Goal: Information Seeking & Learning: Learn about a topic

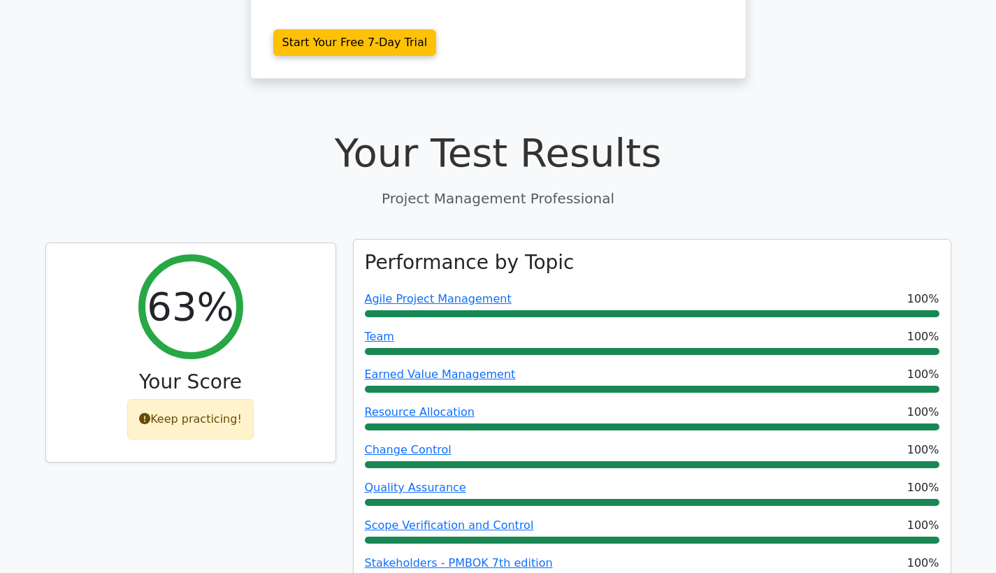
scroll to position [382, 0]
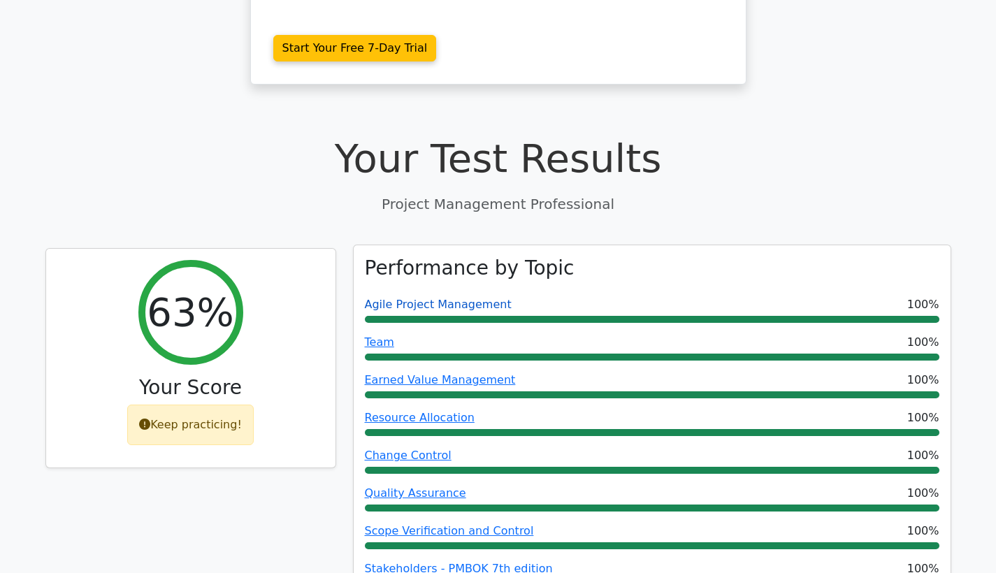
click at [436, 298] on link "Agile Project Management" at bounding box center [438, 304] width 147 height 13
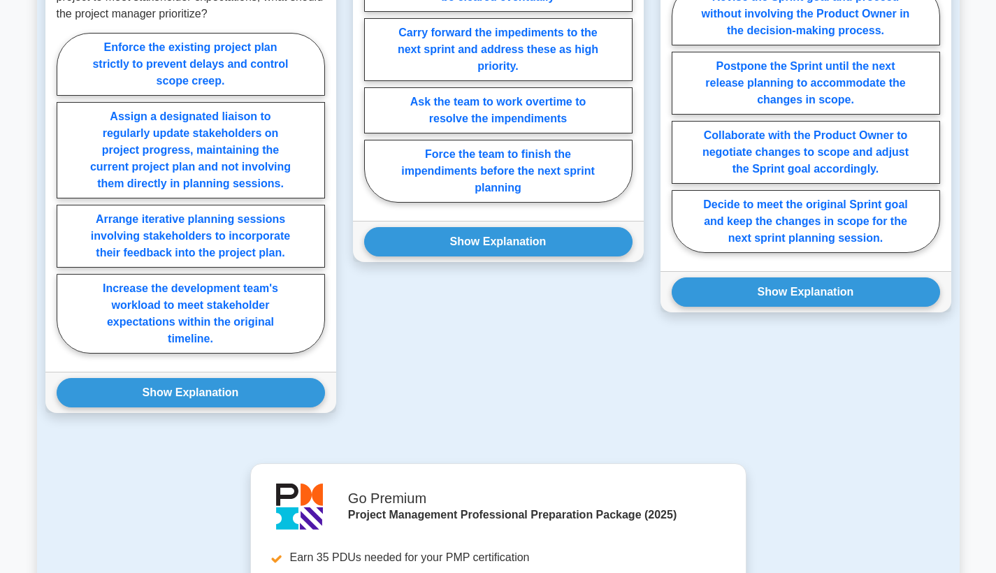
scroll to position [1147, 0]
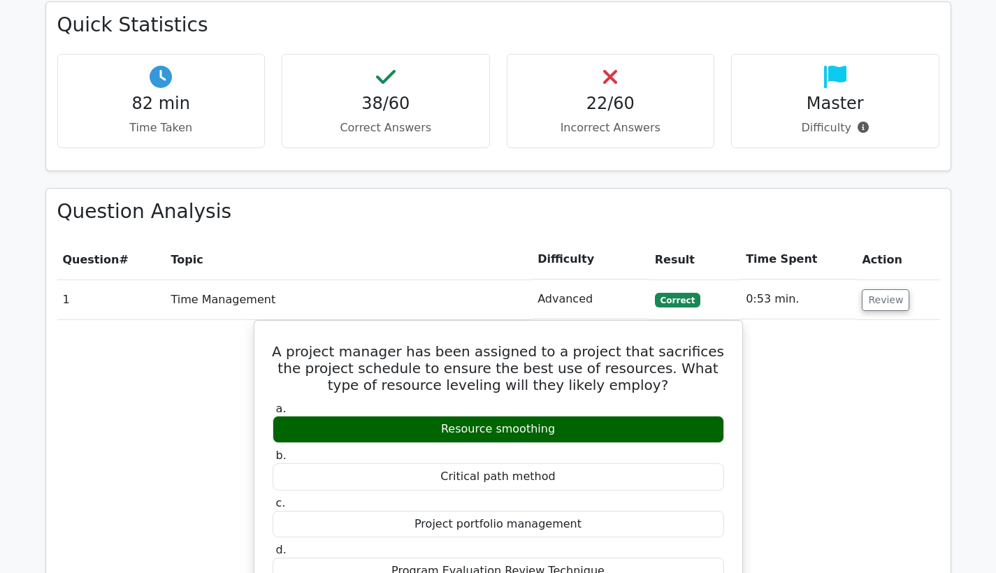
scroll to position [1877, 0]
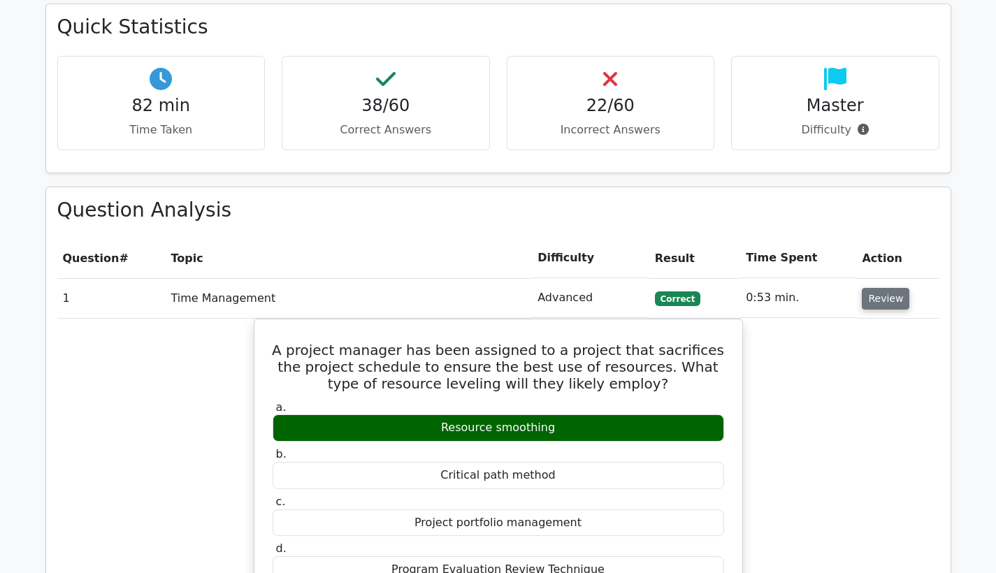
click at [886, 288] on button "Review" at bounding box center [885, 299] width 48 height 22
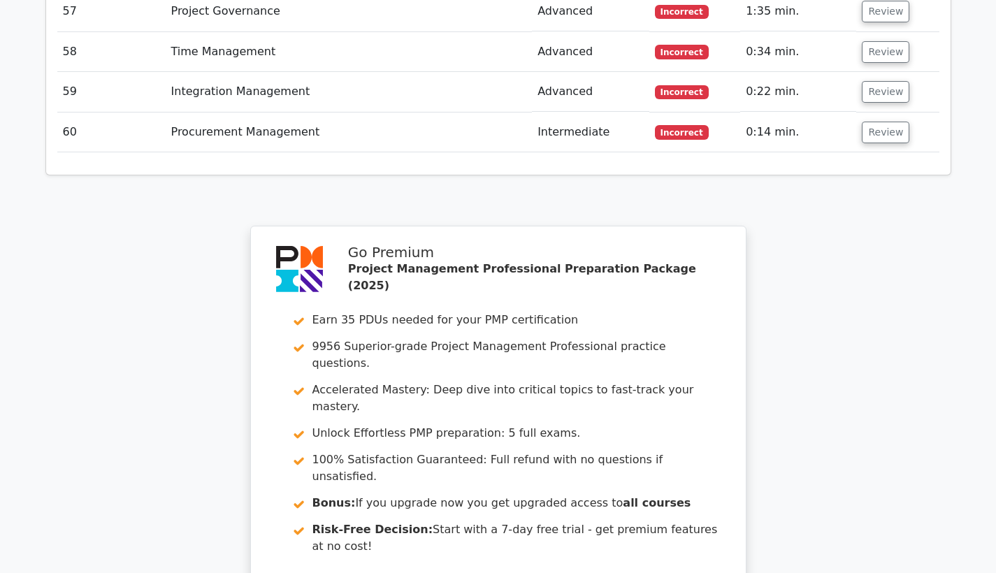
scroll to position [4047, 0]
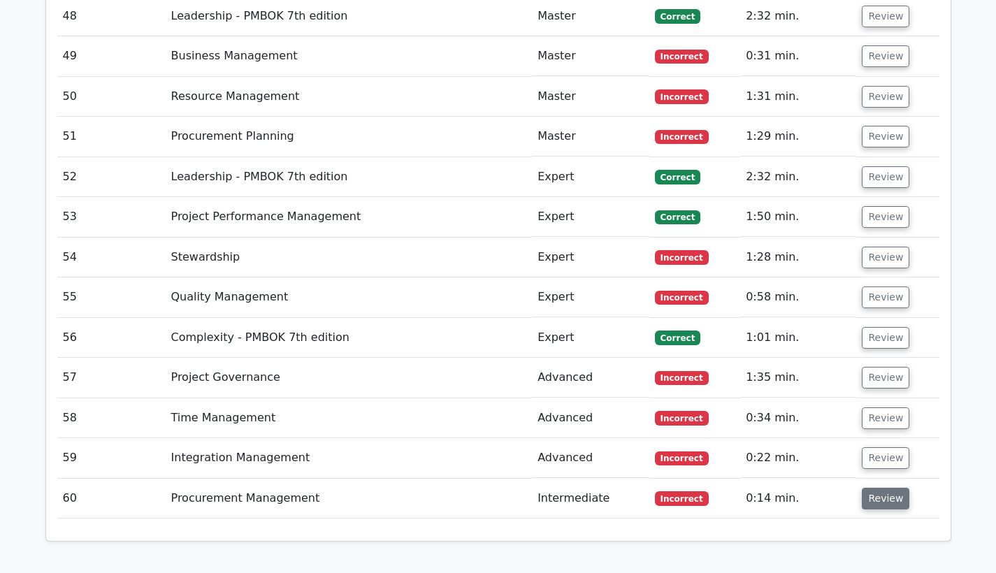
click at [875, 488] on button "Review" at bounding box center [885, 499] width 48 height 22
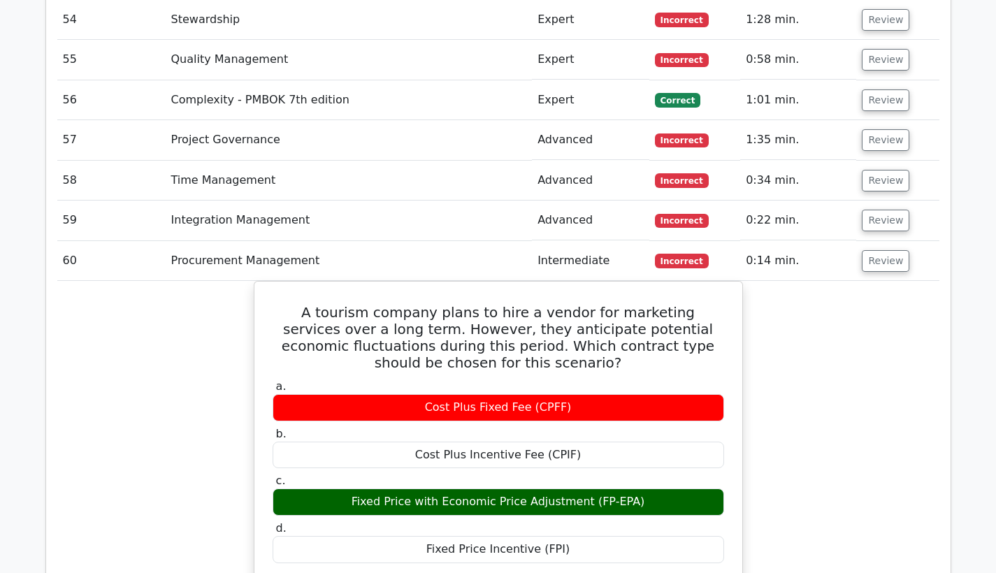
scroll to position [4188, 0]
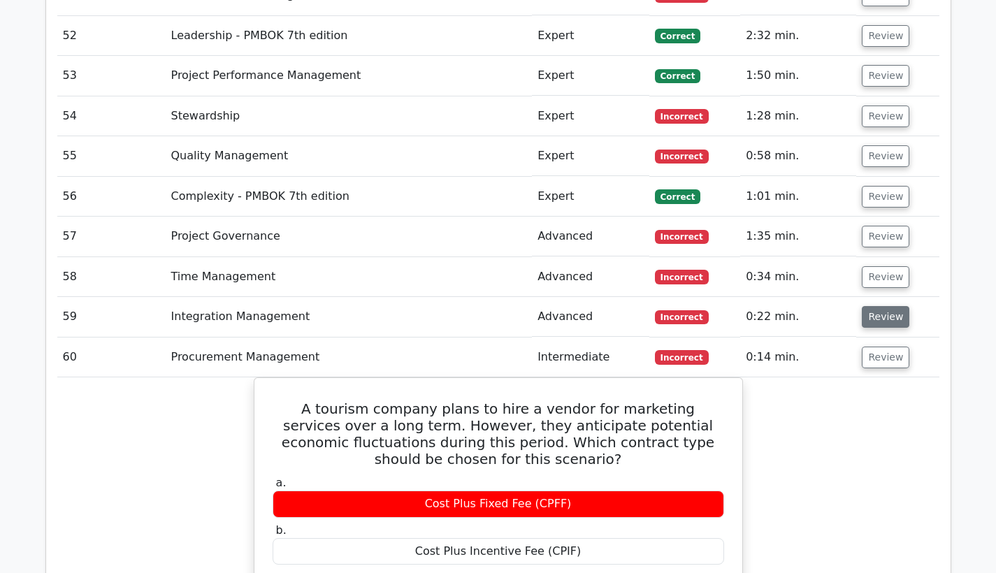
click at [877, 306] on button "Review" at bounding box center [885, 317] width 48 height 22
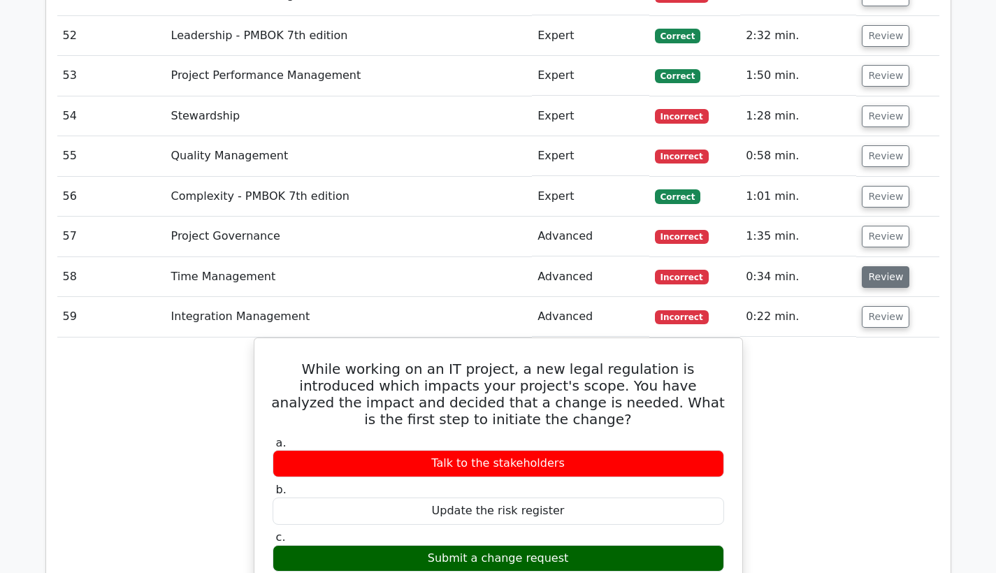
click at [879, 266] on button "Review" at bounding box center [885, 277] width 48 height 22
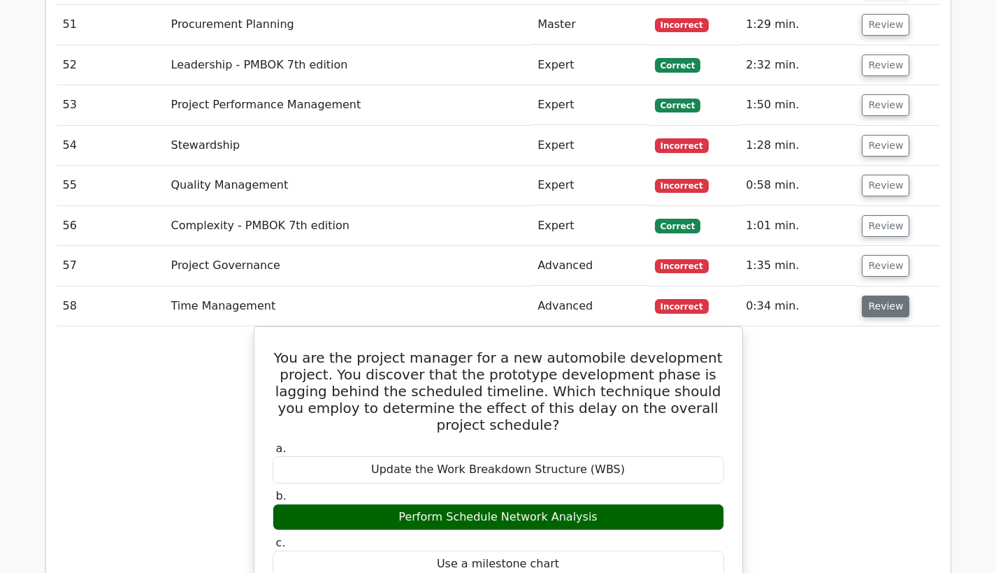
scroll to position [4158, 0]
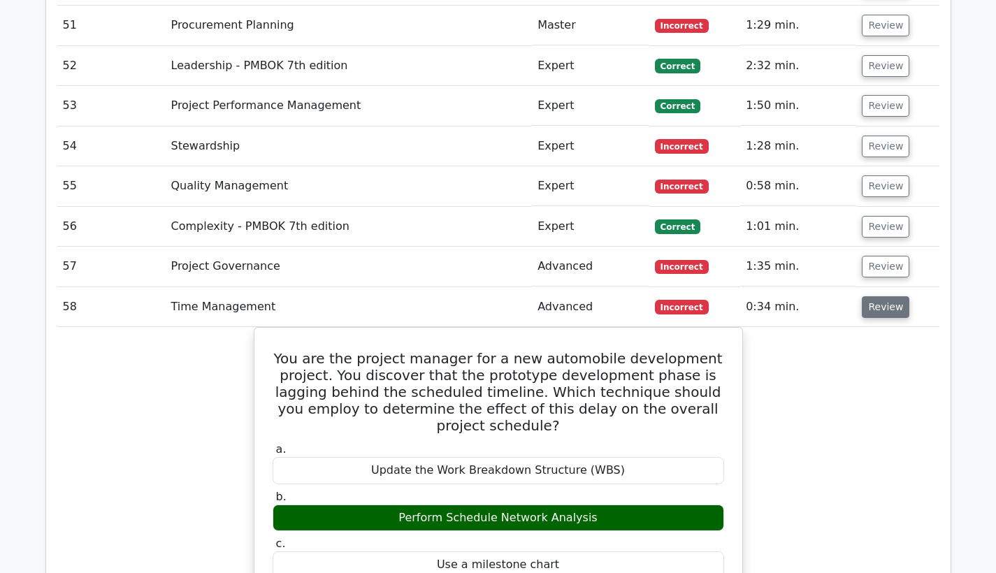
click at [879, 256] on button "Review" at bounding box center [885, 267] width 48 height 22
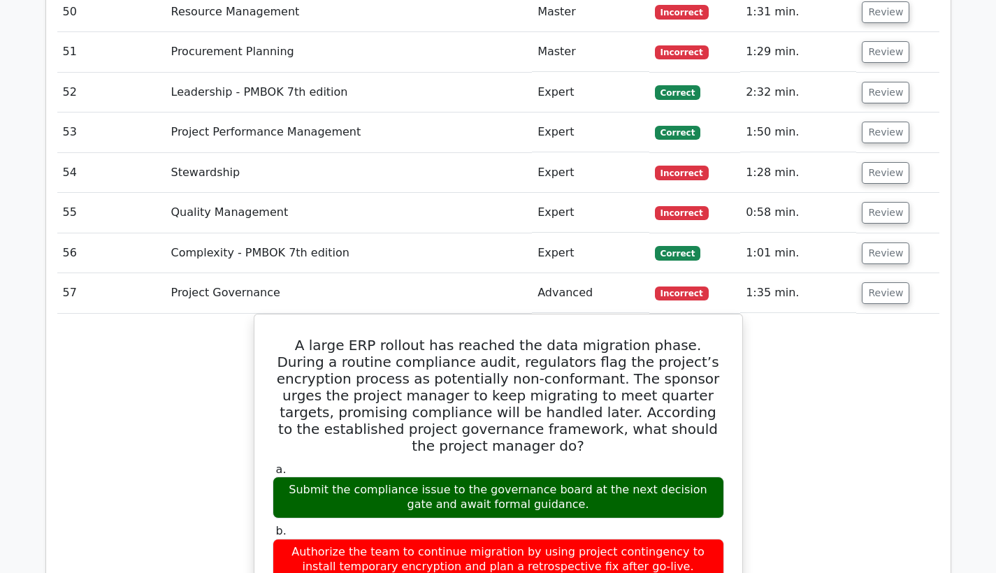
scroll to position [4130, 0]
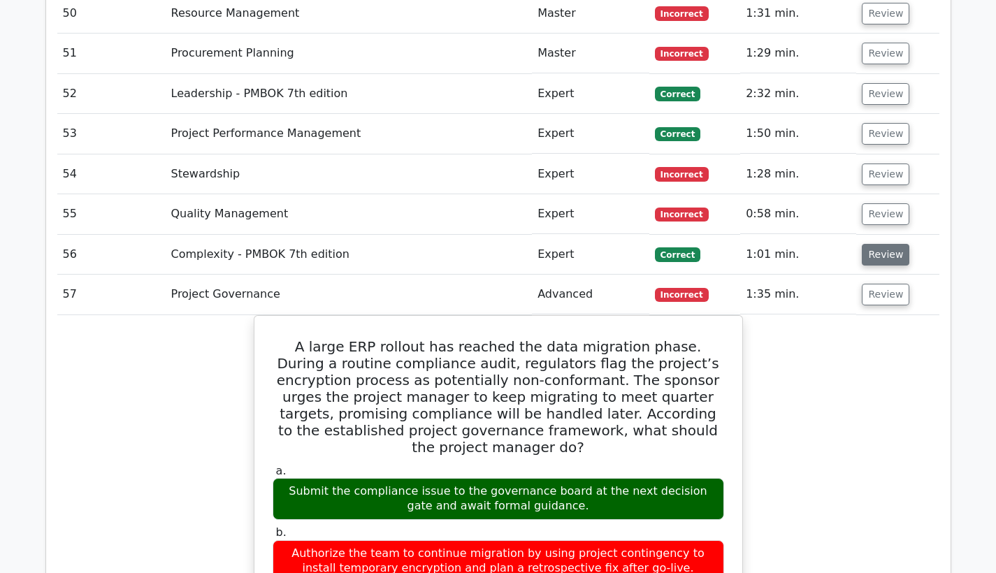
click at [882, 244] on button "Review" at bounding box center [885, 255] width 48 height 22
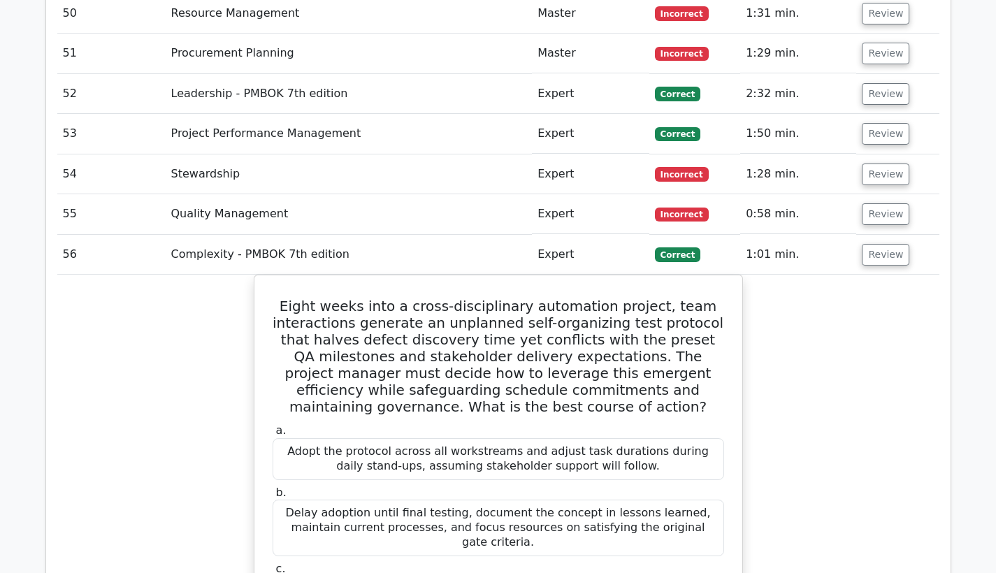
scroll to position [4128, 0]
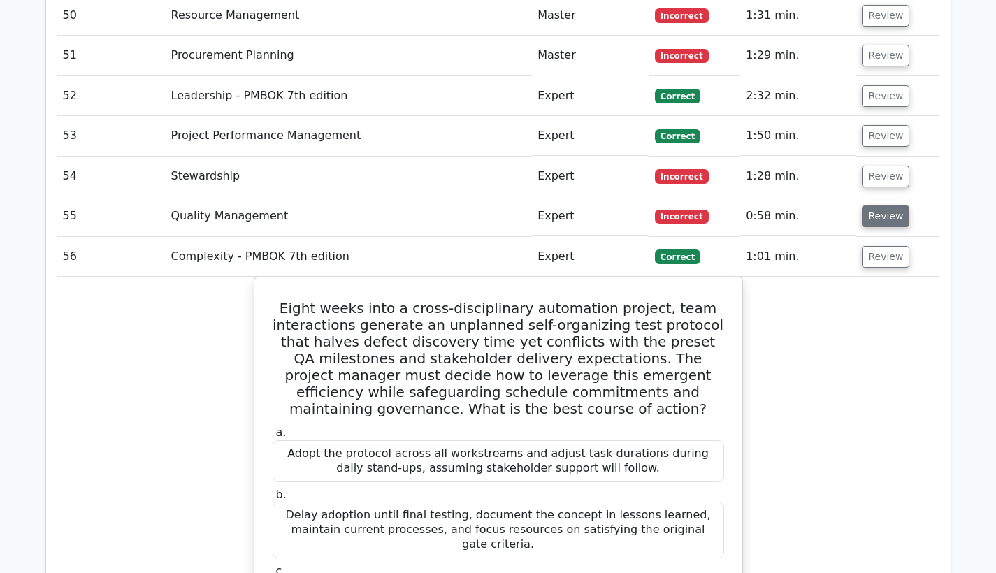
click at [864, 205] on button "Review" at bounding box center [885, 216] width 48 height 22
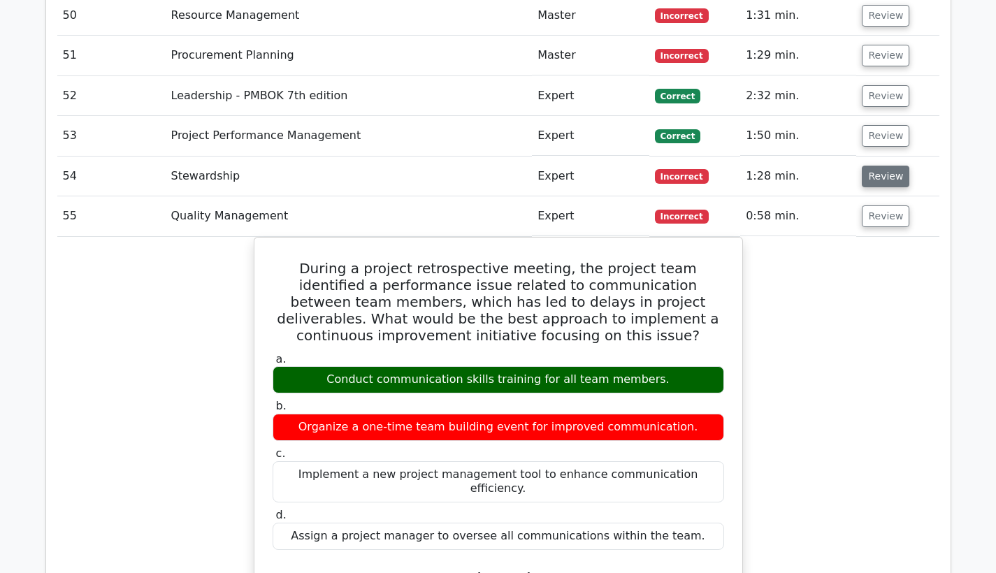
click at [878, 166] on button "Review" at bounding box center [885, 177] width 48 height 22
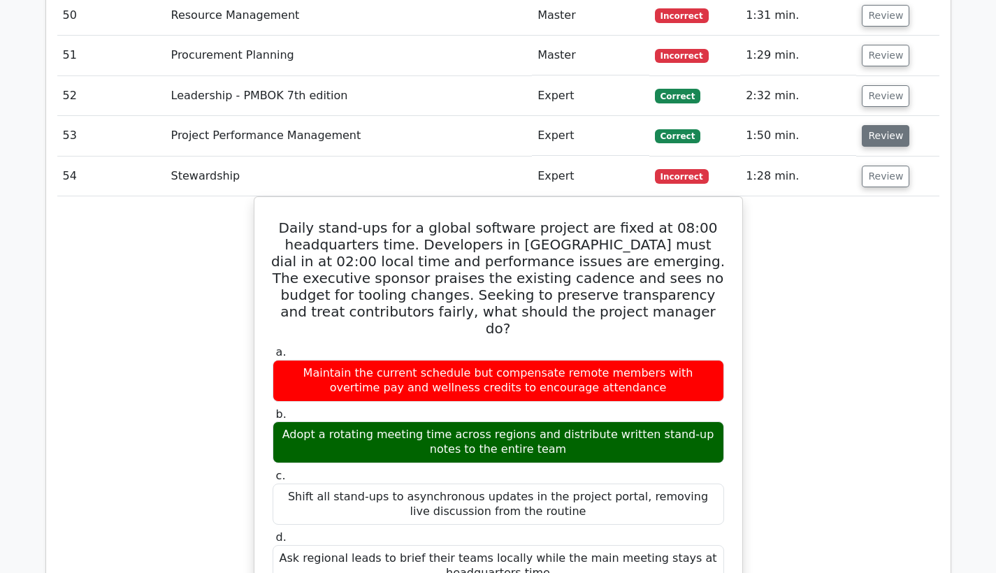
click at [885, 125] on button "Review" at bounding box center [885, 136] width 48 height 22
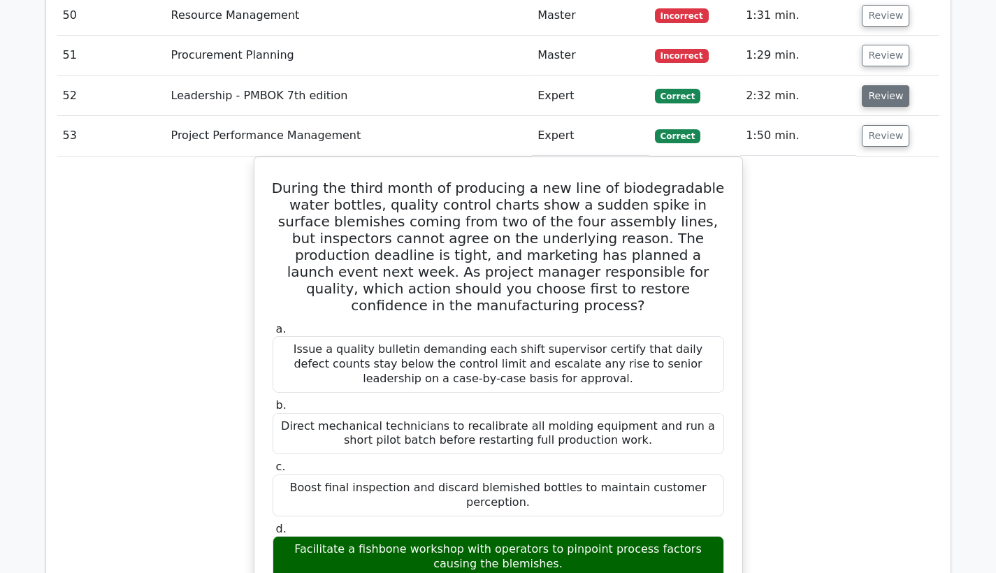
click at [875, 85] on button "Review" at bounding box center [885, 96] width 48 height 22
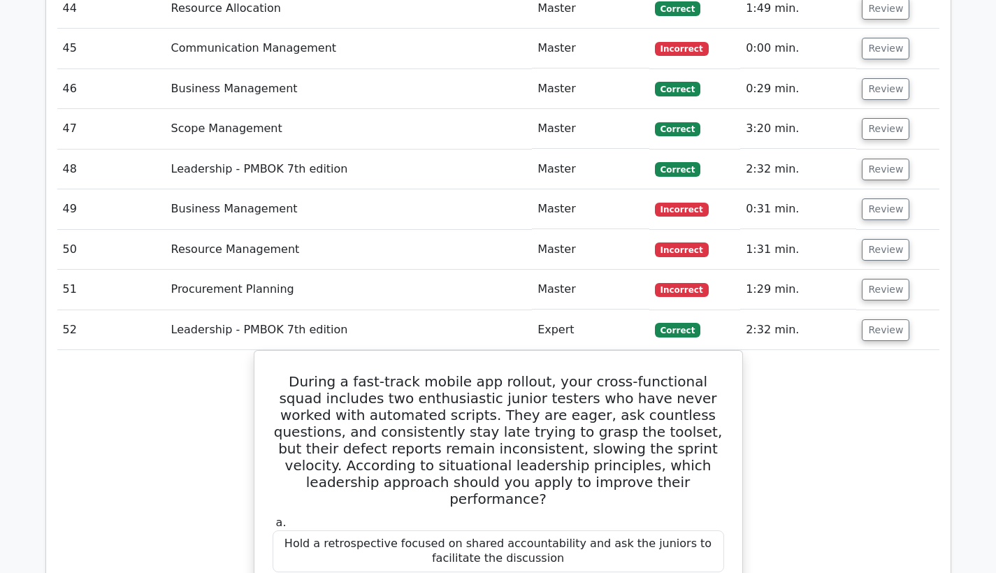
scroll to position [3892, 0]
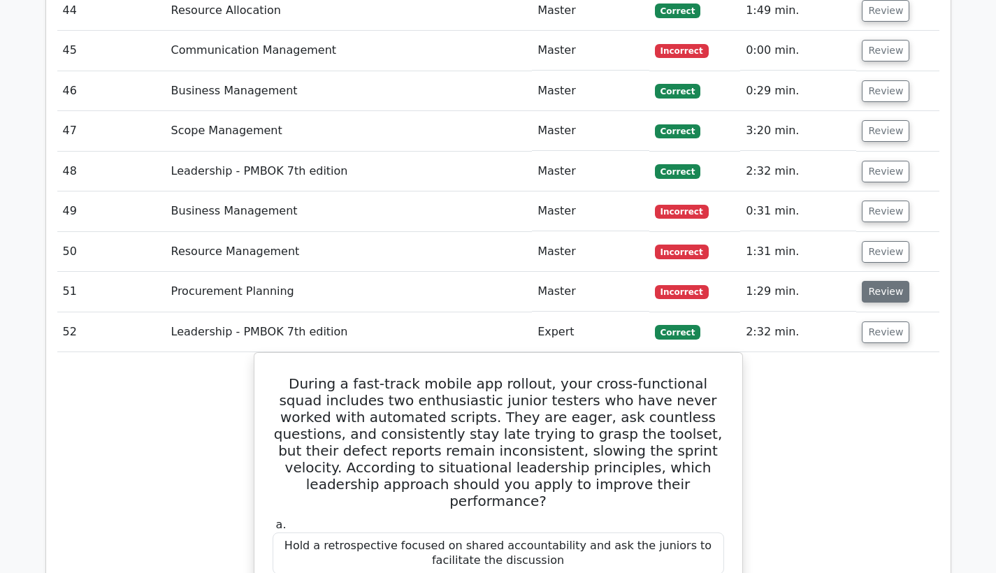
click at [875, 281] on button "Review" at bounding box center [885, 292] width 48 height 22
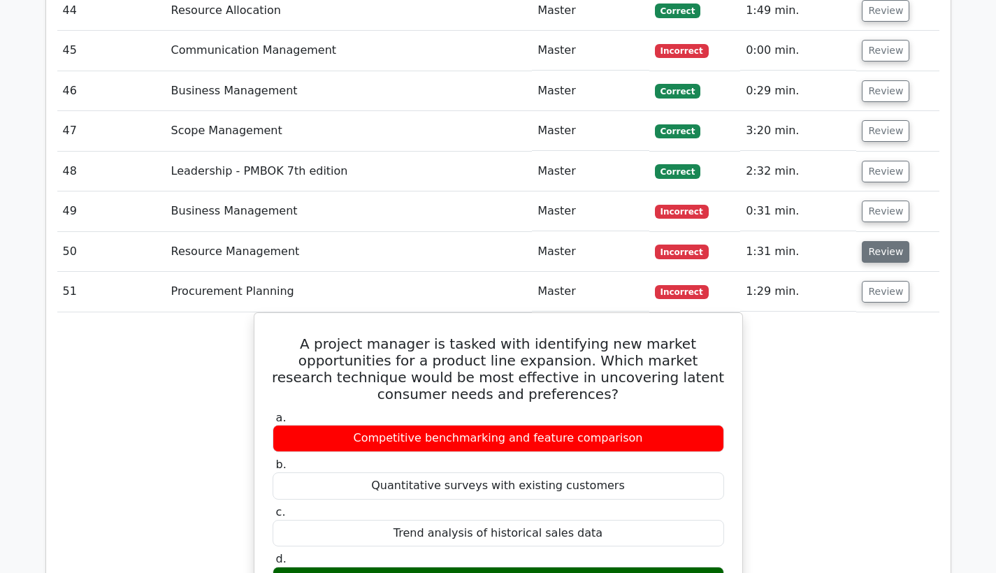
click at [881, 241] on button "Review" at bounding box center [885, 252] width 48 height 22
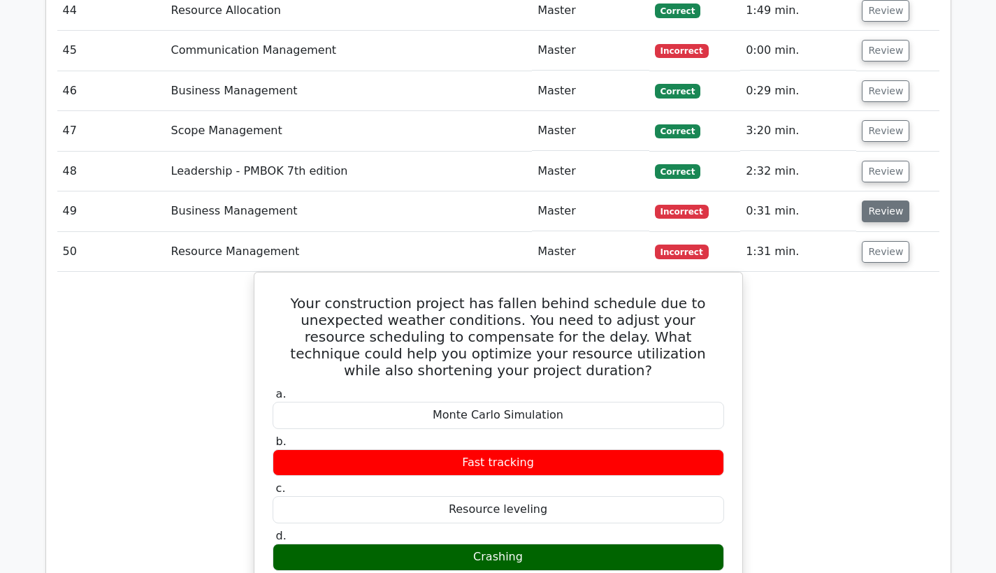
click at [889, 201] on button "Review" at bounding box center [885, 212] width 48 height 22
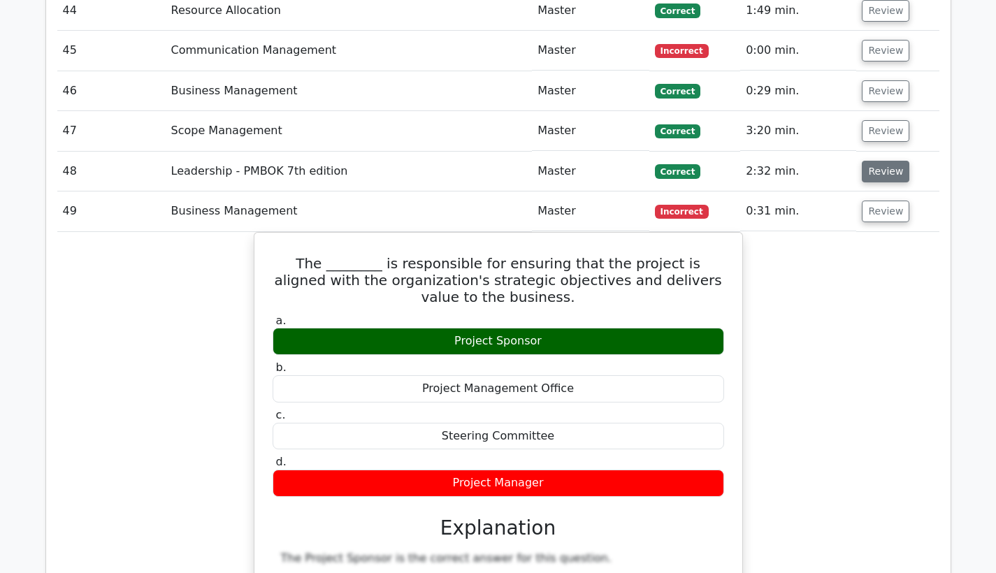
click at [885, 161] on button "Review" at bounding box center [885, 172] width 48 height 22
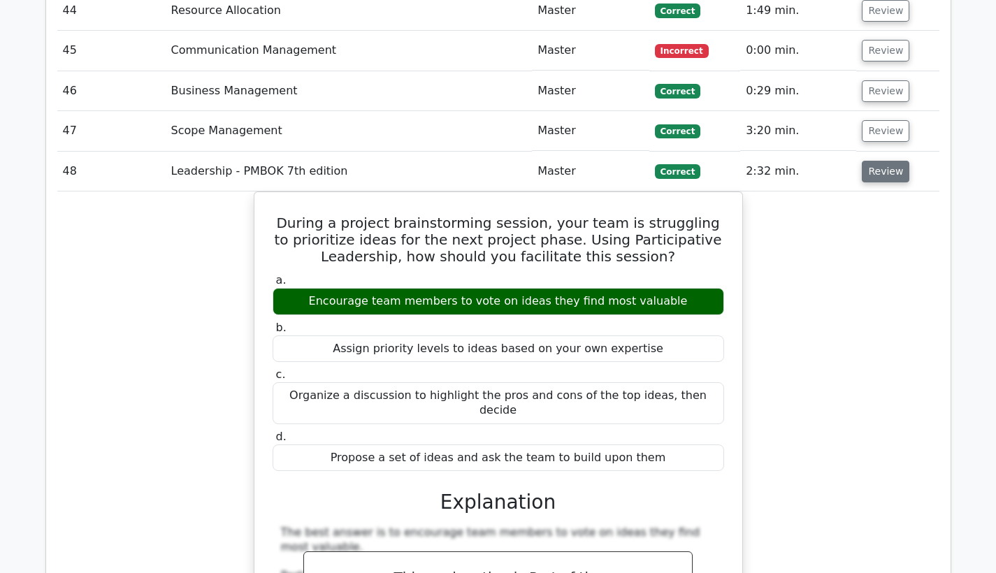
click at [871, 161] on button "Review" at bounding box center [885, 172] width 48 height 22
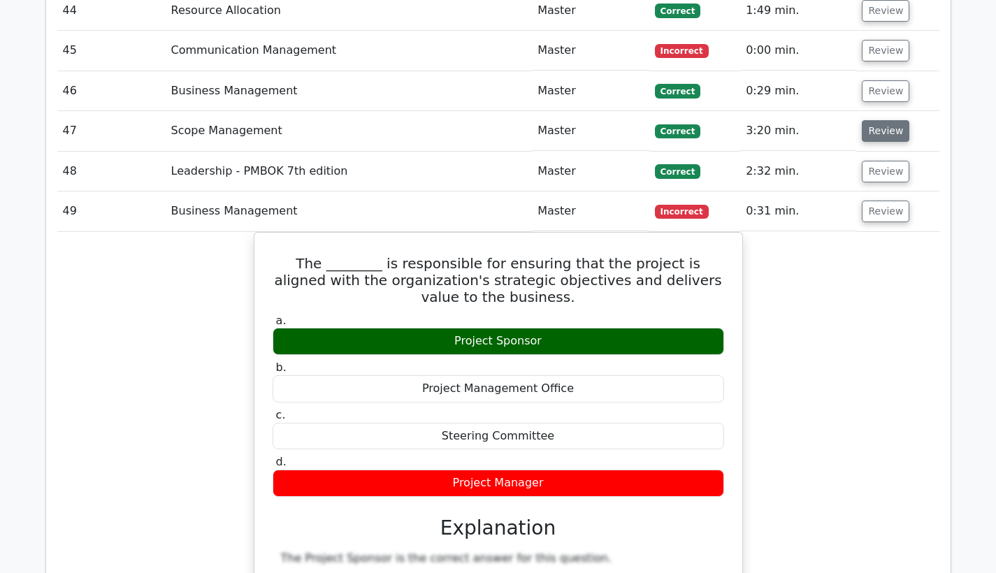
click at [871, 120] on button "Review" at bounding box center [885, 131] width 48 height 22
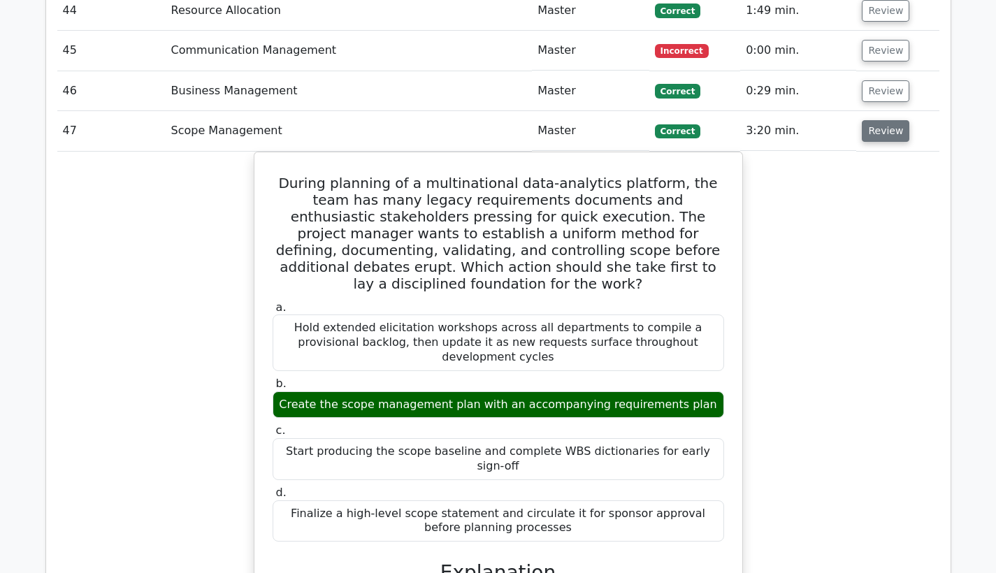
click at [871, 120] on button "Review" at bounding box center [885, 131] width 48 height 22
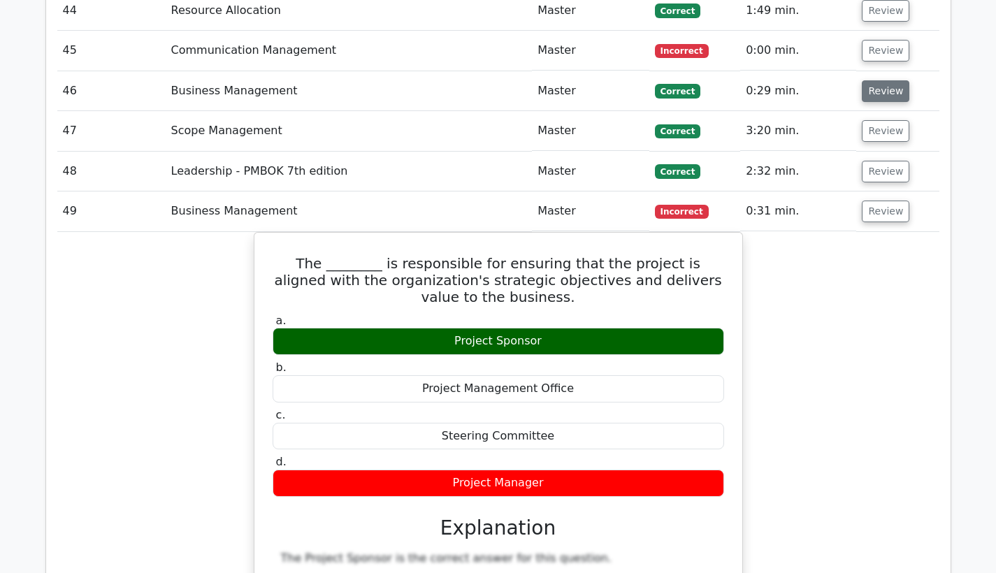
click at [871, 80] on button "Review" at bounding box center [885, 91] width 48 height 22
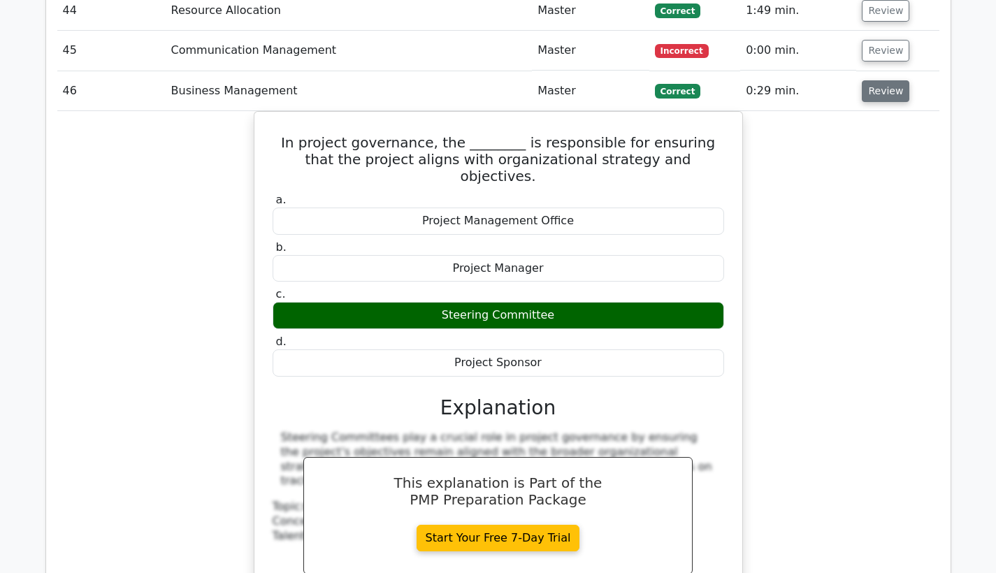
click at [871, 80] on button "Review" at bounding box center [885, 91] width 48 height 22
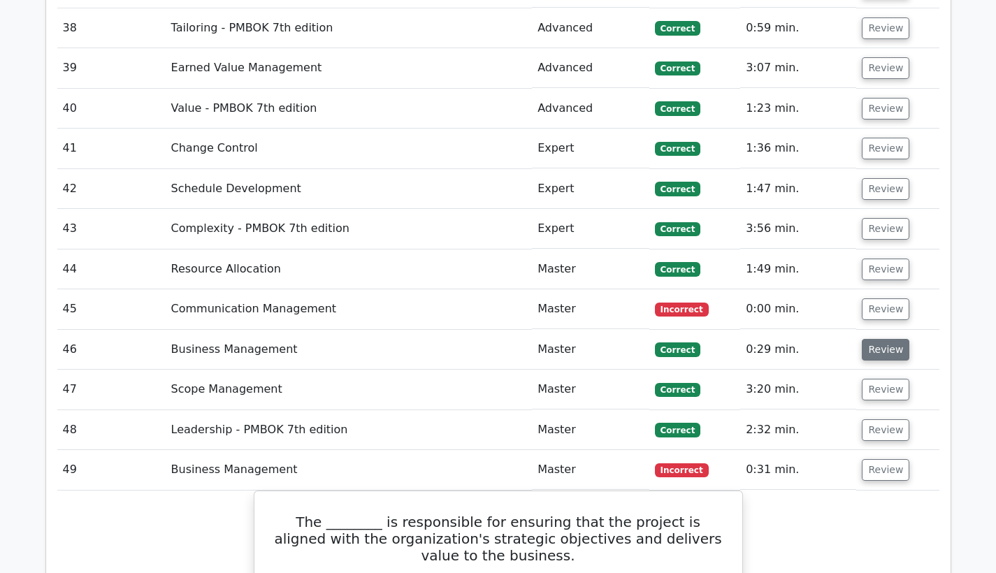
scroll to position [3627, 0]
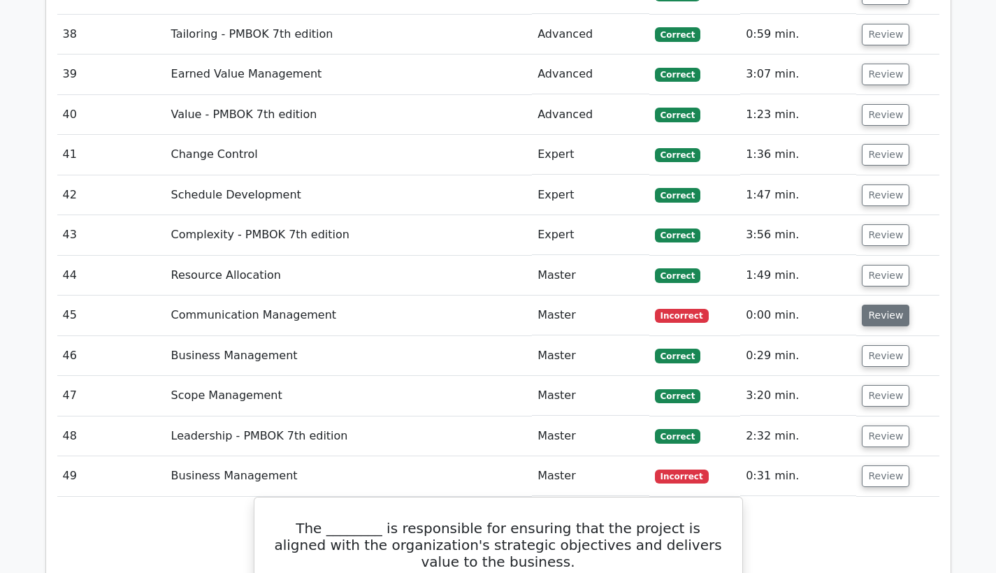
click at [880, 305] on button "Review" at bounding box center [885, 316] width 48 height 22
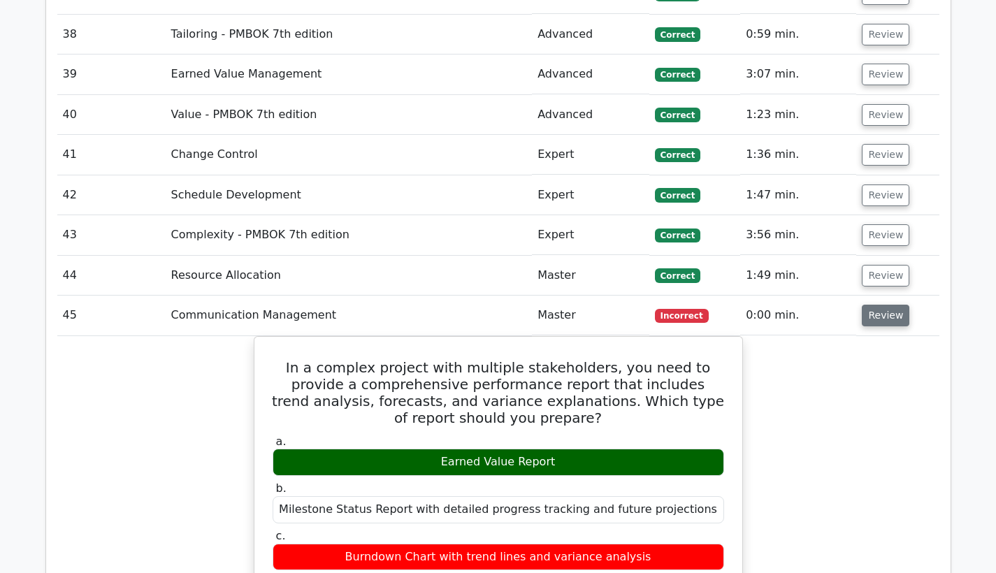
click at [880, 305] on button "Review" at bounding box center [885, 316] width 48 height 22
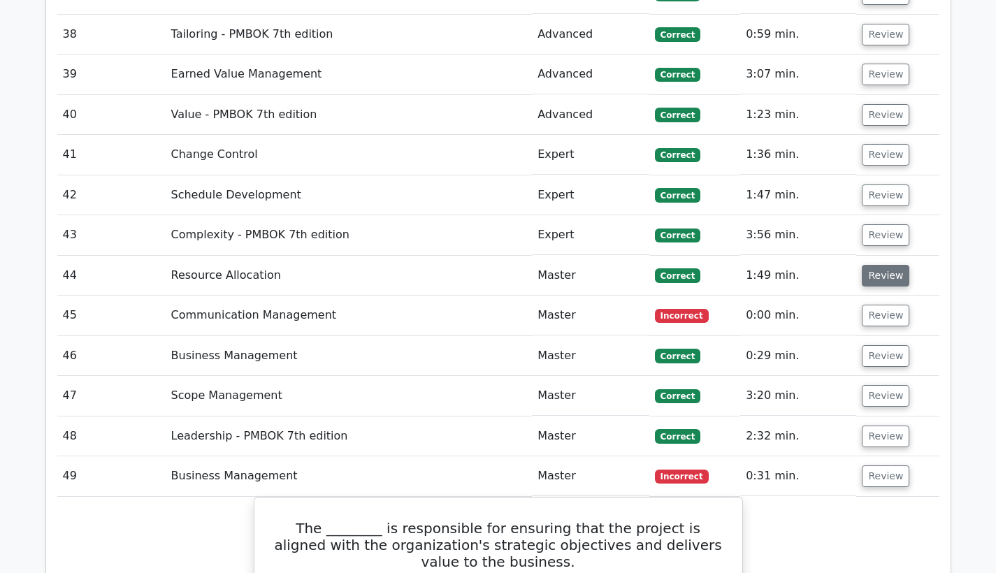
click at [880, 265] on button "Review" at bounding box center [885, 276] width 48 height 22
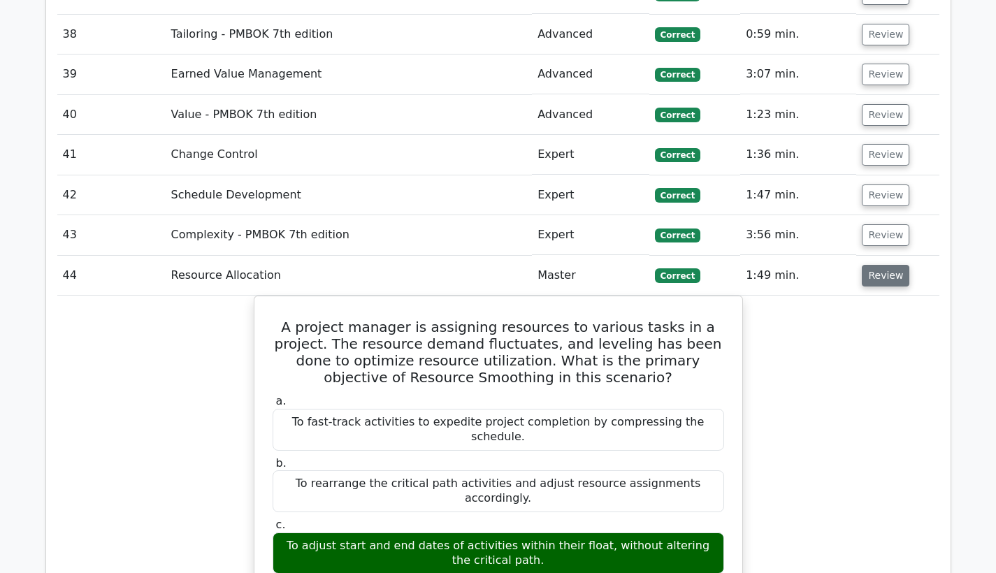
click at [880, 265] on button "Review" at bounding box center [885, 276] width 48 height 22
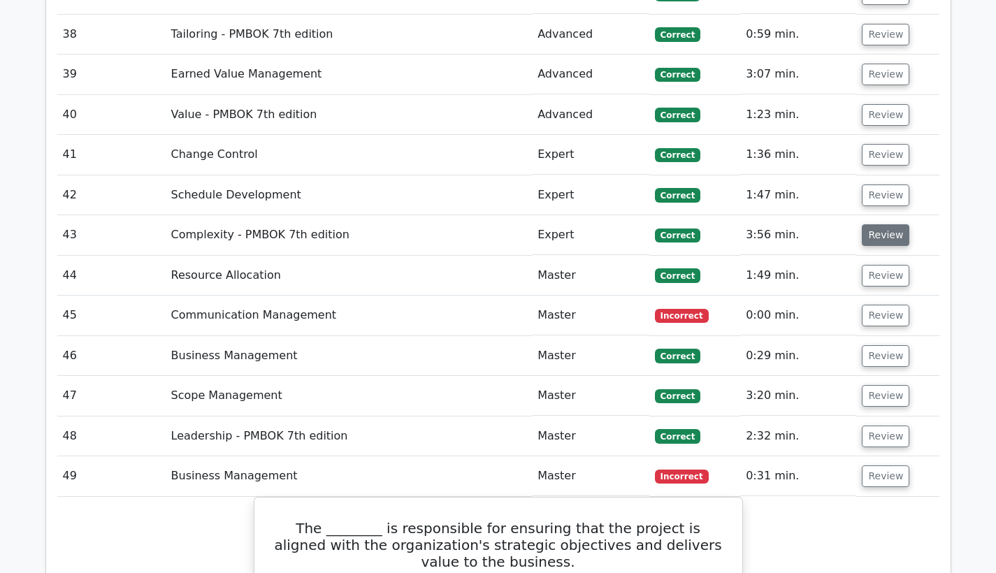
click at [878, 224] on button "Review" at bounding box center [885, 235] width 48 height 22
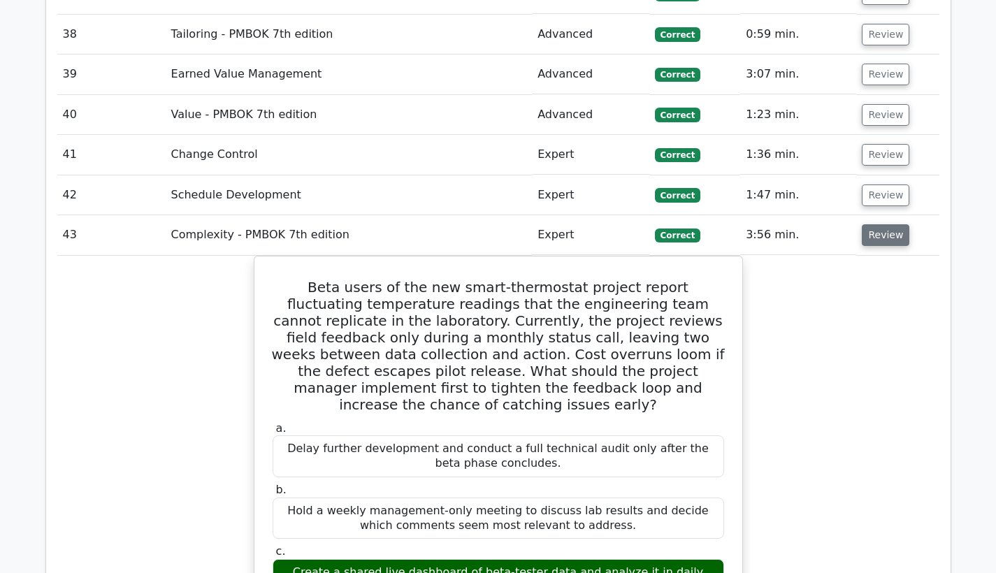
click at [878, 224] on button "Review" at bounding box center [885, 235] width 48 height 22
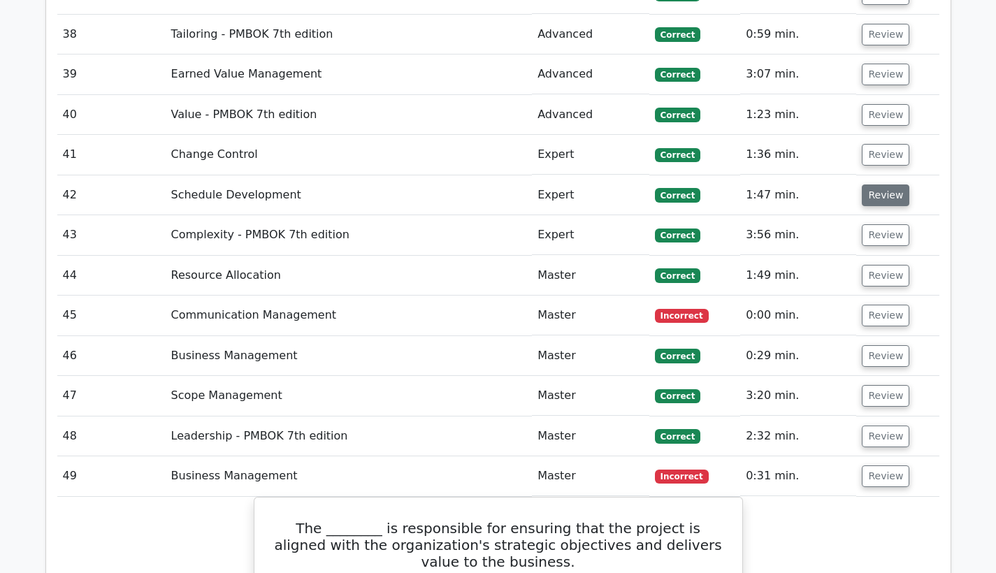
click at [873, 184] on button "Review" at bounding box center [885, 195] width 48 height 22
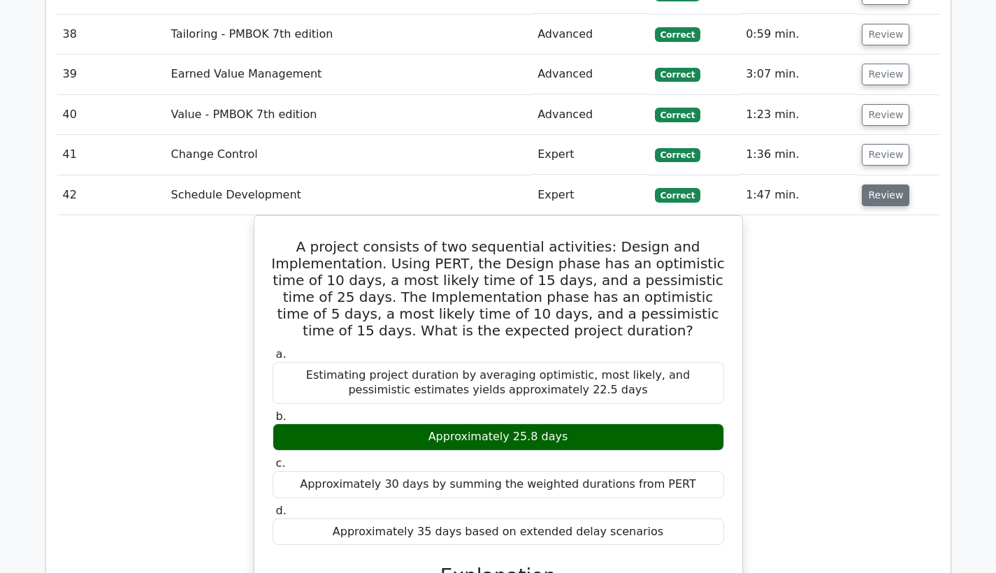
click at [873, 184] on button "Review" at bounding box center [885, 195] width 48 height 22
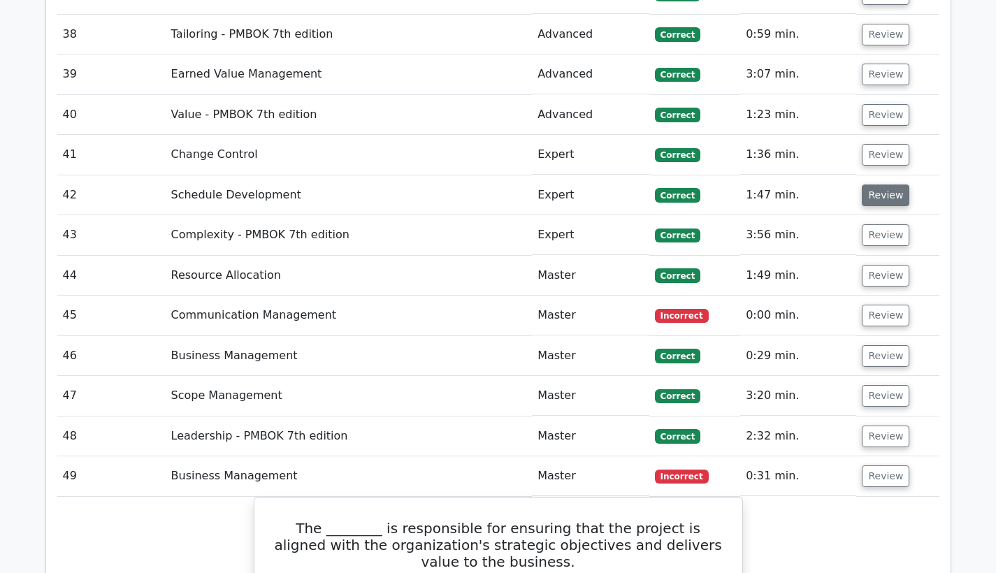
click at [873, 184] on button "Review" at bounding box center [885, 195] width 48 height 22
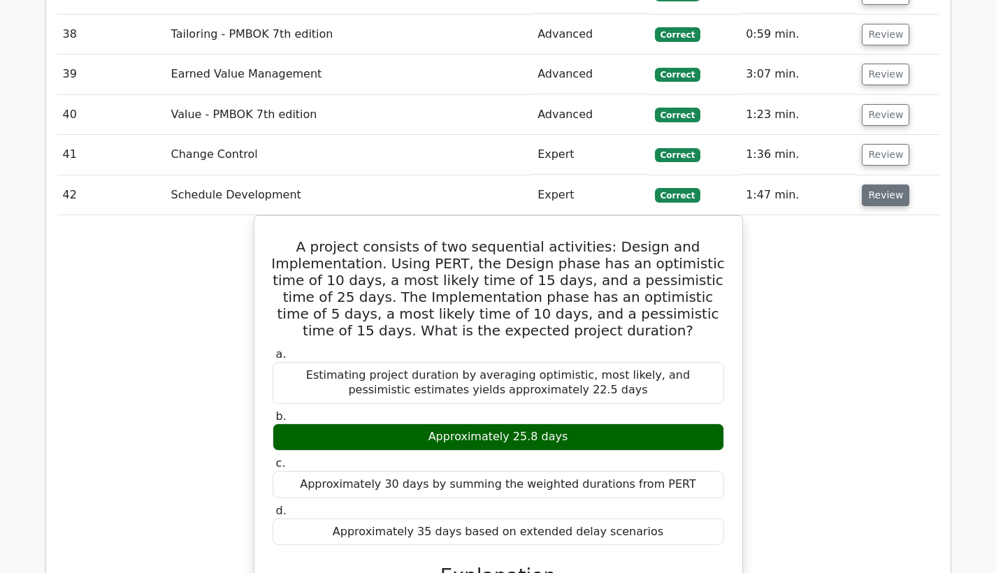
click at [873, 184] on button "Review" at bounding box center [885, 195] width 48 height 22
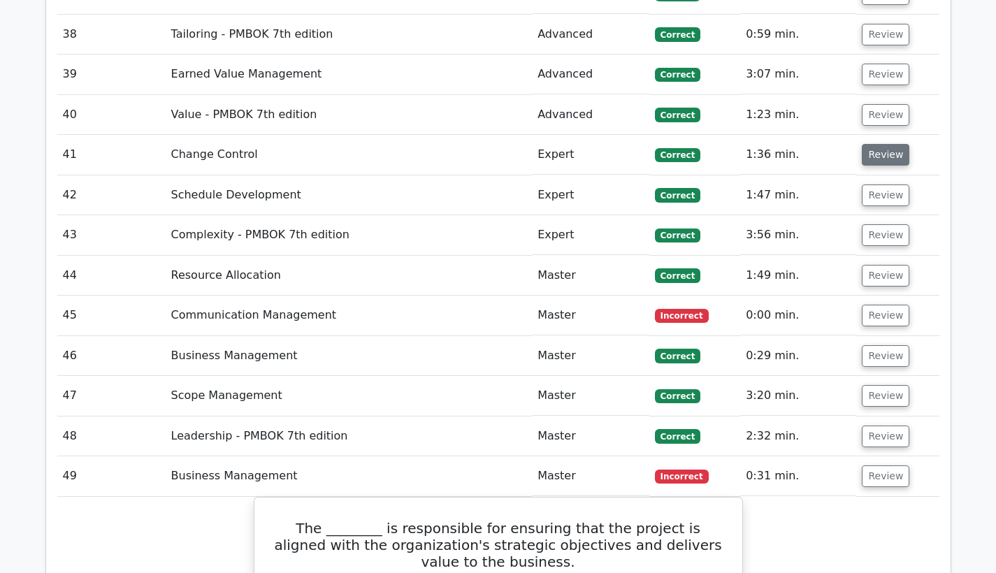
click at [871, 144] on button "Review" at bounding box center [885, 155] width 48 height 22
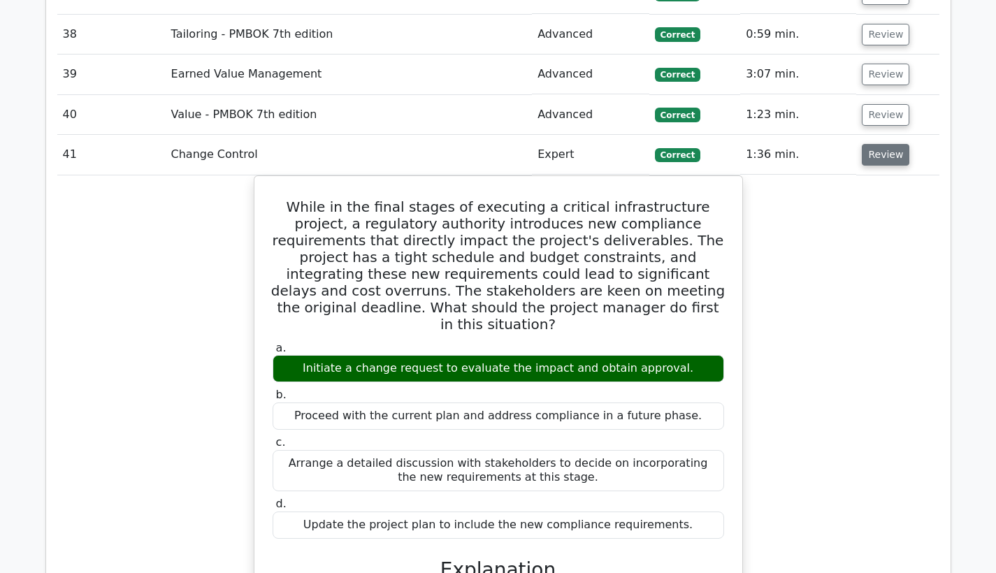
click at [871, 144] on button "Review" at bounding box center [885, 155] width 48 height 22
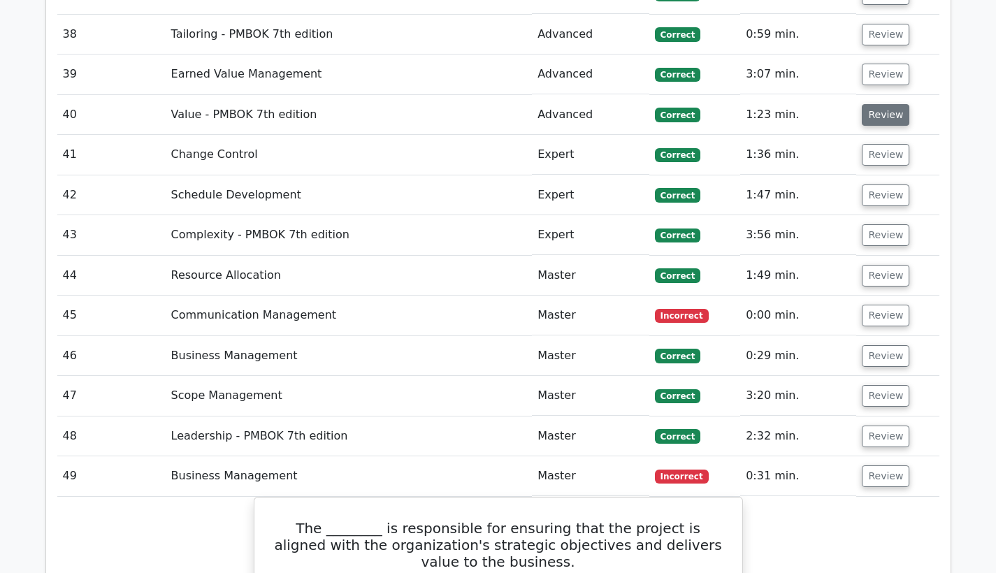
click at [876, 104] on button "Review" at bounding box center [885, 115] width 48 height 22
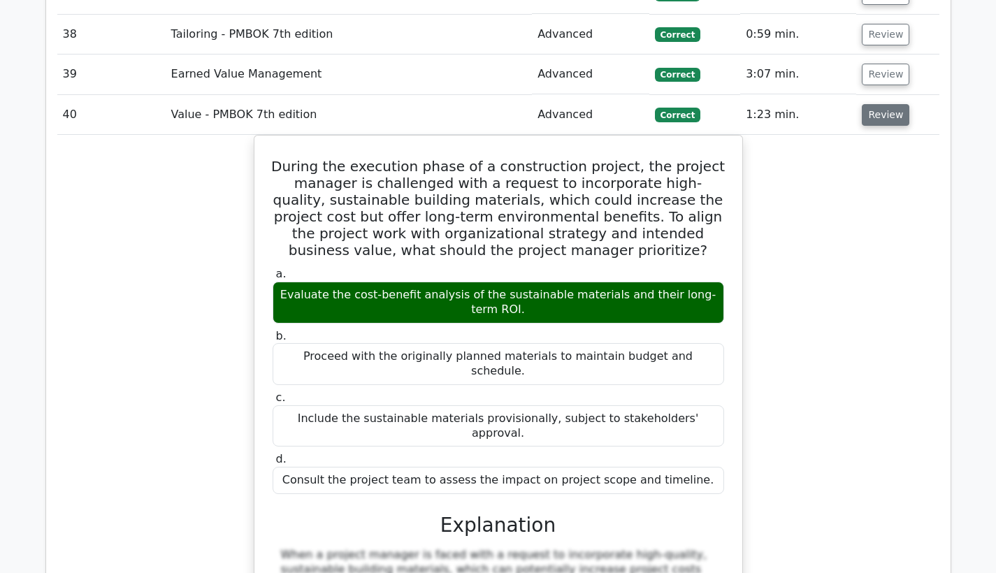
click at [876, 104] on button "Review" at bounding box center [885, 115] width 48 height 22
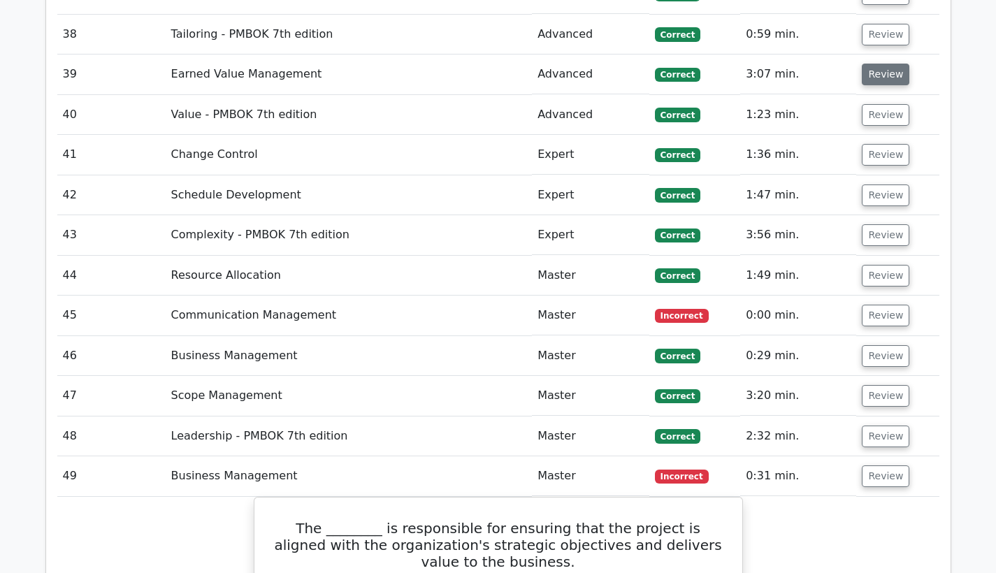
click at [878, 64] on button "Review" at bounding box center [885, 75] width 48 height 22
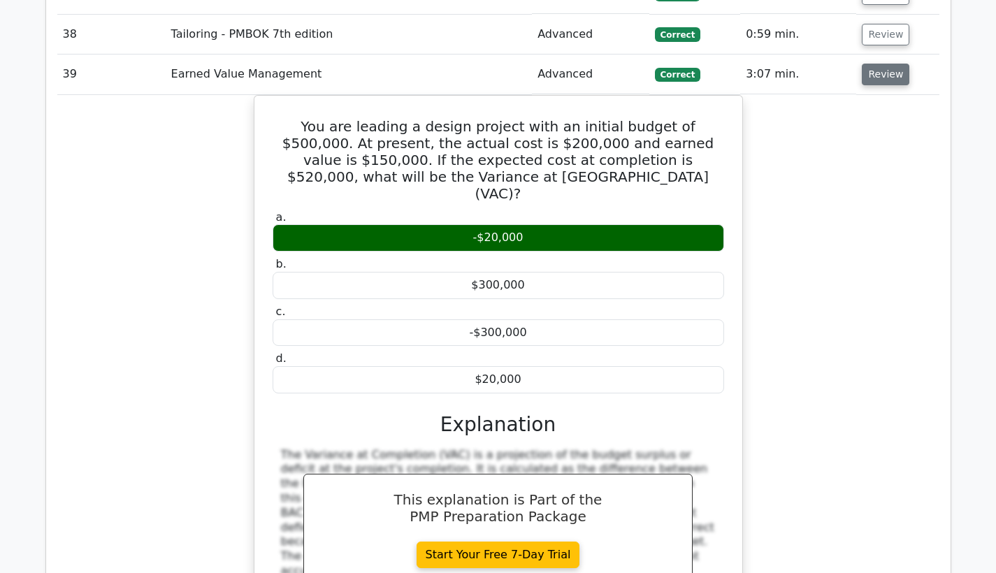
click at [878, 64] on button "Review" at bounding box center [885, 75] width 48 height 22
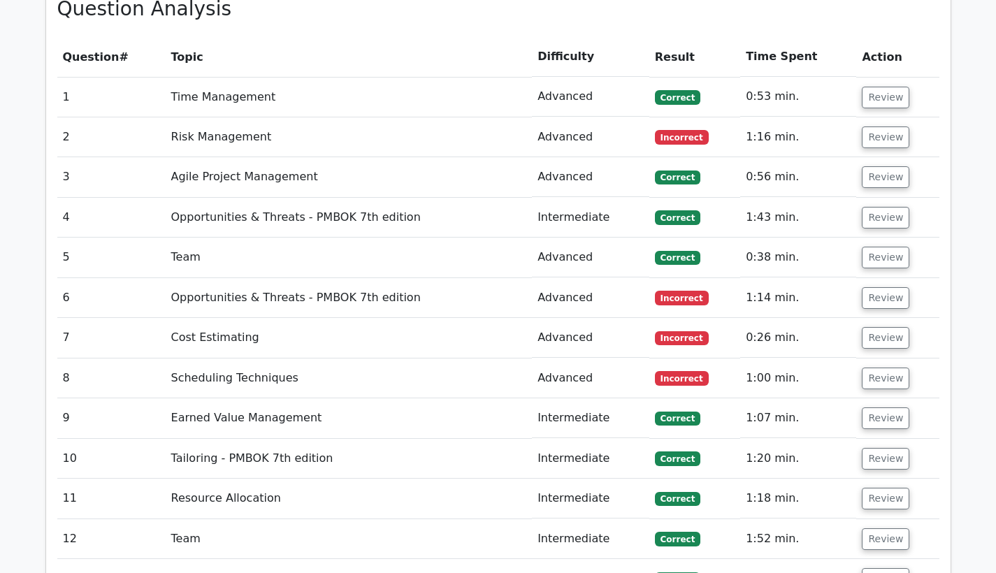
scroll to position [2030, 0]
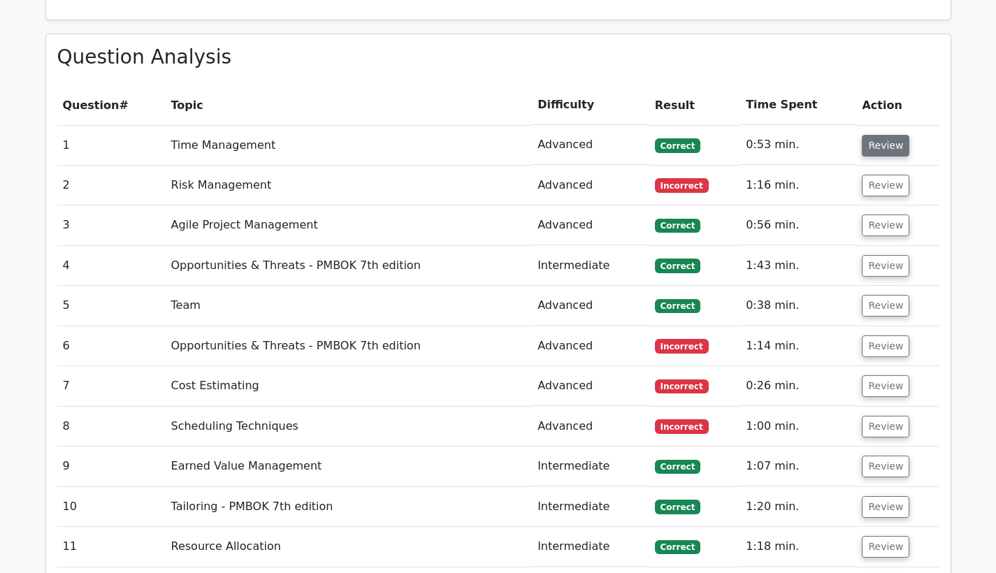
click at [871, 135] on button "Review" at bounding box center [885, 146] width 48 height 22
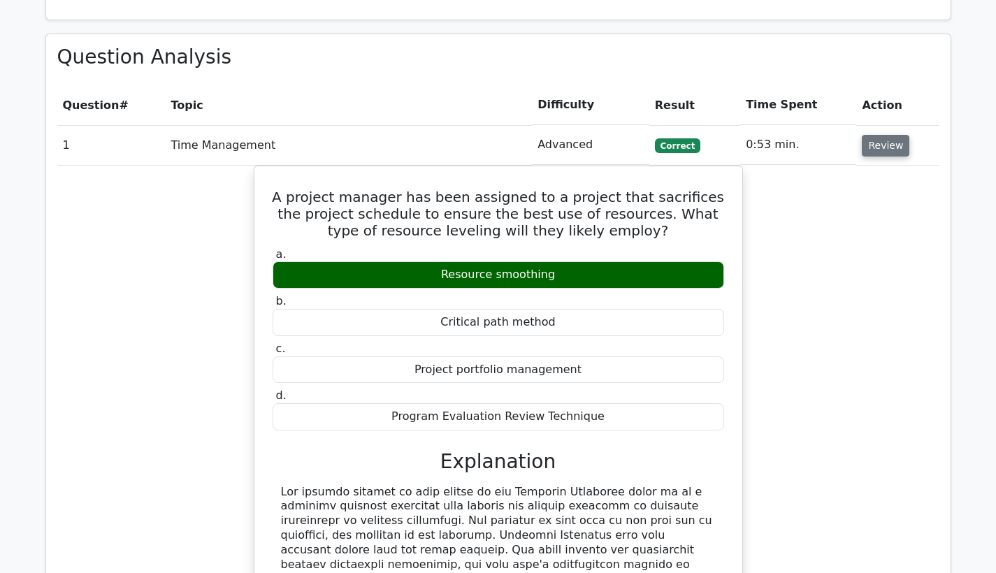
click at [871, 135] on button "Review" at bounding box center [885, 146] width 48 height 22
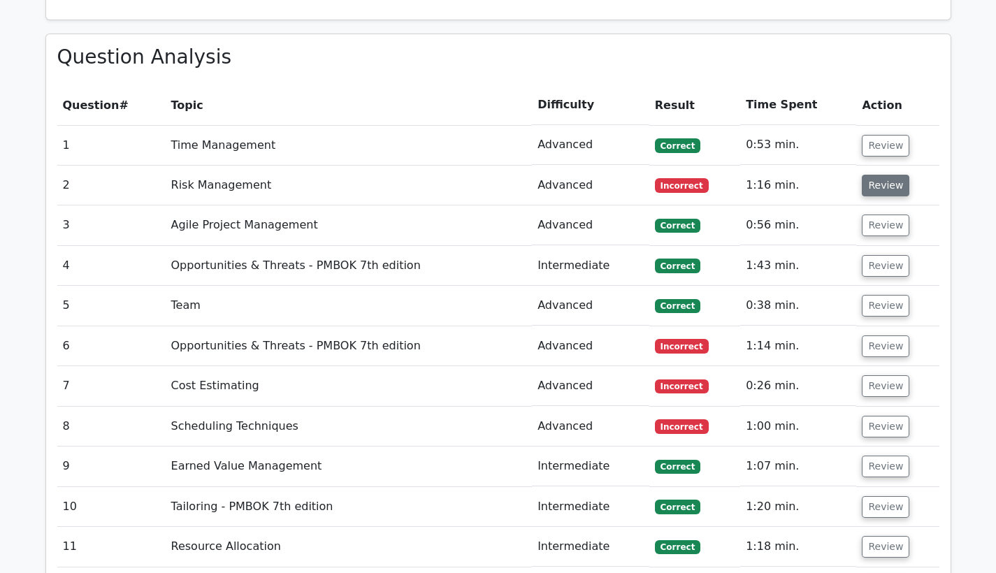
click at [887, 175] on button "Review" at bounding box center [885, 186] width 48 height 22
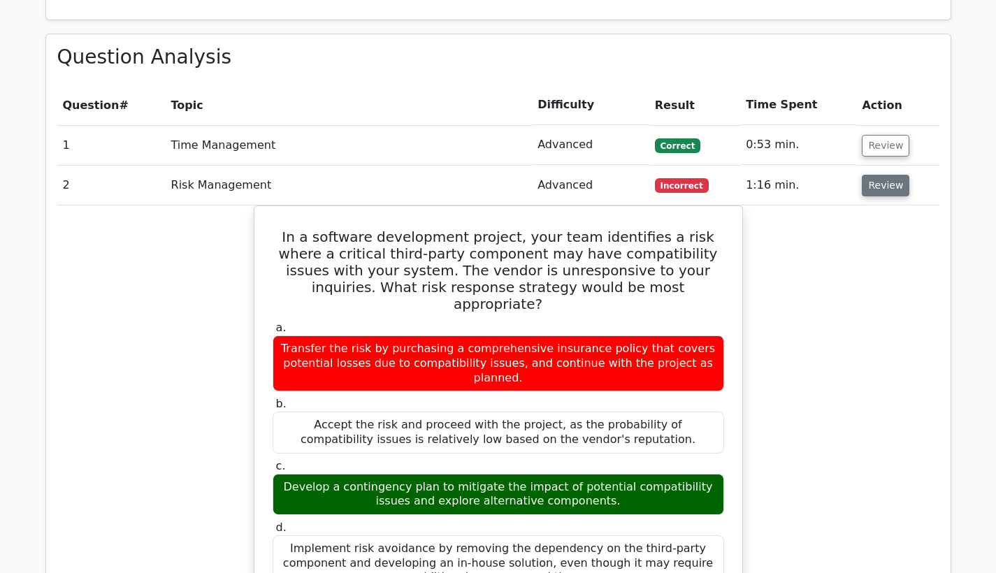
click at [887, 175] on button "Review" at bounding box center [885, 186] width 48 height 22
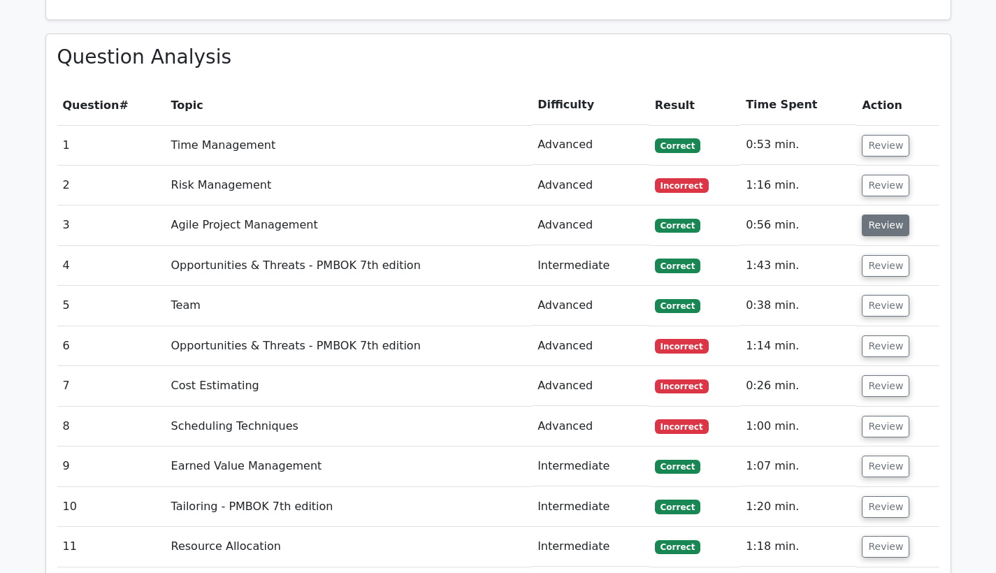
click at [871, 214] on button "Review" at bounding box center [885, 225] width 48 height 22
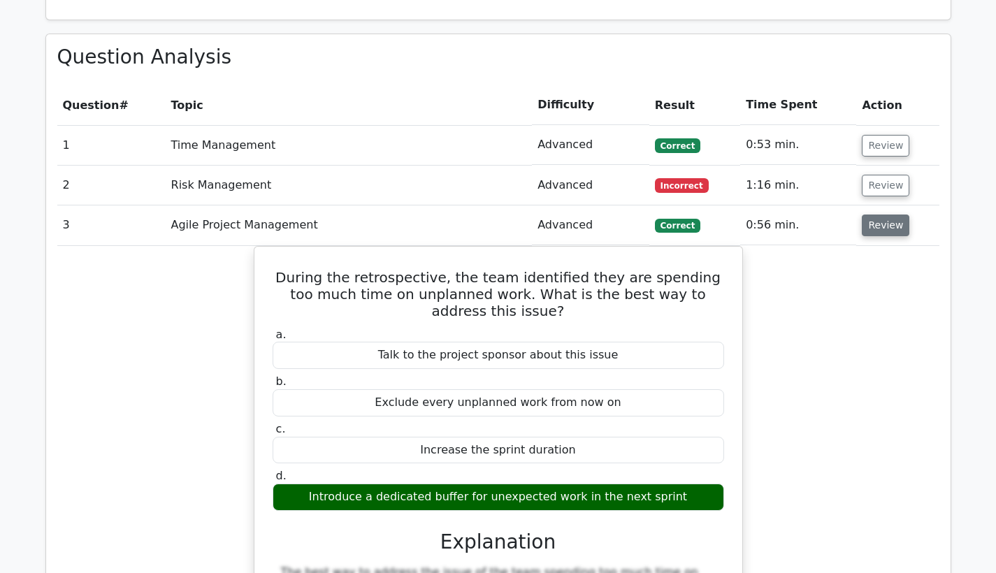
click at [871, 214] on button "Review" at bounding box center [885, 225] width 48 height 22
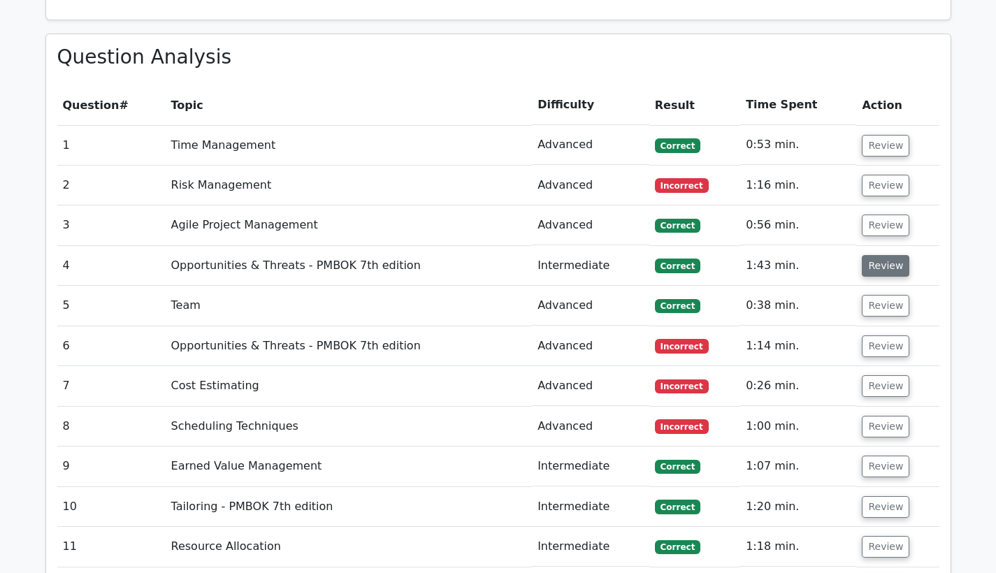
click at [871, 255] on button "Review" at bounding box center [885, 266] width 48 height 22
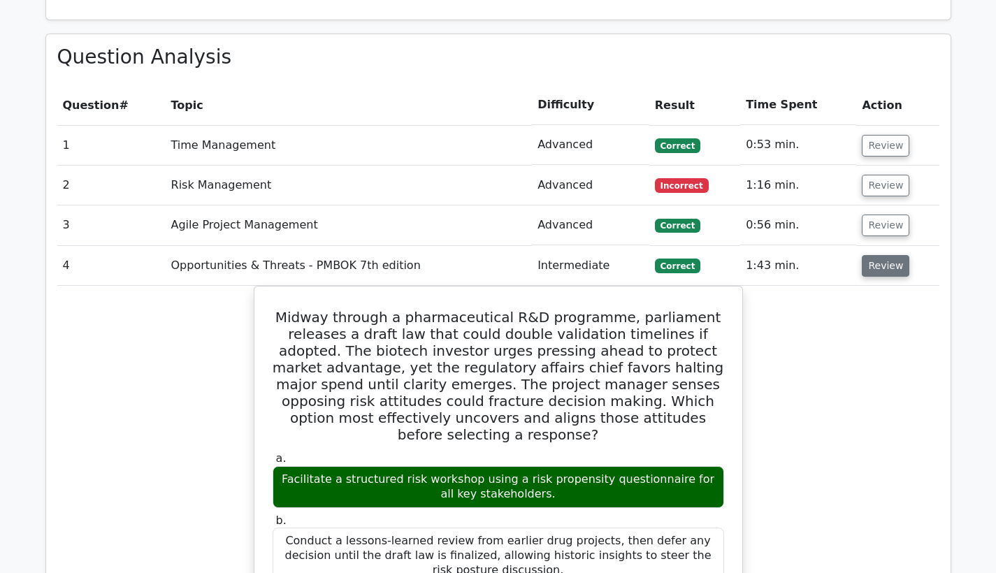
click at [871, 255] on button "Review" at bounding box center [885, 266] width 48 height 22
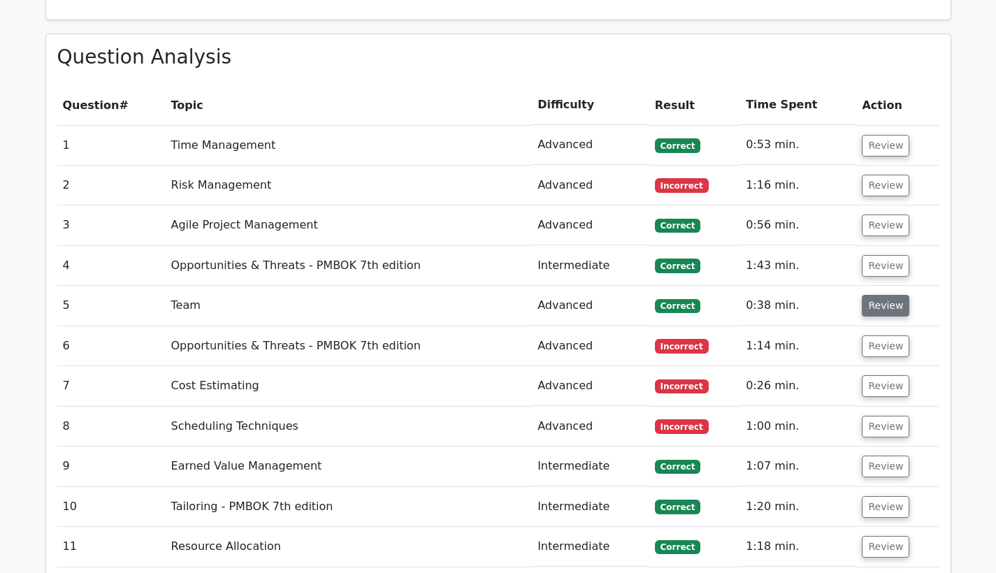
click at [871, 295] on button "Review" at bounding box center [885, 306] width 48 height 22
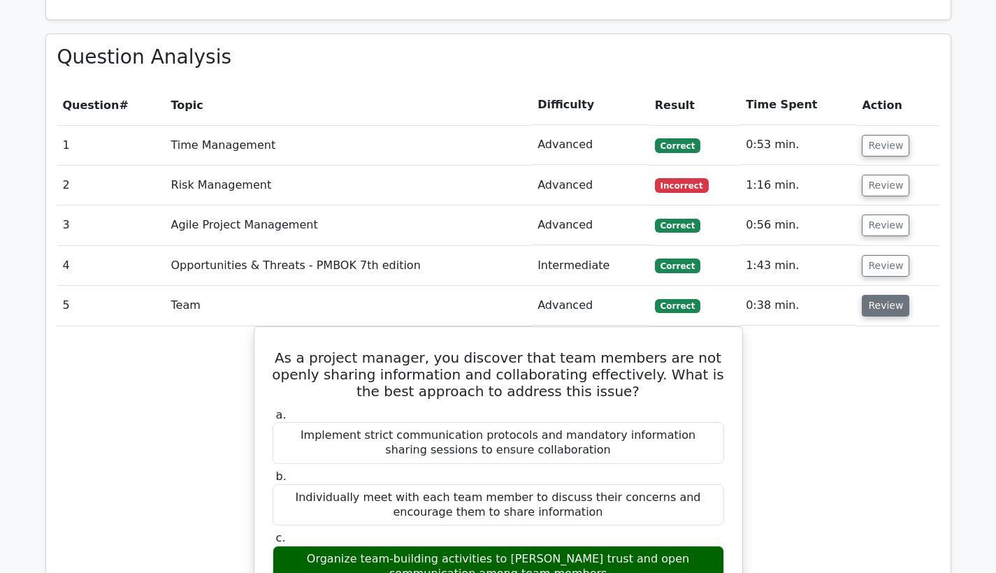
click at [871, 295] on button "Review" at bounding box center [885, 306] width 48 height 22
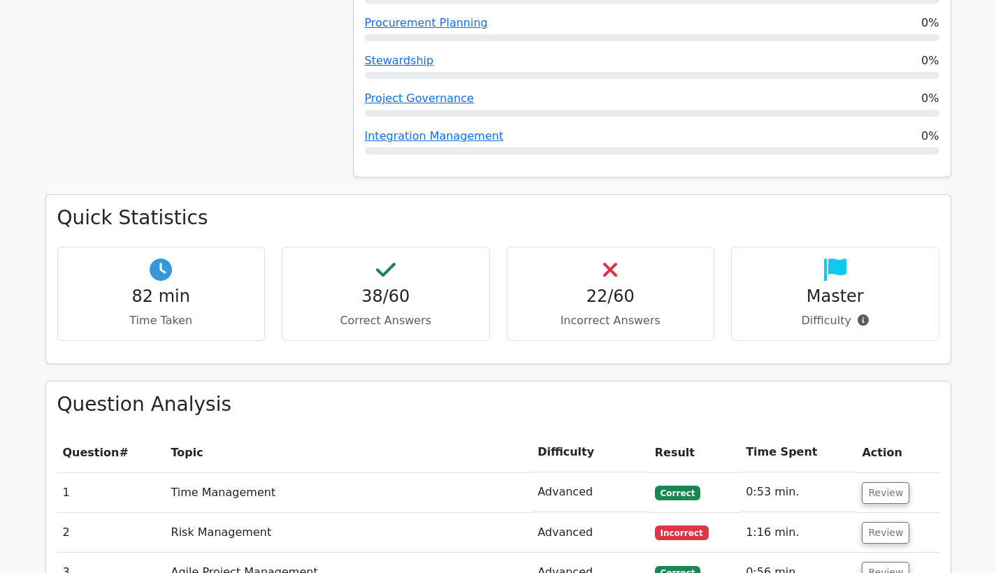
scroll to position [1600, 0]
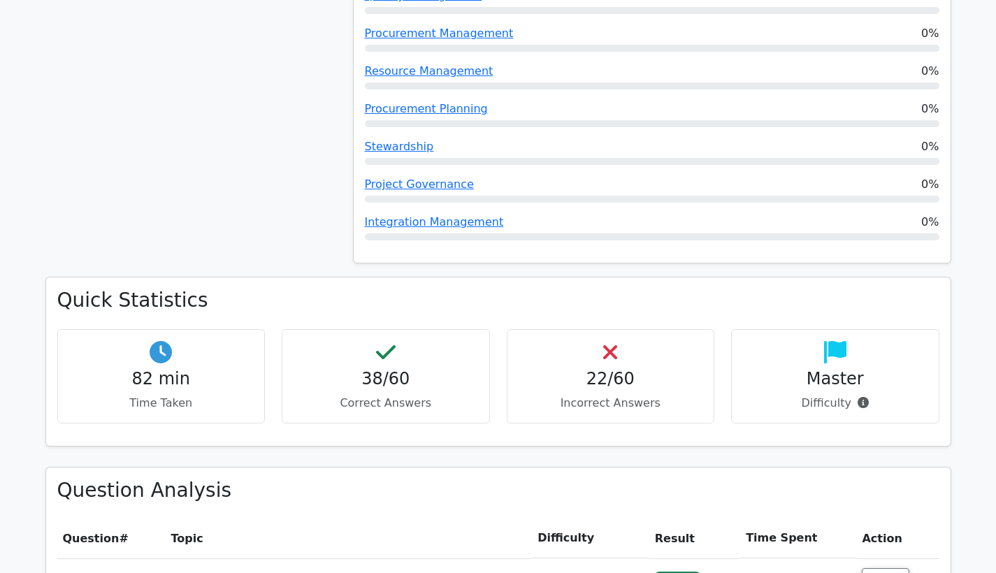
click at [832, 369] on h4 "Master" at bounding box center [835, 379] width 184 height 20
click at [928, 393] on div "Quick Statistics 82 min Time Taken 38/60 Correct Answers 22/60 Incorrect Answer…" at bounding box center [498, 361] width 904 height 168
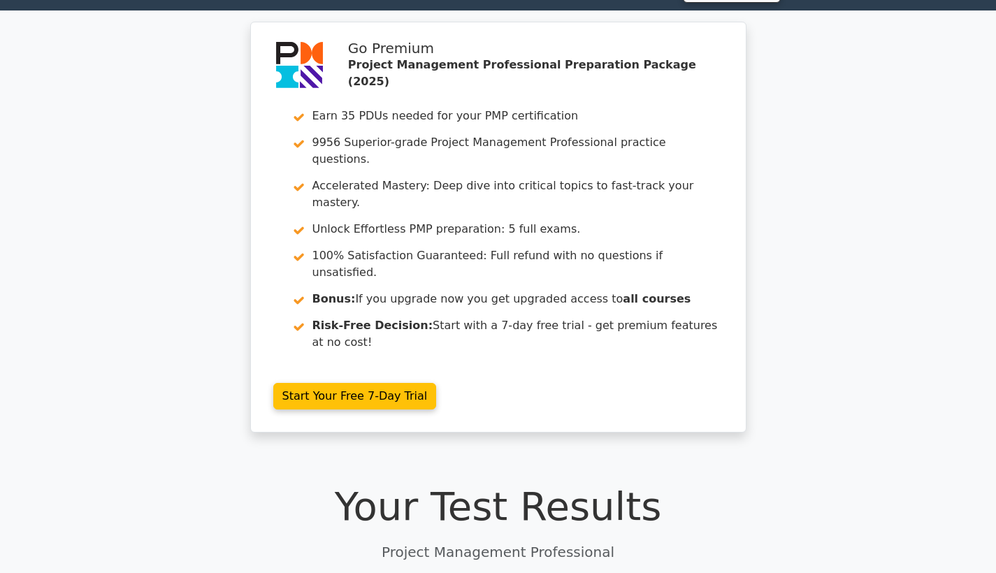
scroll to position [0, 0]
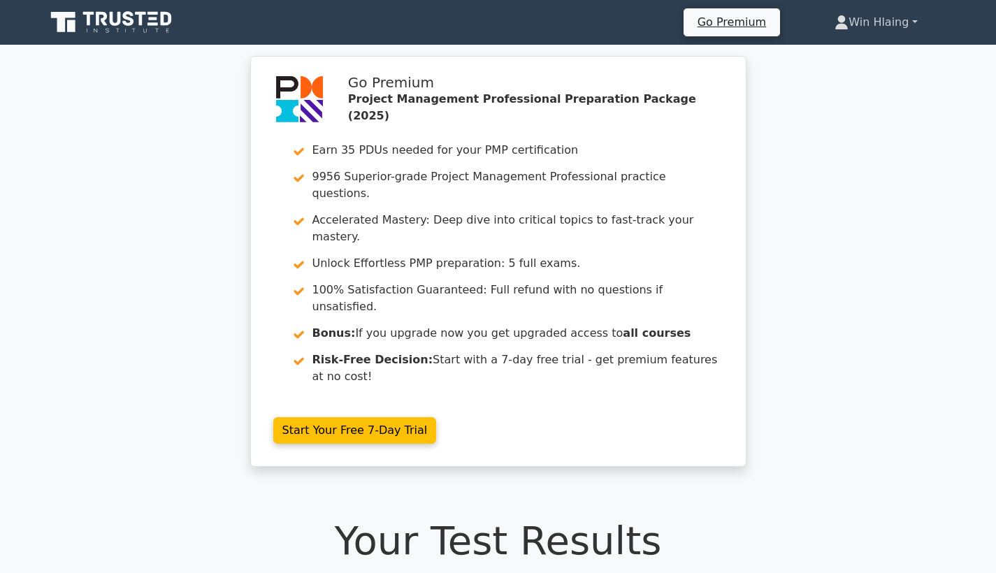
click at [912, 17] on link "Win Hlaing" at bounding box center [876, 22] width 150 height 28
click at [875, 45] on link "Profile" at bounding box center [856, 55] width 110 height 22
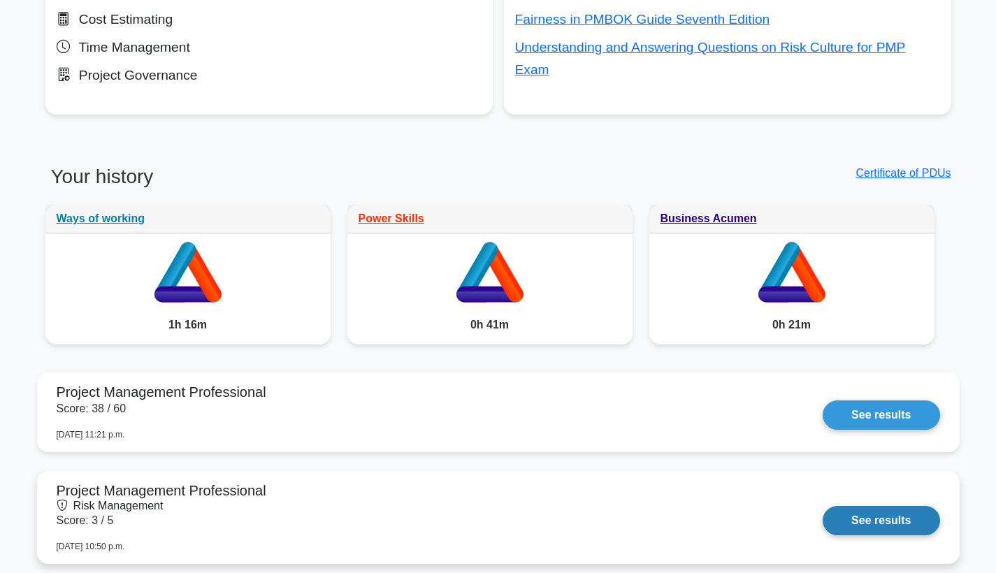
scroll to position [975, 0]
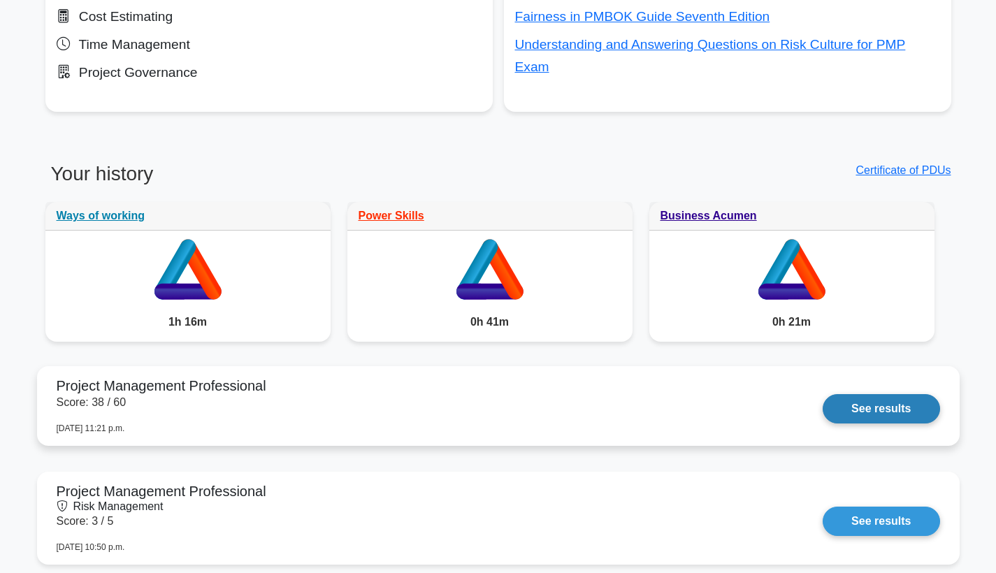
click at [875, 410] on link "See results" at bounding box center [880, 408] width 117 height 29
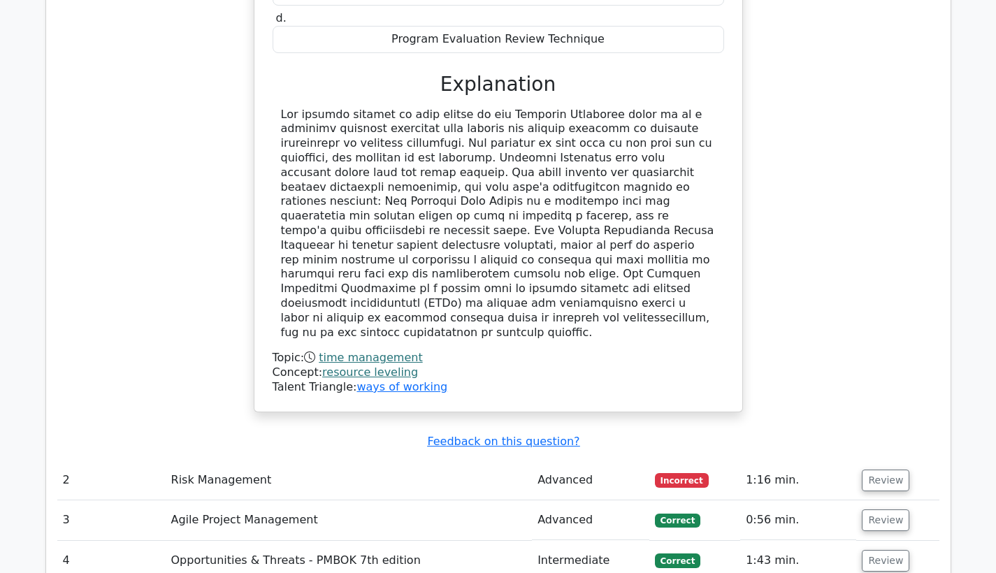
scroll to position [2410, 0]
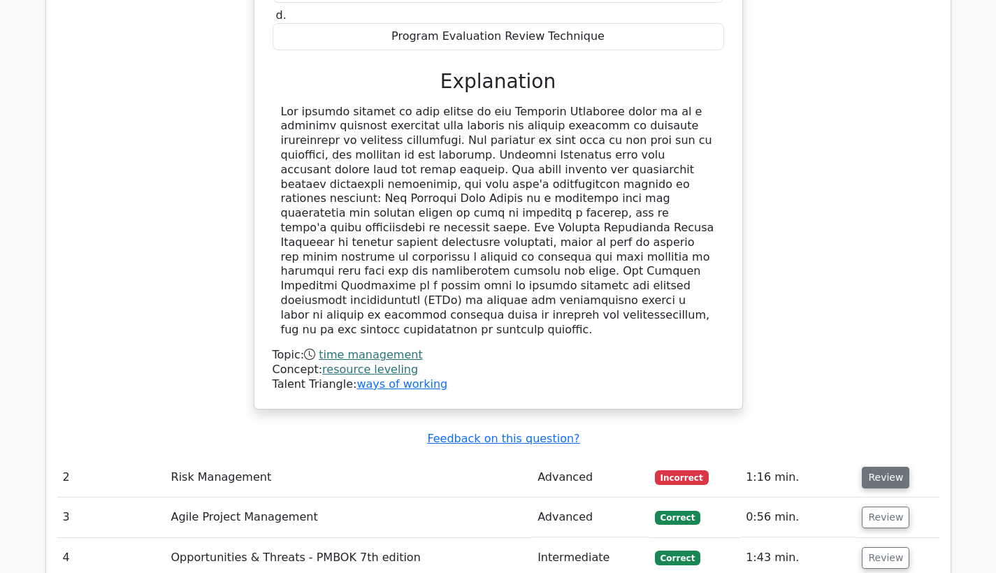
click at [862, 467] on button "Review" at bounding box center [885, 478] width 48 height 22
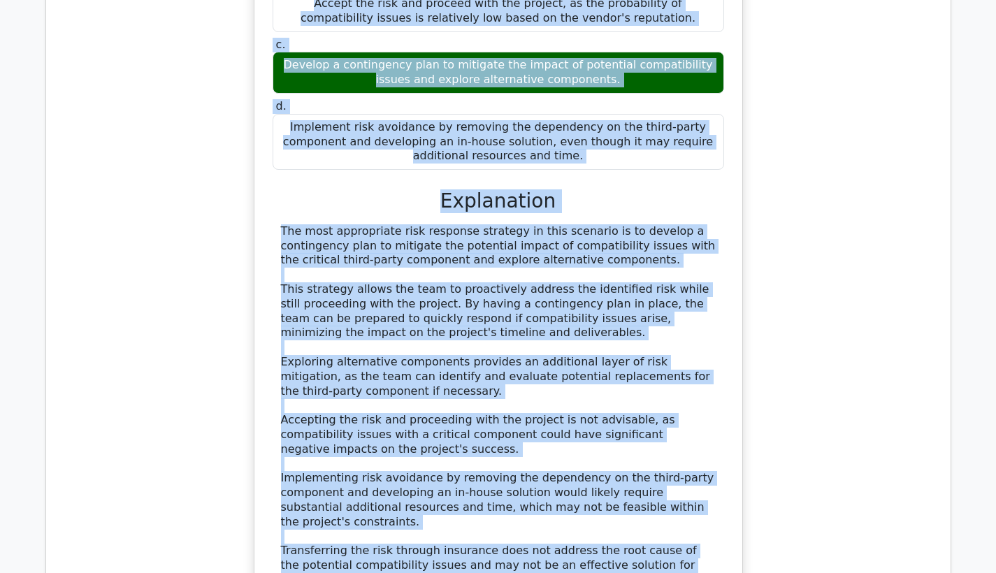
scroll to position [3124, 0]
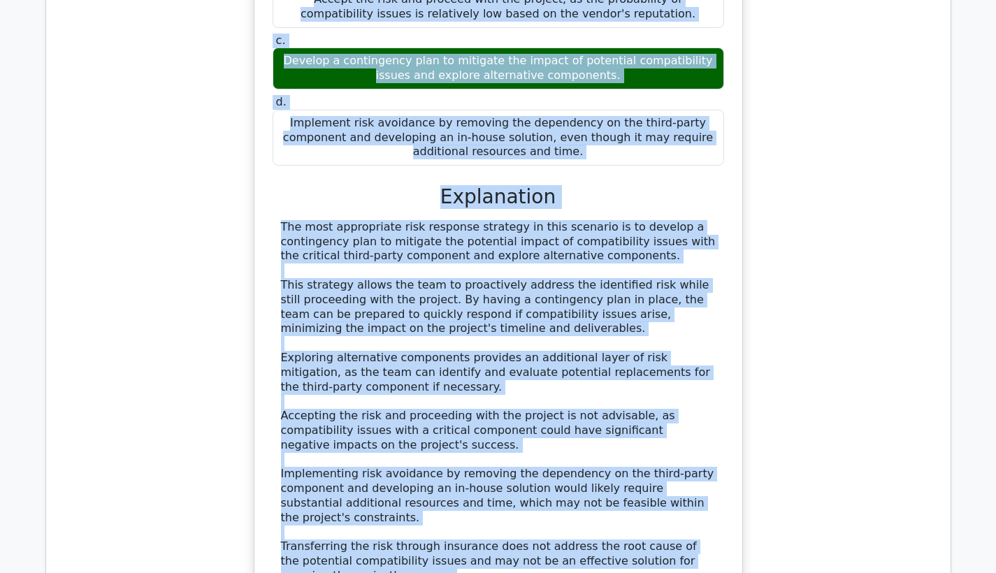
drag, startPoint x: 282, startPoint y: 117, endPoint x: 416, endPoint y: 518, distance: 423.8
click at [416, 518] on div "In a software development project, your team identifies a risk where a critical…" at bounding box center [498, 229] width 882 height 892
copy div "In a software development project, your team identifies a risk where a critical…"
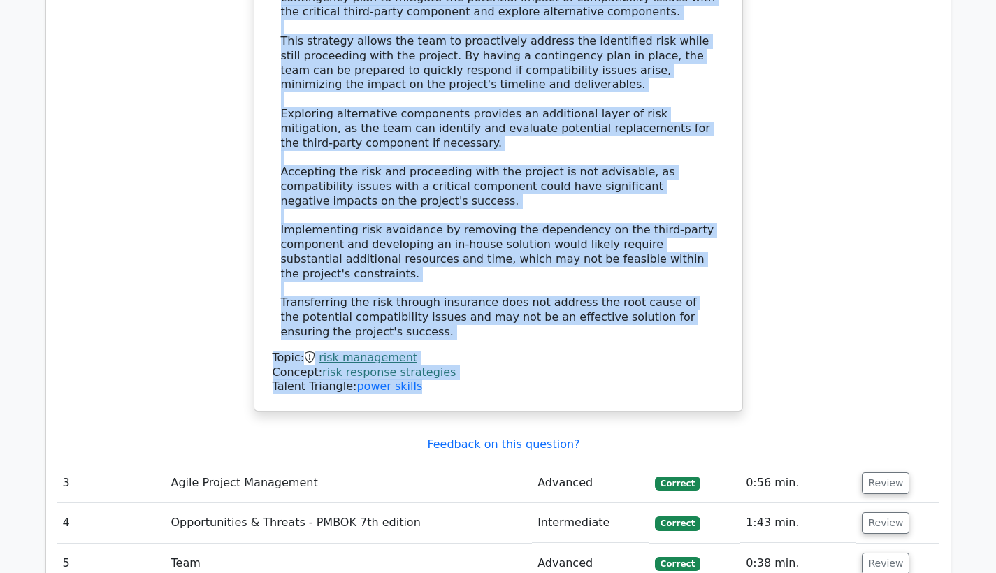
scroll to position [3491, 0]
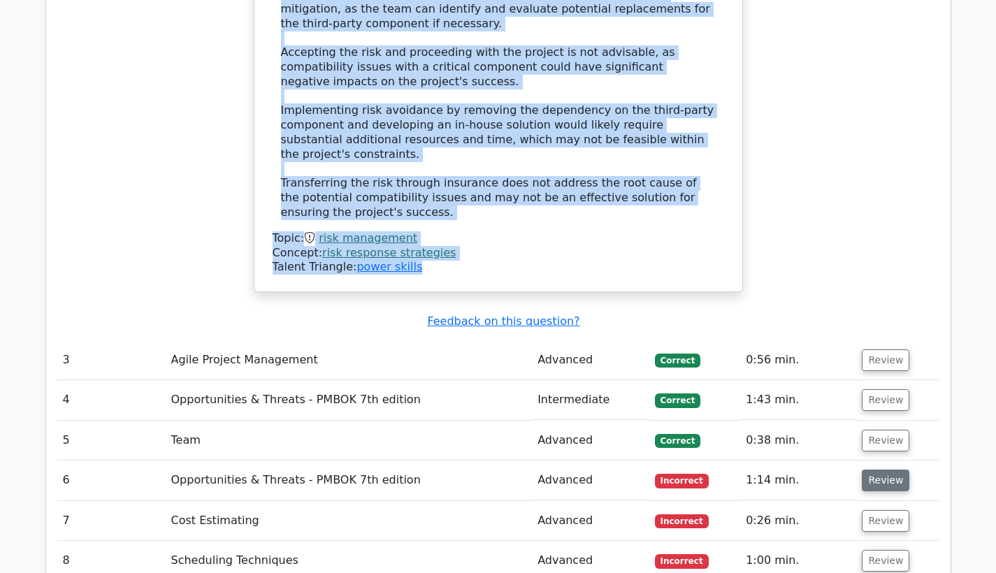
click at [886, 470] on button "Review" at bounding box center [885, 481] width 48 height 22
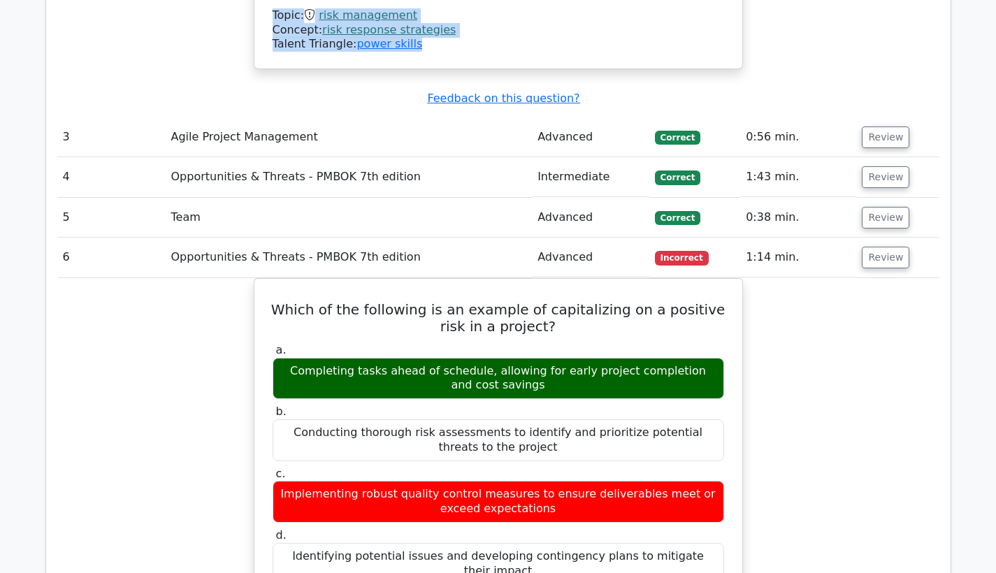
scroll to position [3736, 0]
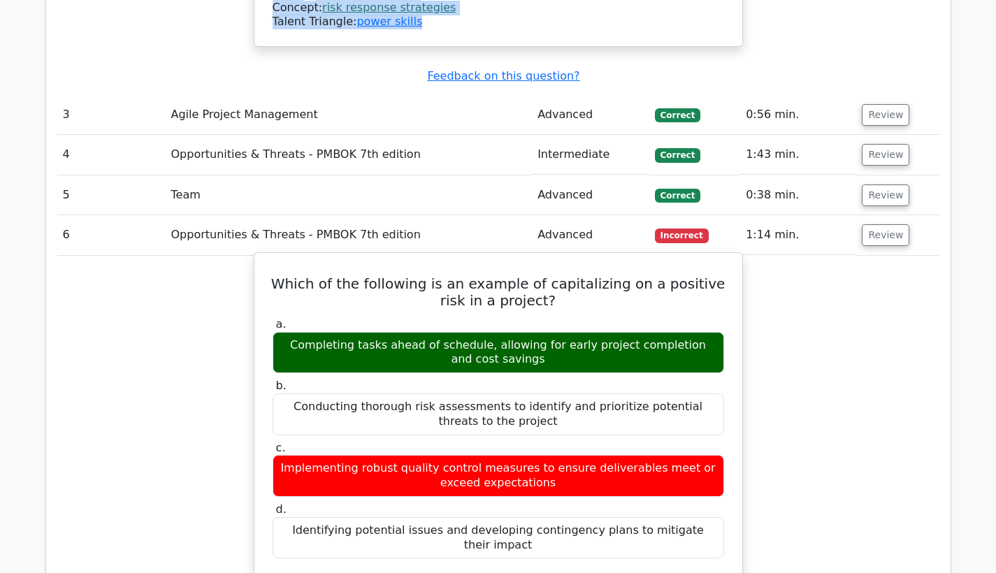
drag, startPoint x: 276, startPoint y: 145, endPoint x: 695, endPoint y: 400, distance: 490.3
copy div "Which of the following is an example of capitalizing on a positive risk in a pr…"
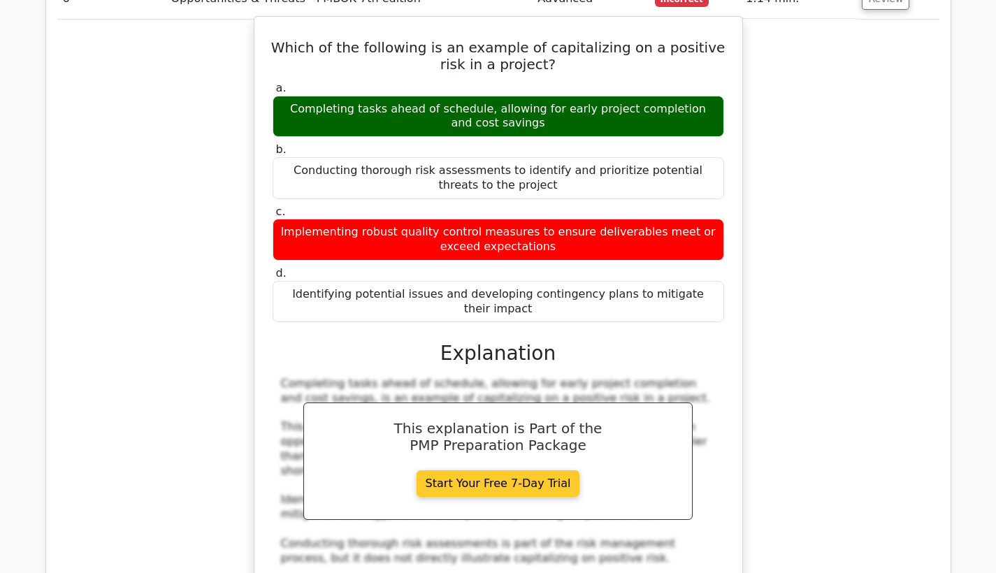
scroll to position [4251, 0]
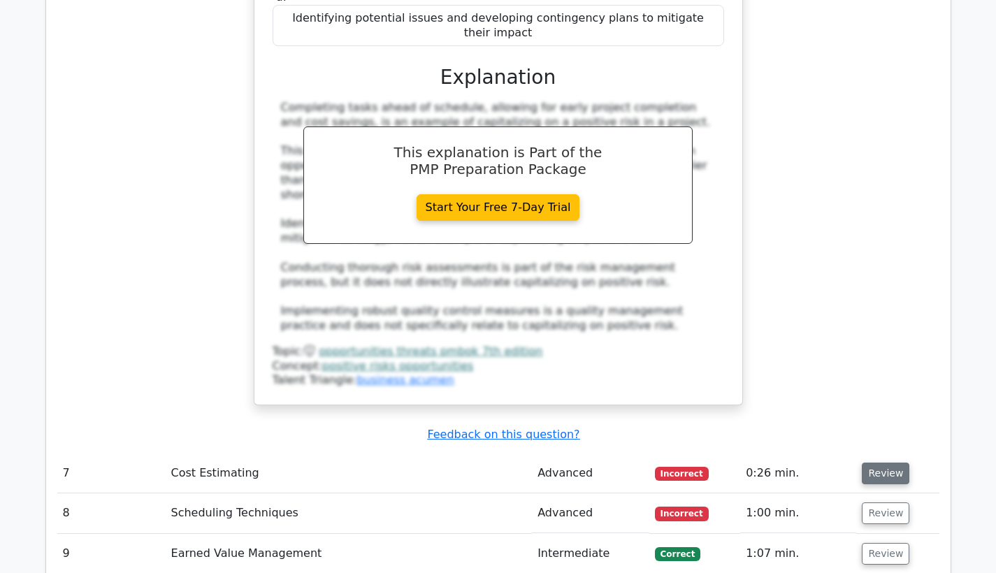
click at [877, 463] on button "Review" at bounding box center [885, 474] width 48 height 22
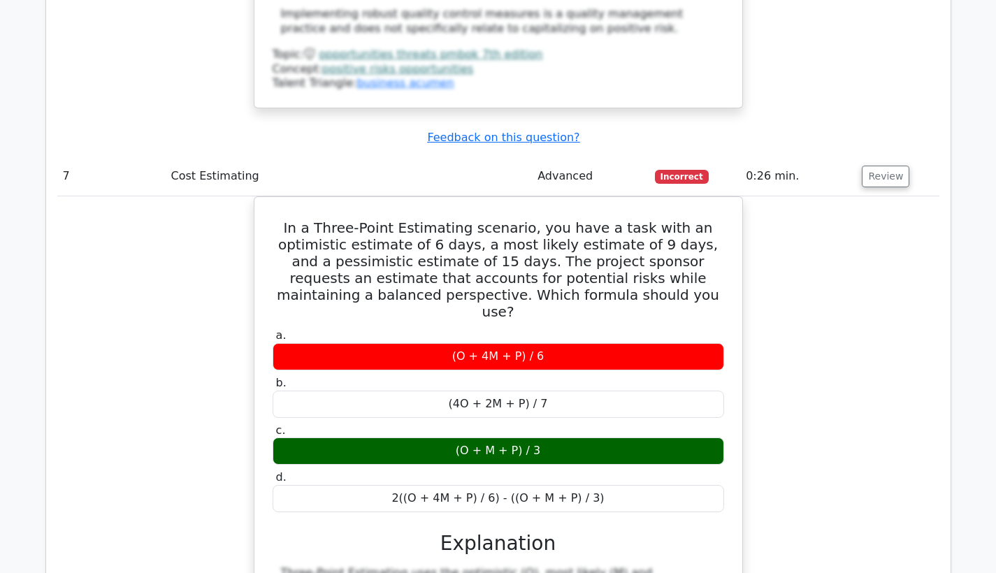
scroll to position [4427, 0]
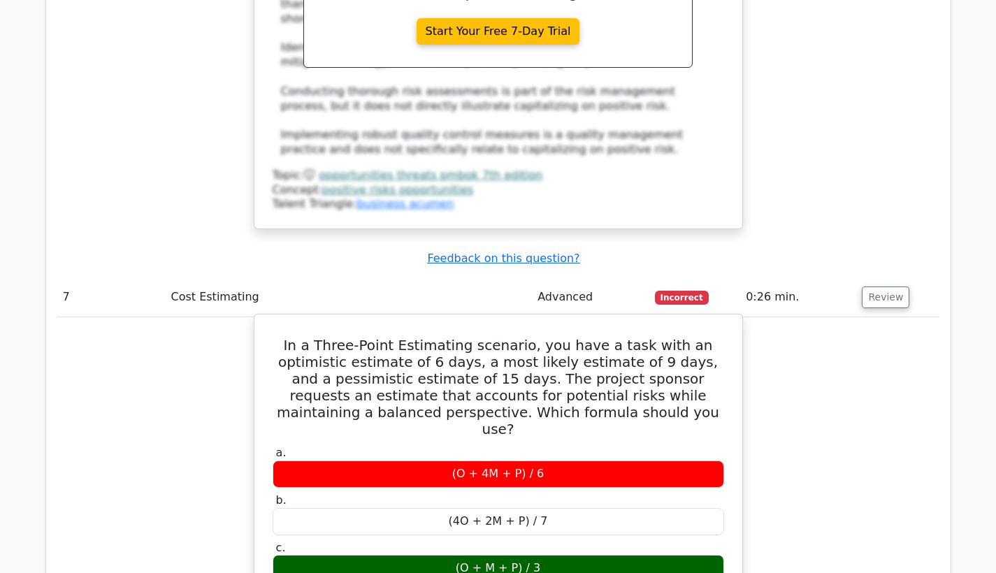
drag, startPoint x: 524, startPoint y: 336, endPoint x: 610, endPoint y: 405, distance: 109.9
copy div "In a Three-Point Estimating scenario, you have a task with an optimistic estima…"
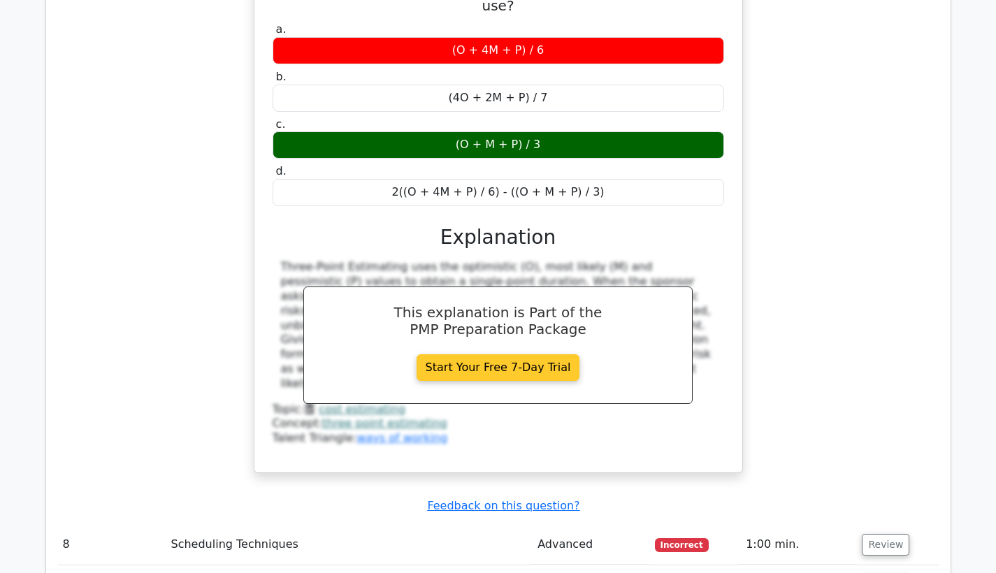
scroll to position [4926, 0]
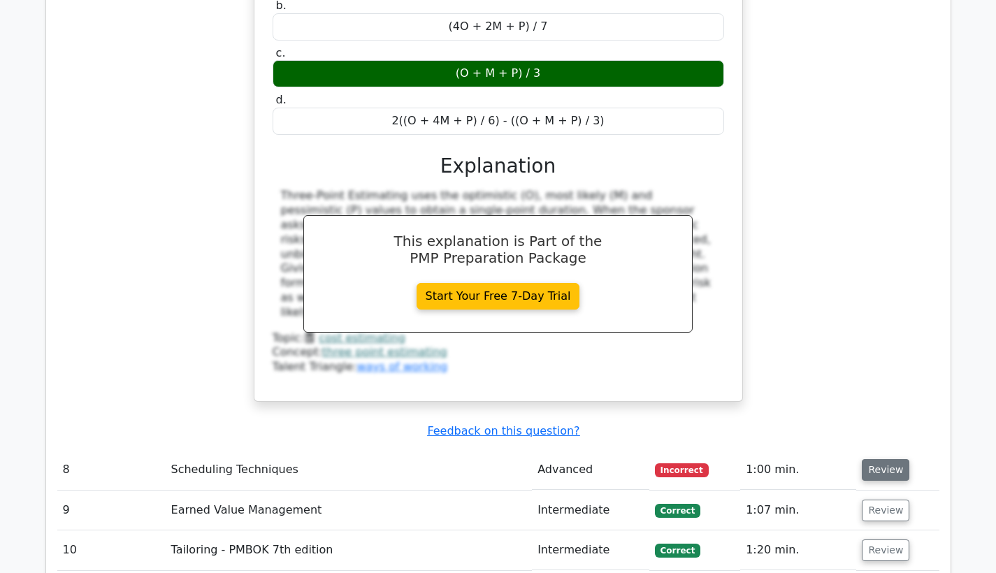
click at [865, 459] on button "Review" at bounding box center [885, 470] width 48 height 22
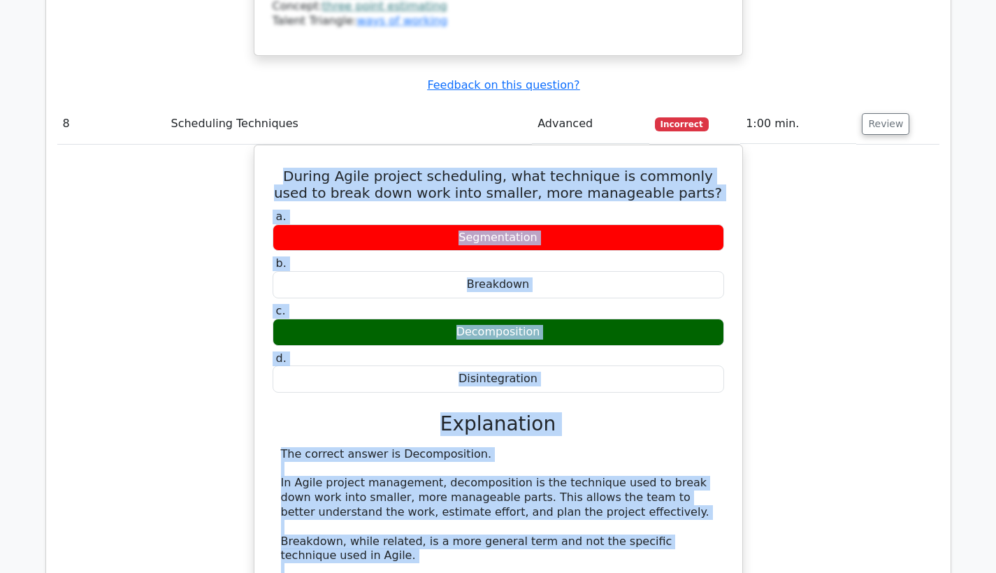
scroll to position [5274, 0]
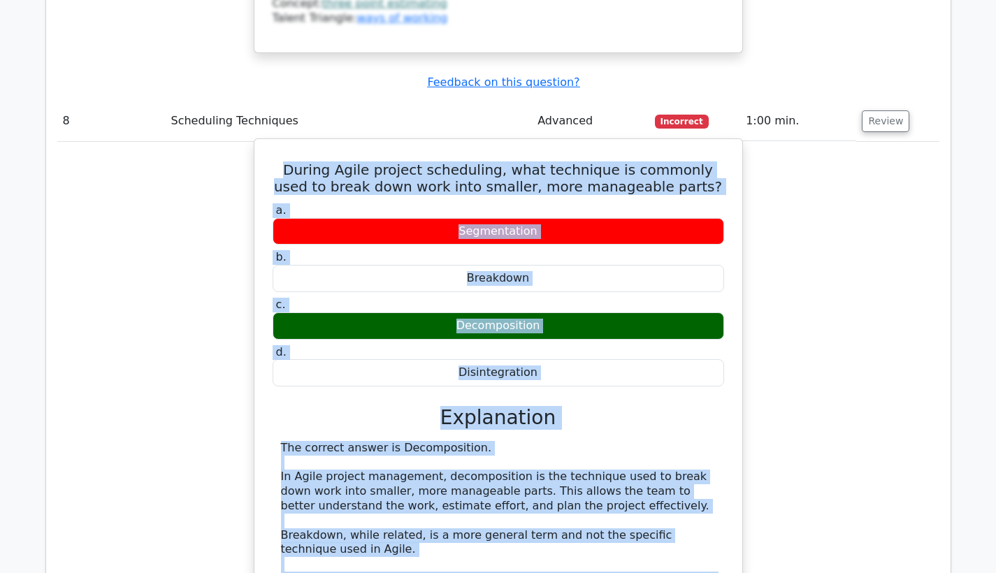
drag, startPoint x: 285, startPoint y: 242, endPoint x: 679, endPoint y: 473, distance: 456.9
click at [679, 473] on div "During Agile project scheduling, what technique is commonly used to break down …" at bounding box center [498, 435] width 476 height 580
copy div "During Agile project scheduling, what technique is commonly used to break down …"
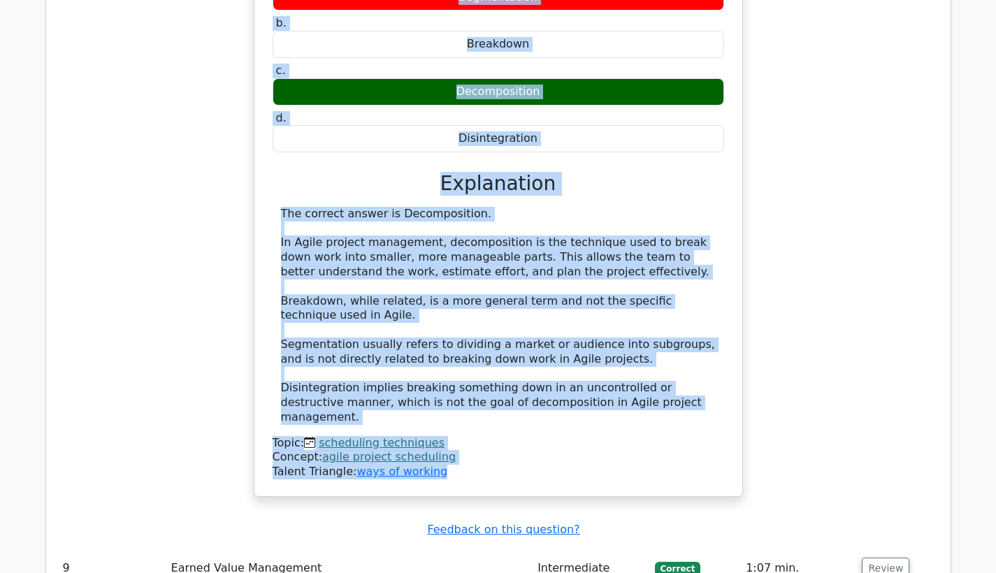
scroll to position [5755, 0]
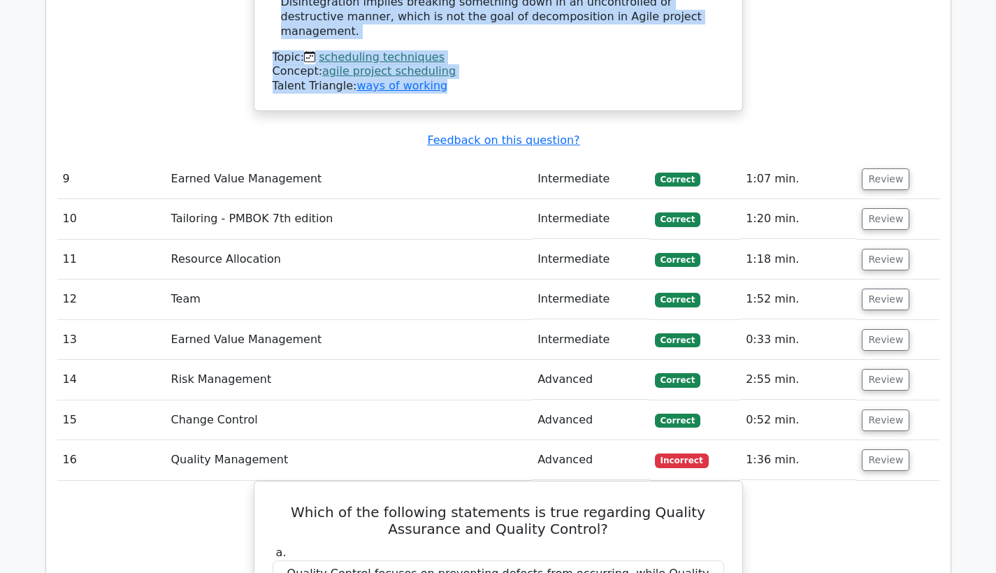
scroll to position [5973, 0]
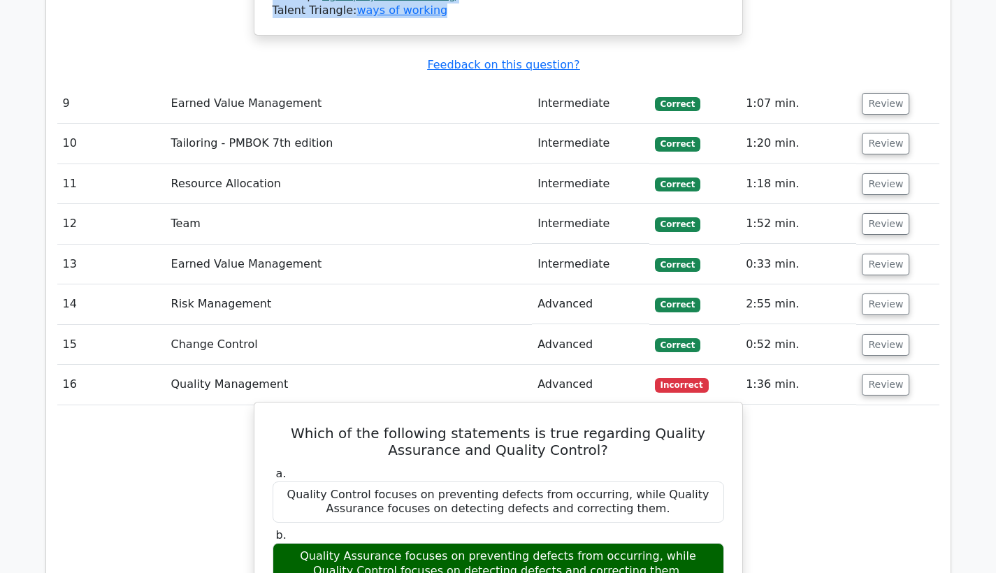
drag, startPoint x: 284, startPoint y: 198, endPoint x: 532, endPoint y: 465, distance: 363.9
copy div "Which of the following statements is true regarding Quality Assurance and Quali…"
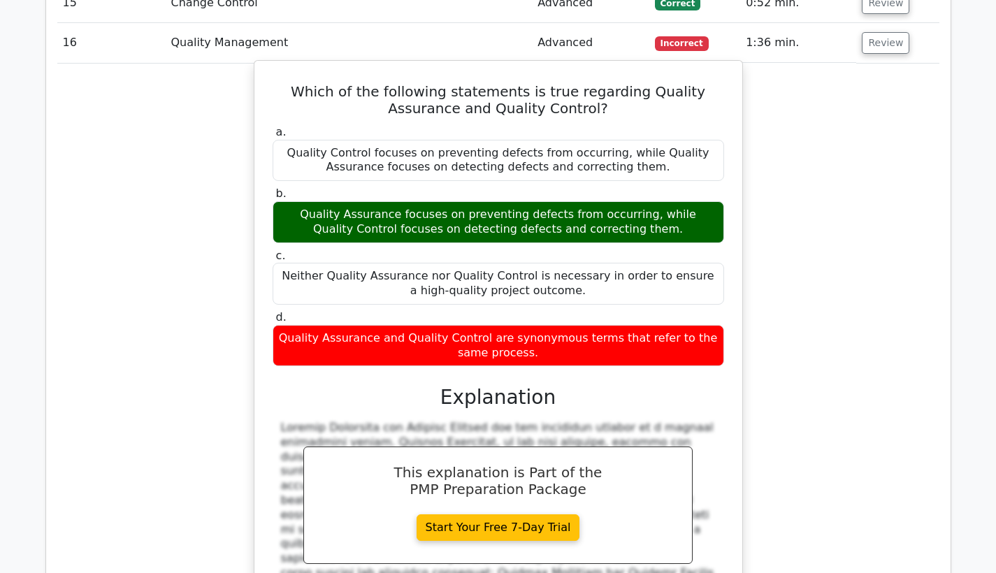
scroll to position [6539, 0]
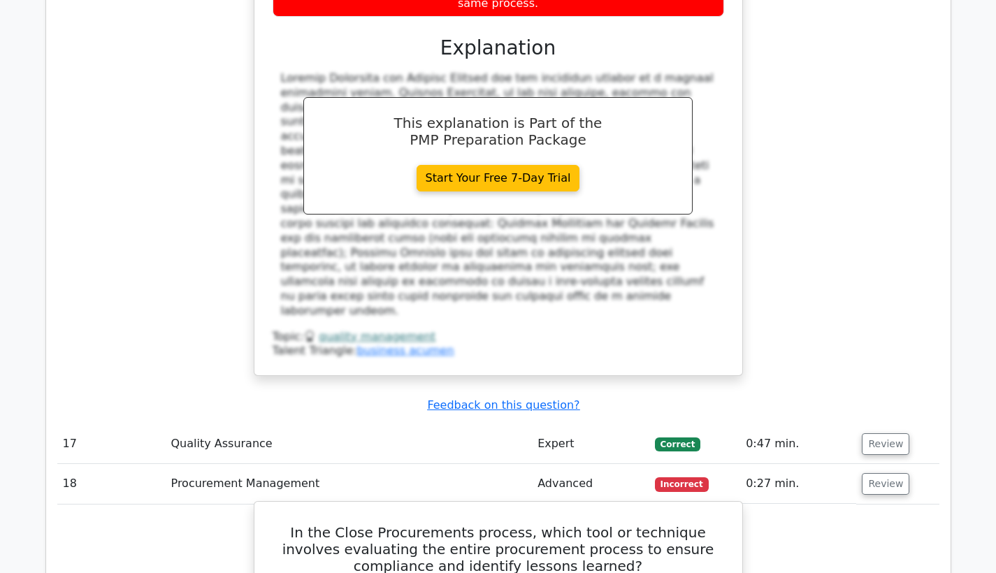
scroll to position [6713, 0]
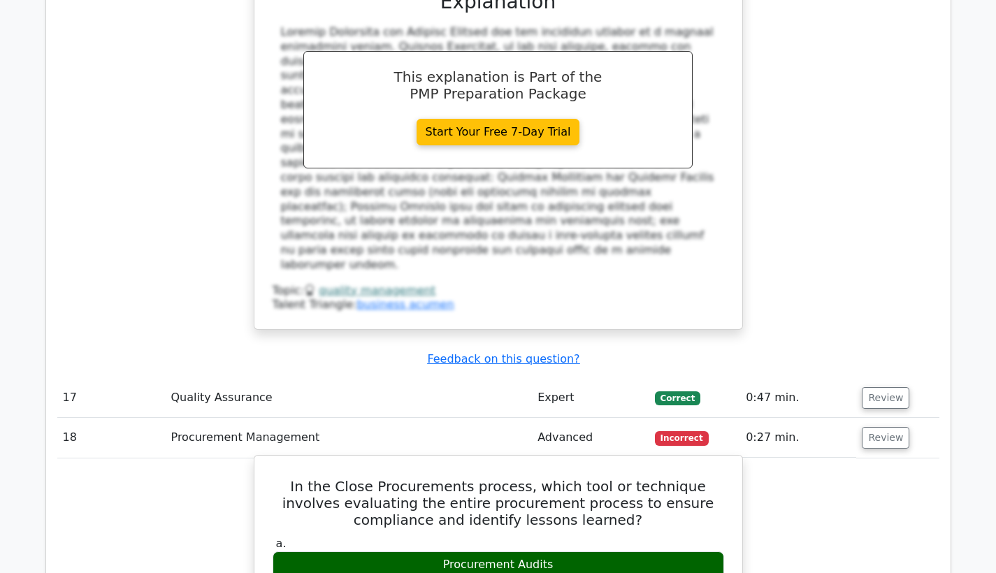
drag, startPoint x: 286, startPoint y: 201, endPoint x: 601, endPoint y: 421, distance: 383.9
copy div "In the Close Procurements process, which tool or technique involves evaluating …"
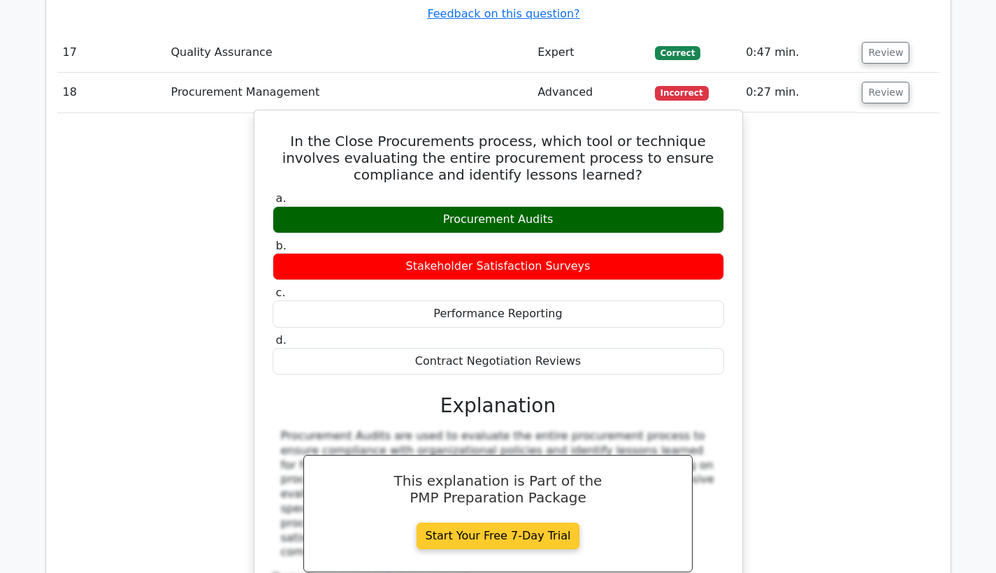
scroll to position [7161, 0]
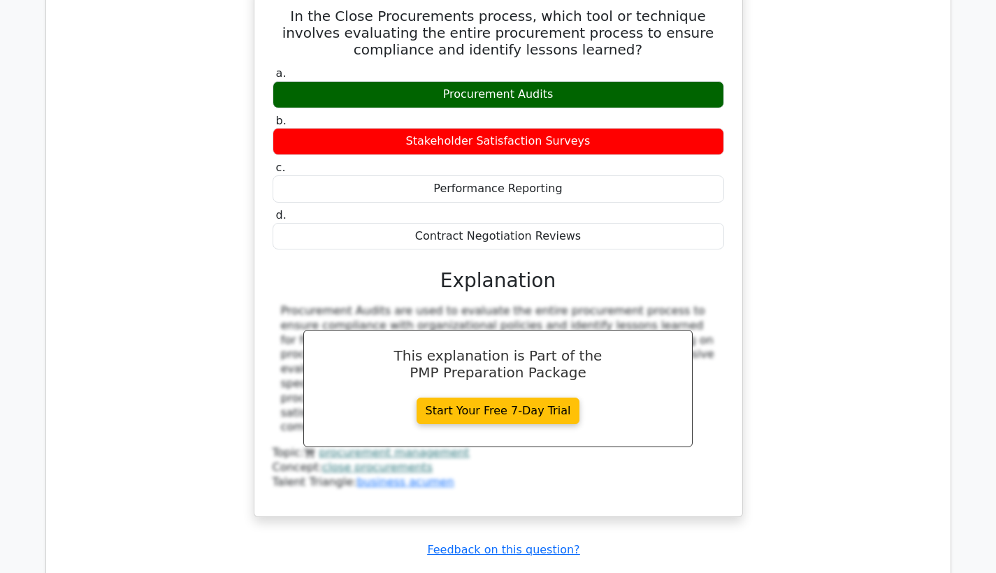
scroll to position [7308, 0]
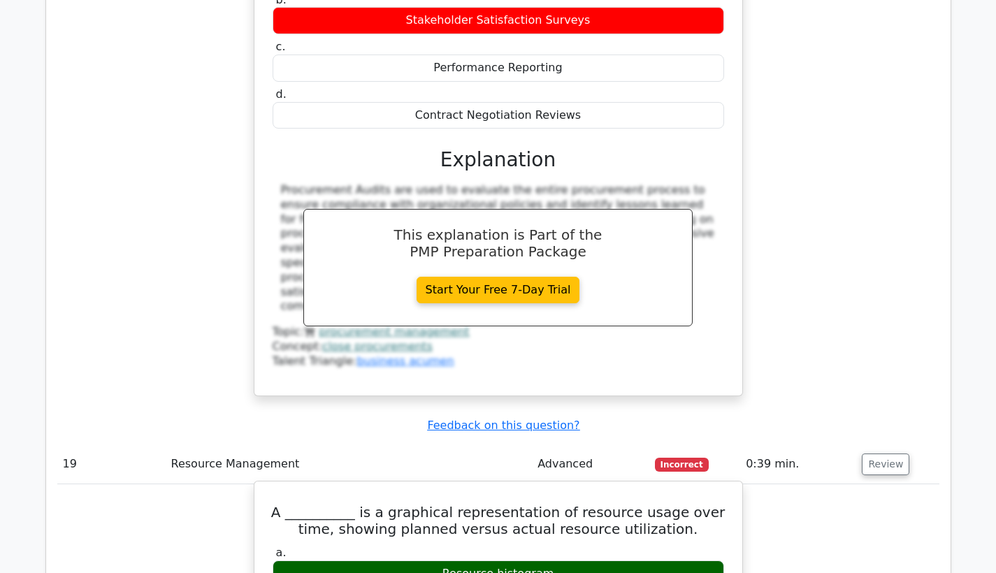
drag, startPoint x: 277, startPoint y: 226, endPoint x: 551, endPoint y: 423, distance: 337.9
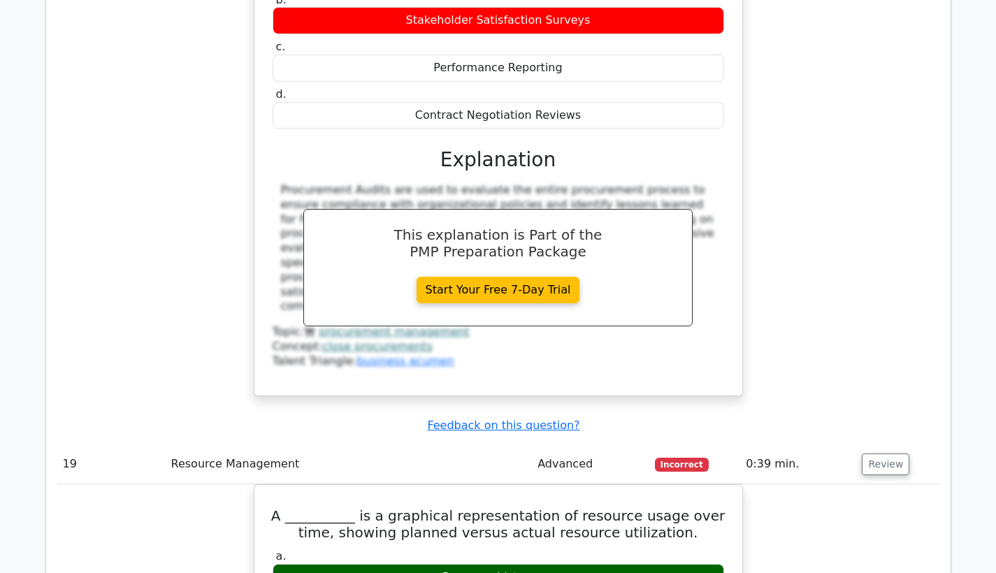
copy div "A __________ is a graphical representation of resource usage over time, showing…"
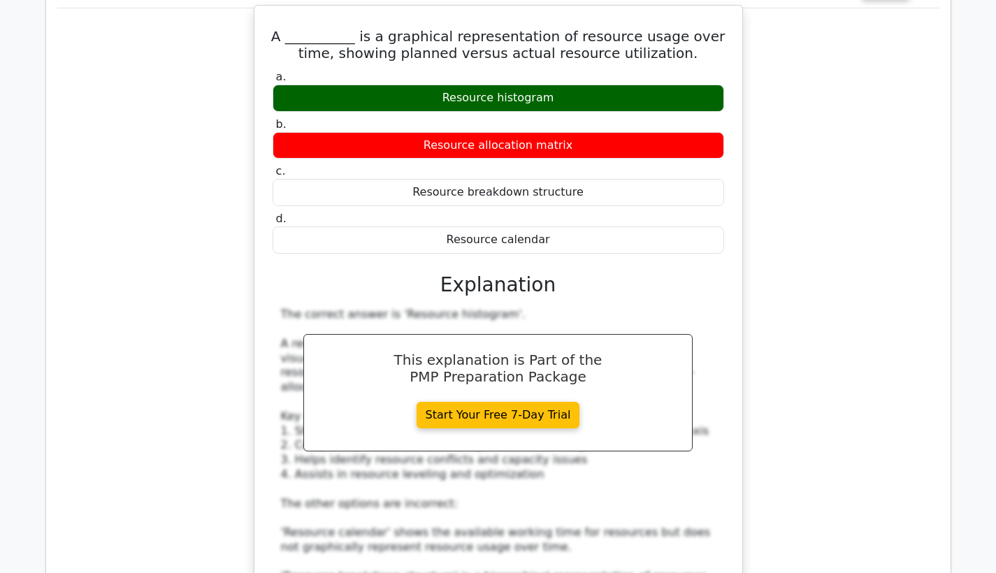
scroll to position [7893, 0]
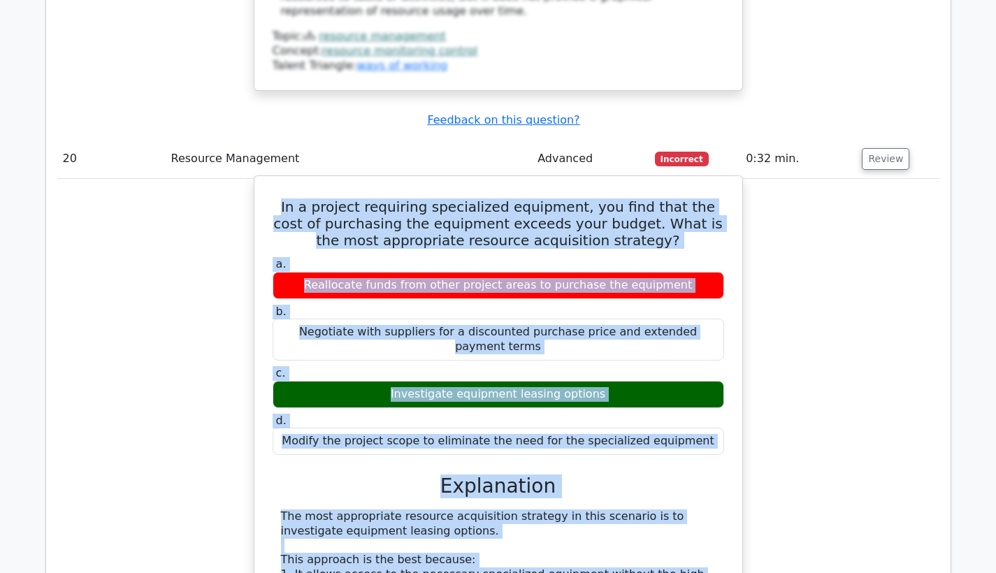
scroll to position [8438, 0]
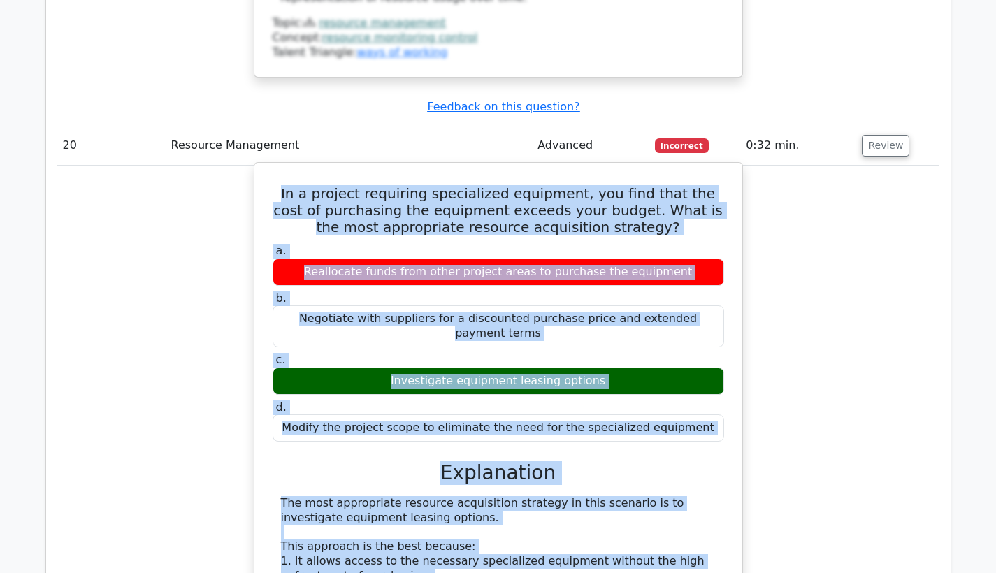
drag, startPoint x: 284, startPoint y: 69, endPoint x: 525, endPoint y: 533, distance: 522.8
copy div "In a project requiring specialized equipment, you find that the cost of purchas…"
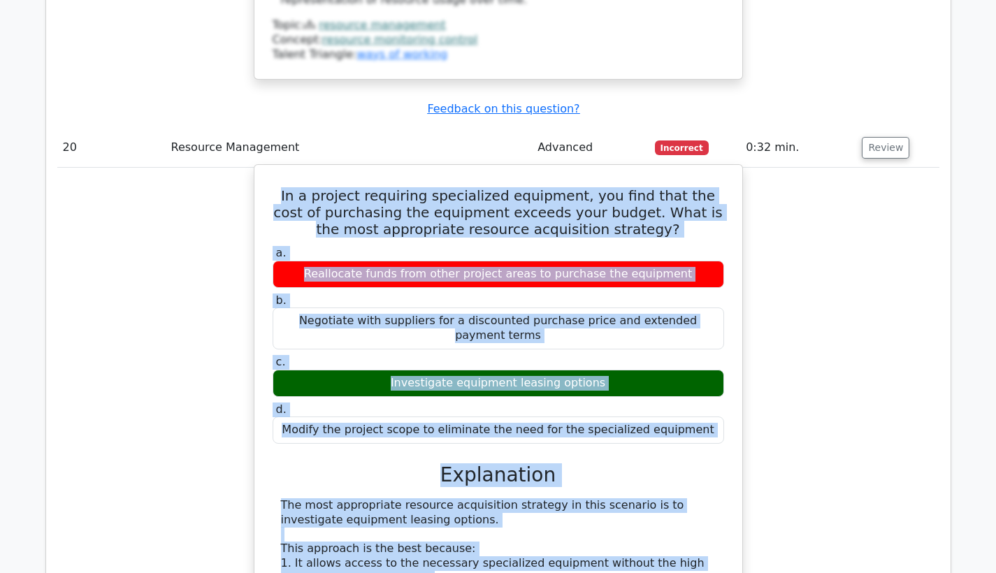
scroll to position [8327, 0]
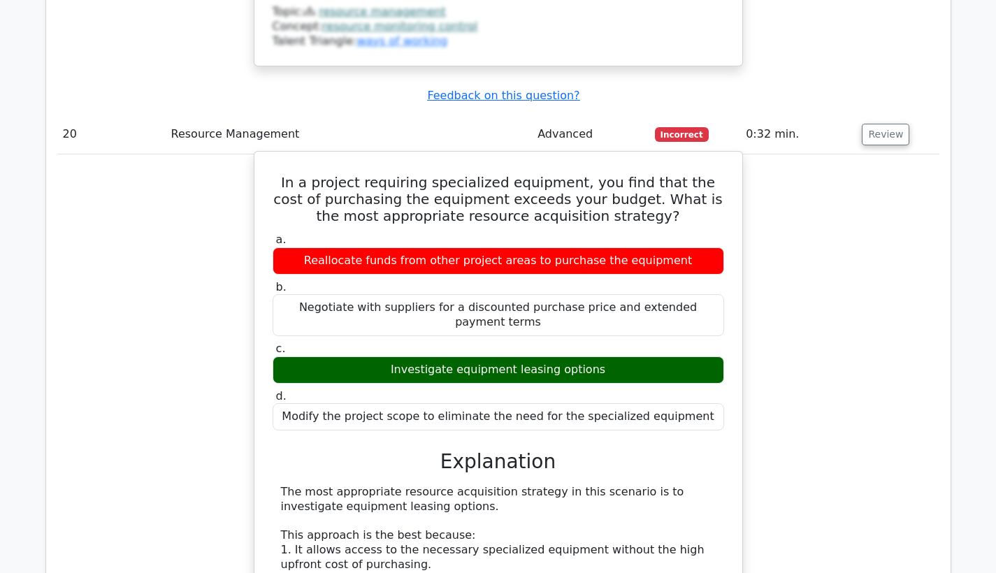
scroll to position [8898, 0]
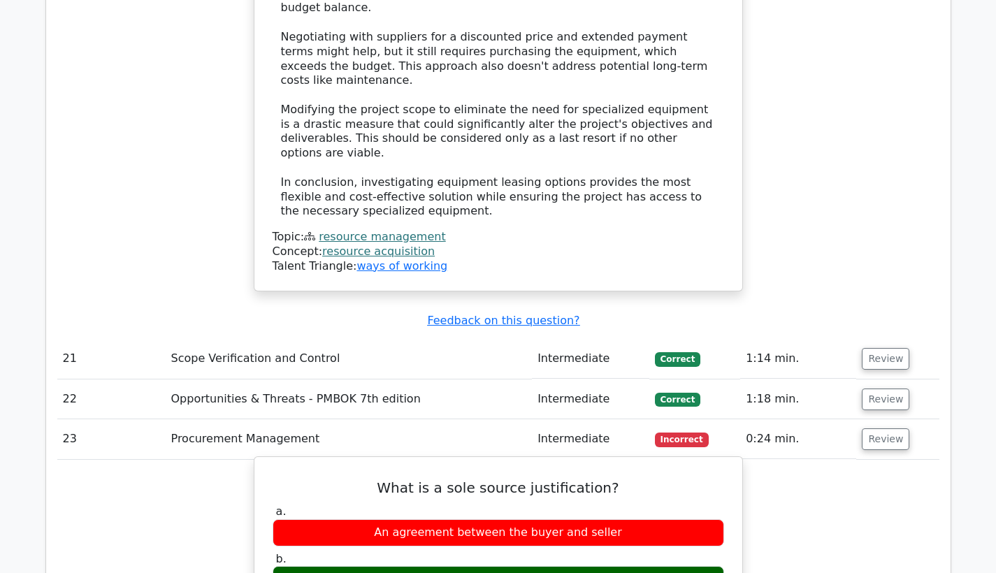
scroll to position [9165, 0]
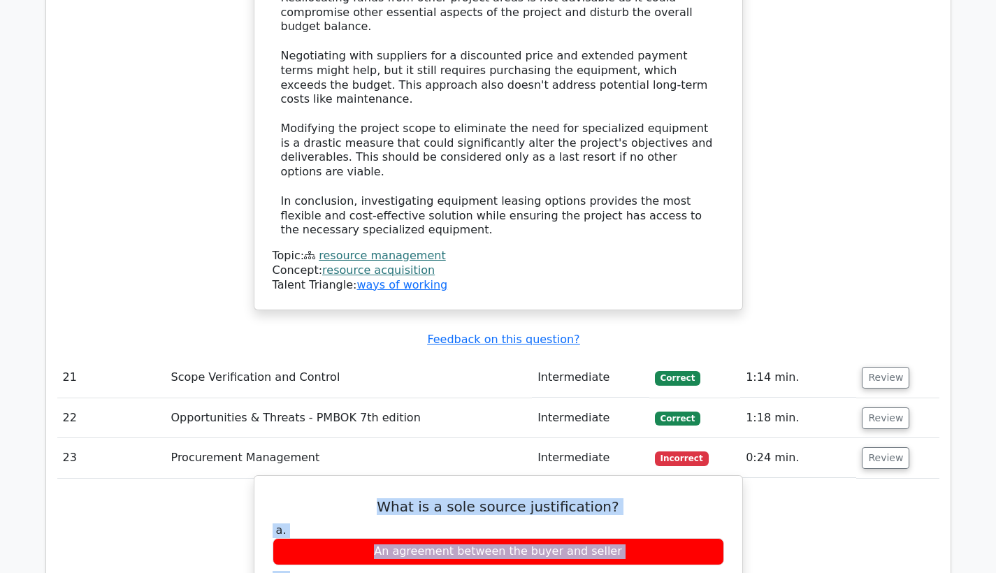
drag, startPoint x: 276, startPoint y: 71, endPoint x: 569, endPoint y: 542, distance: 554.5
copy div "What is a sole source justification? a. An agreement between the buyer and sell…"
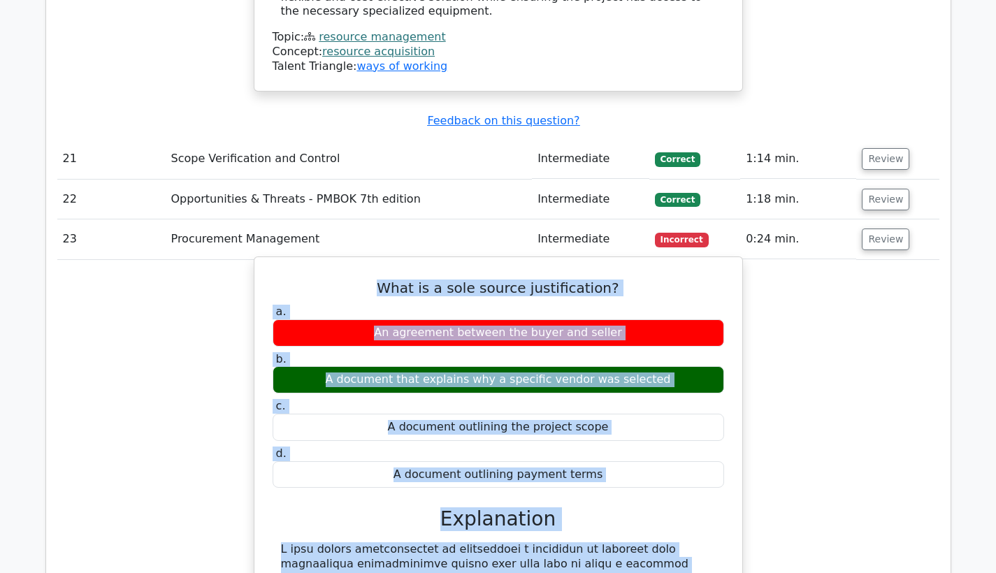
scroll to position [9496, 0]
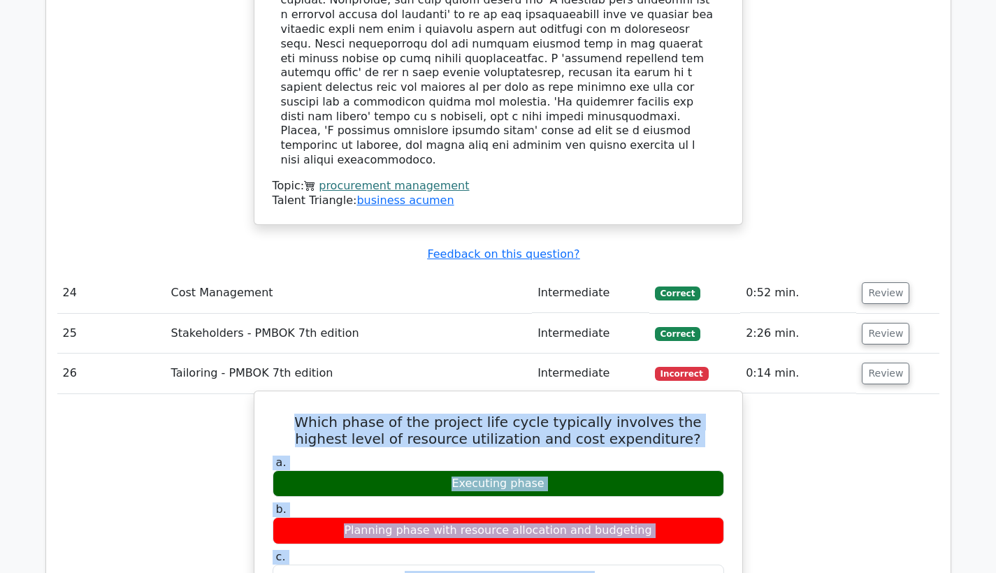
scroll to position [9987, 0]
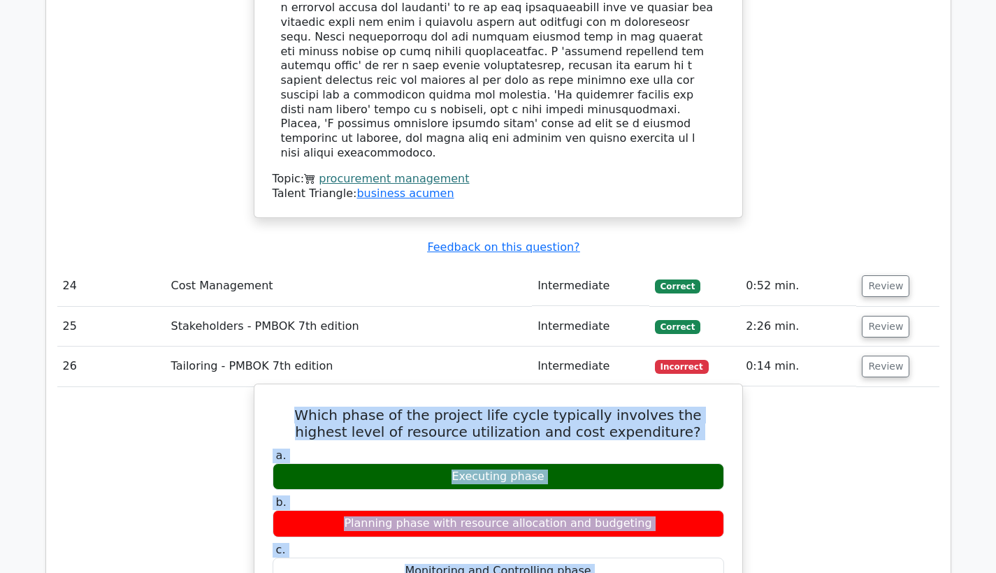
drag, startPoint x: 280, startPoint y: 85, endPoint x: 602, endPoint y: 532, distance: 551.6
copy div "Which phase of the project life cycle typically involves the highest level of r…"
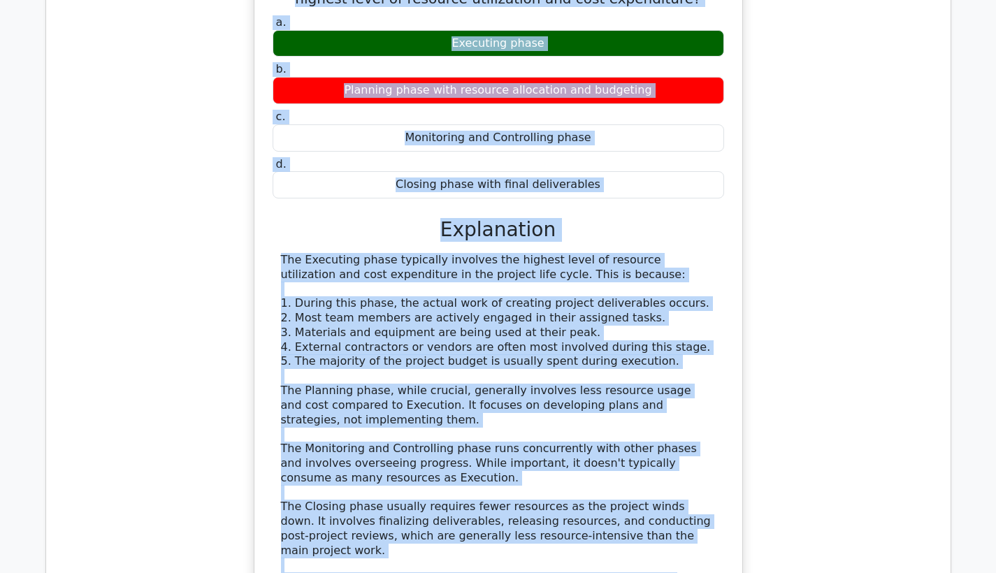
scroll to position [10497, 0]
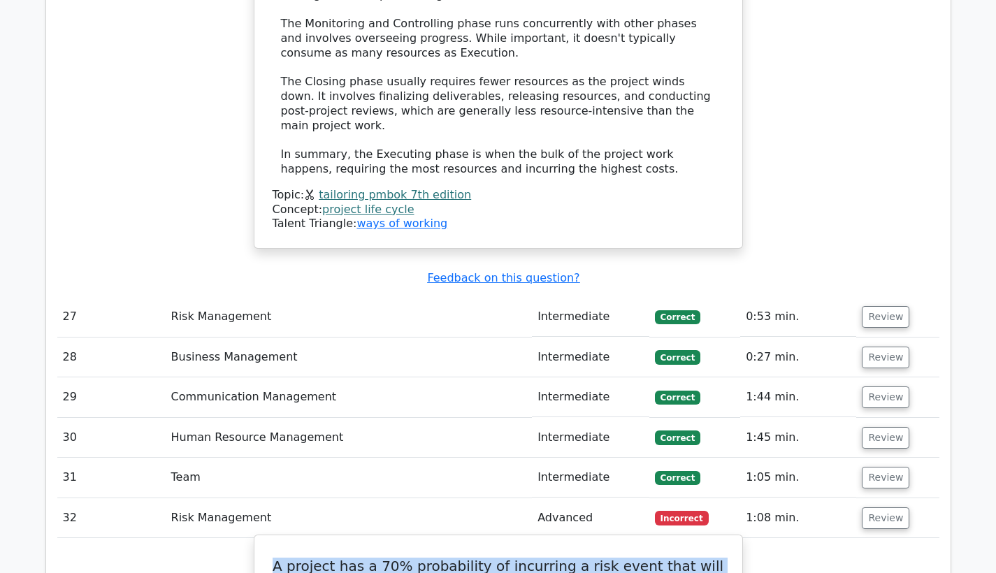
scroll to position [10896, 0]
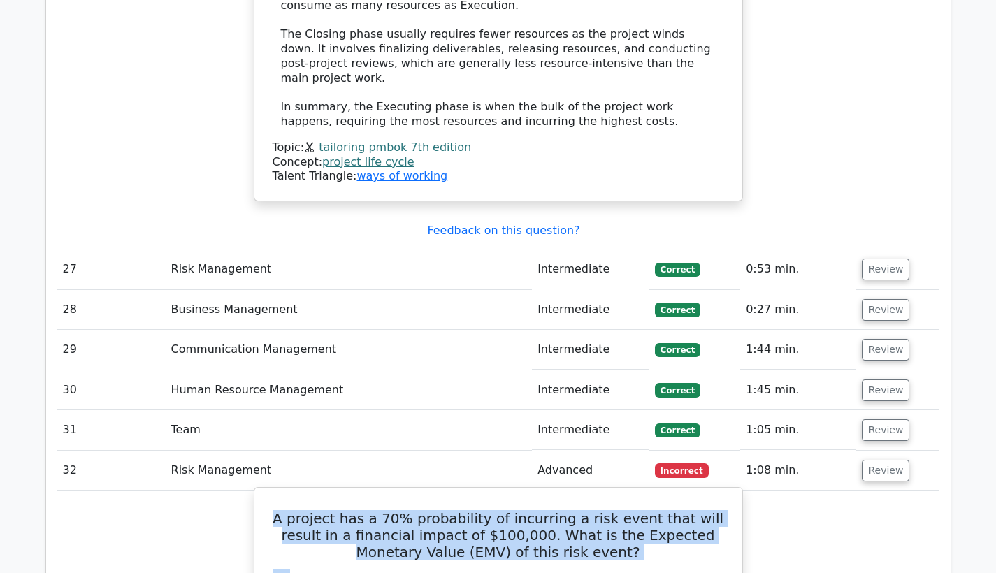
drag, startPoint x: 274, startPoint y: 228, endPoint x: 695, endPoint y: 474, distance: 487.8
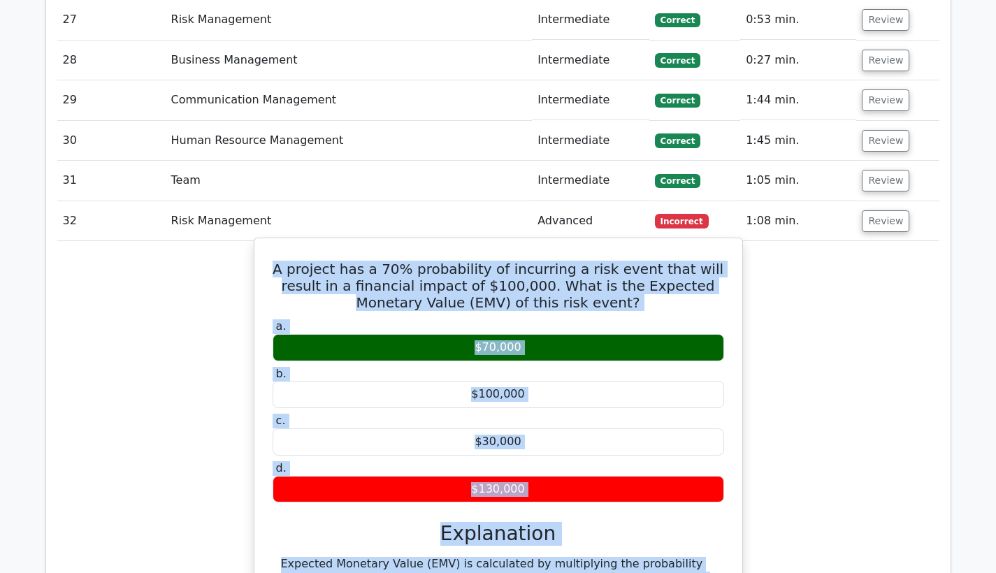
scroll to position [11200, 0]
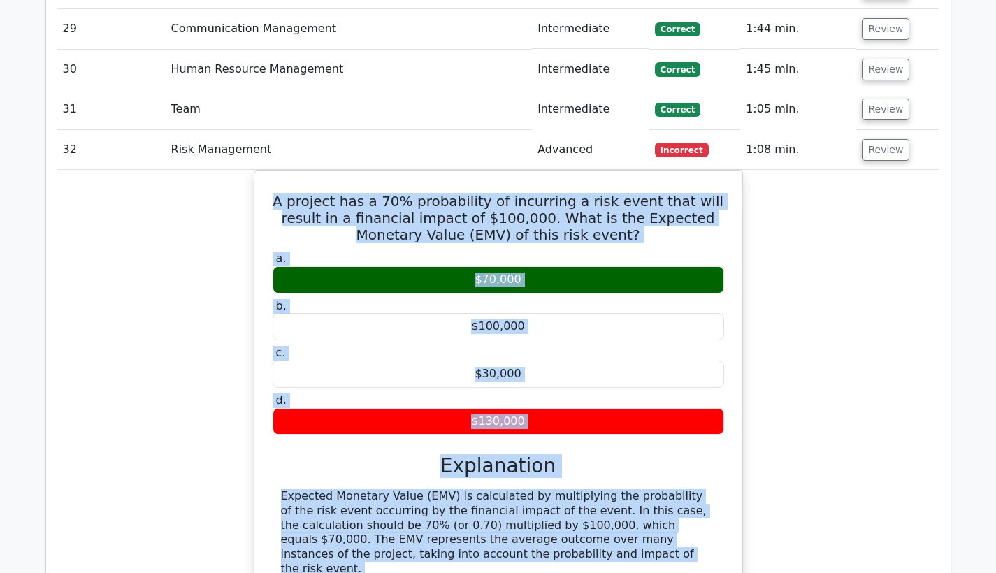
scroll to position [11267, 0]
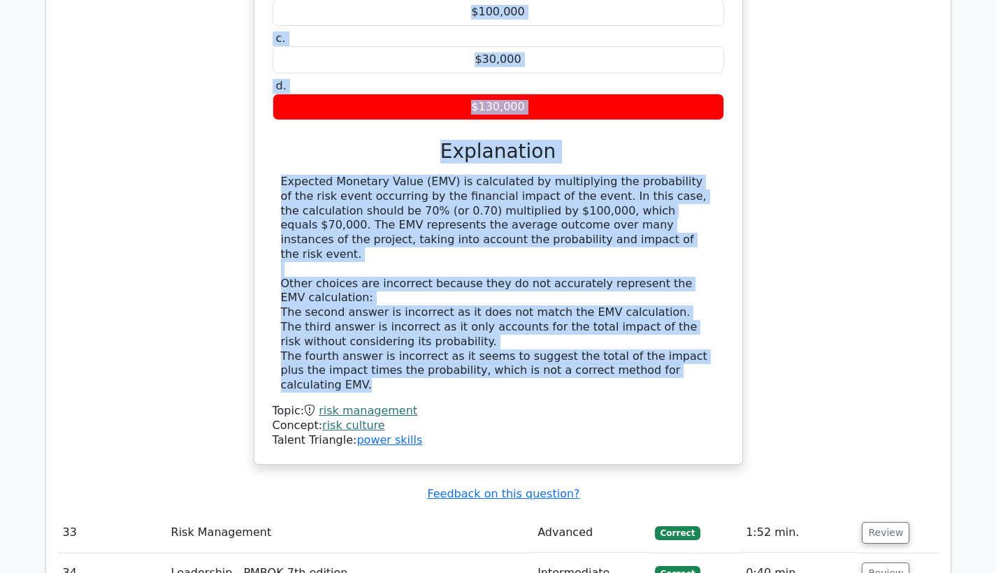
scroll to position [11534, 0]
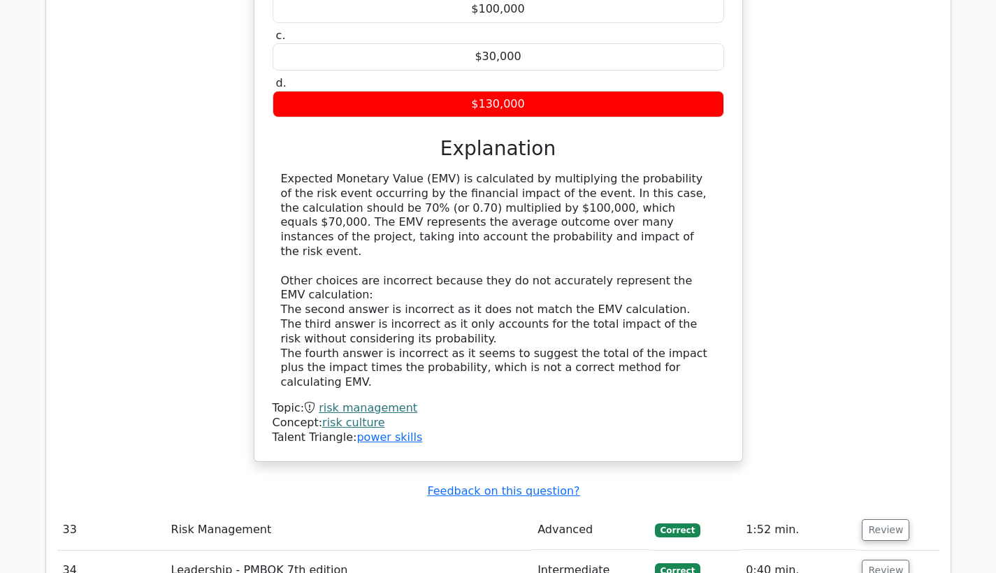
drag, startPoint x: 284, startPoint y: 145, endPoint x: 621, endPoint y: 383, distance: 412.7
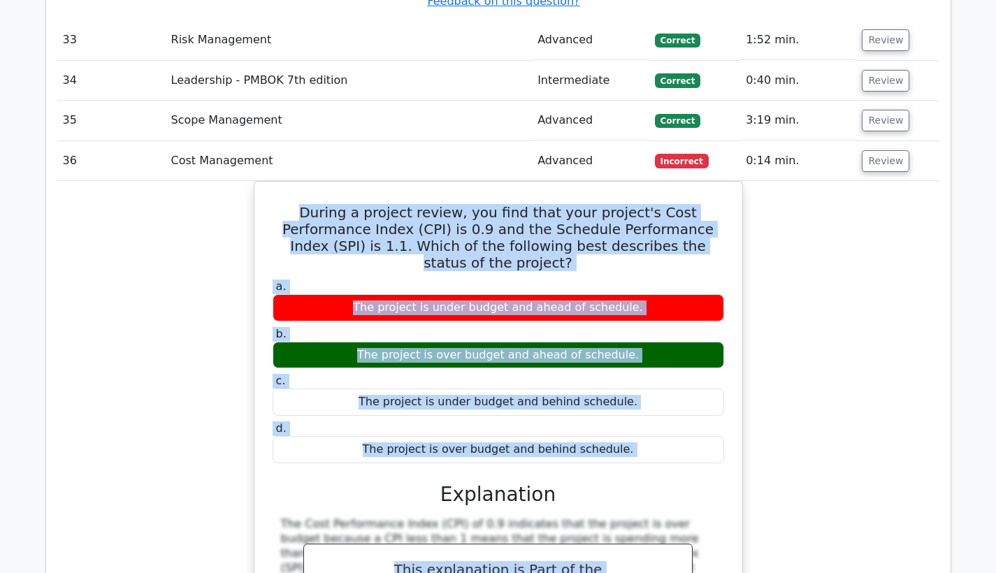
scroll to position [12097, 0]
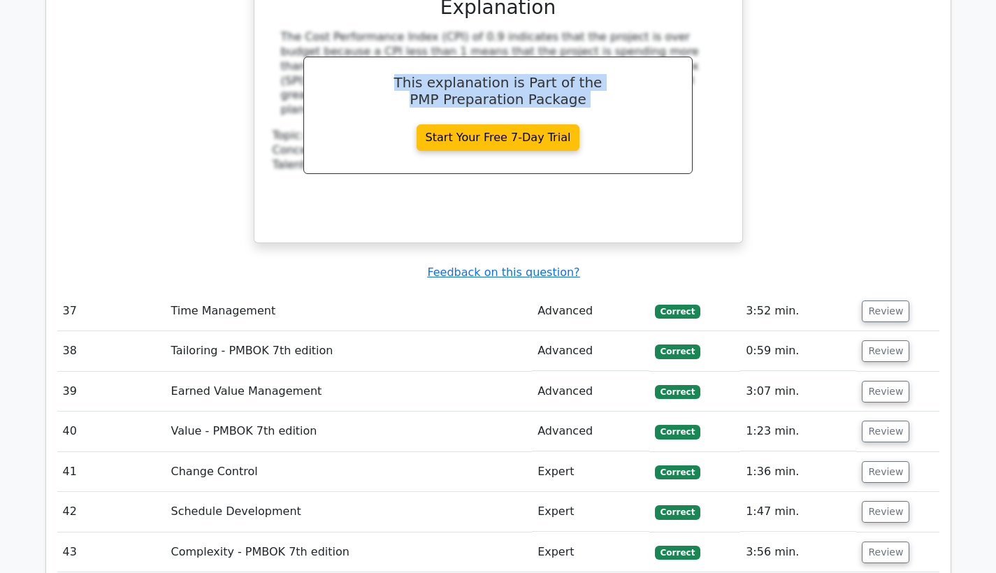
scroll to position [12489, 0]
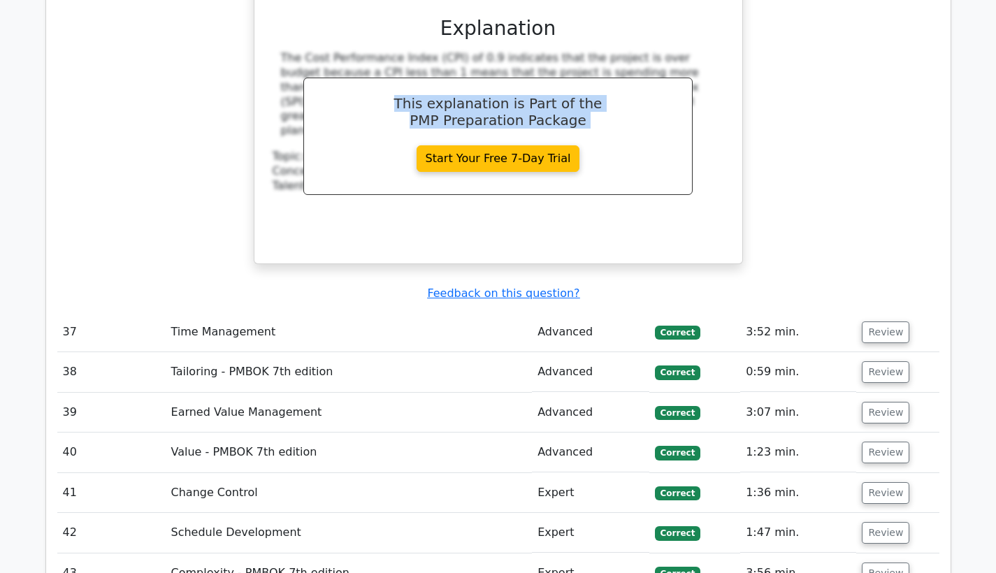
drag, startPoint x: 280, startPoint y: 126, endPoint x: 647, endPoint y: 358, distance: 434.0
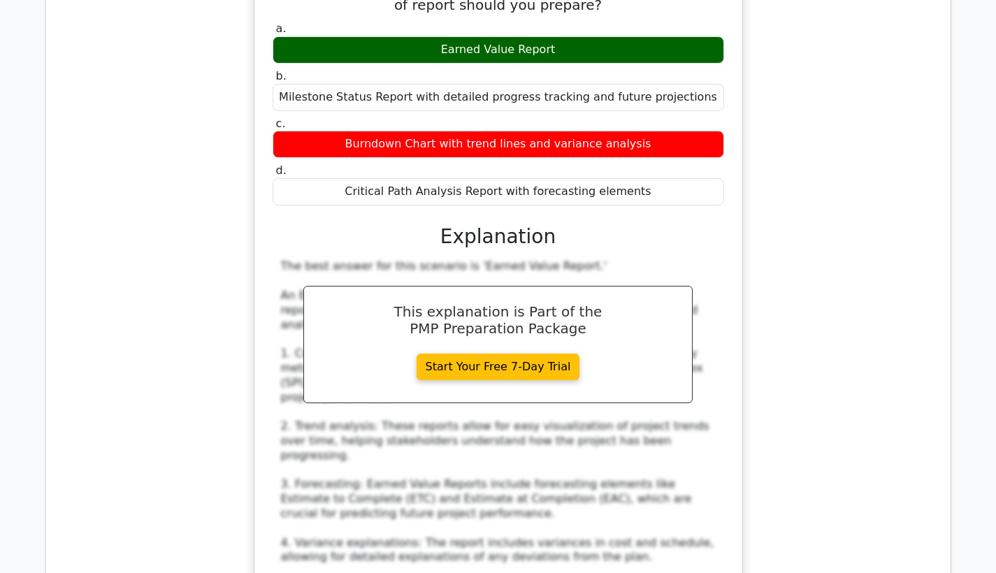
scroll to position [13347, 0]
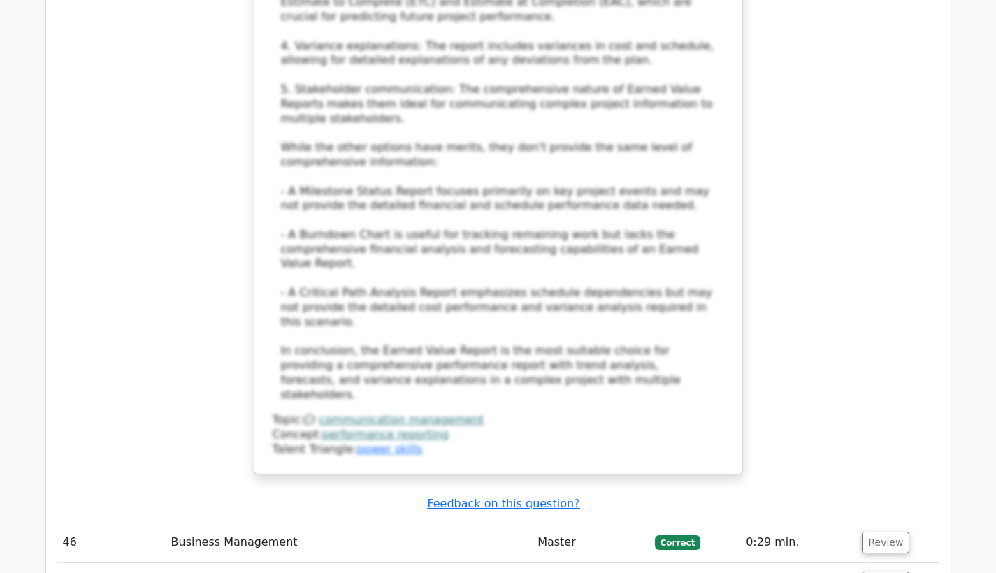
scroll to position [13712, 0]
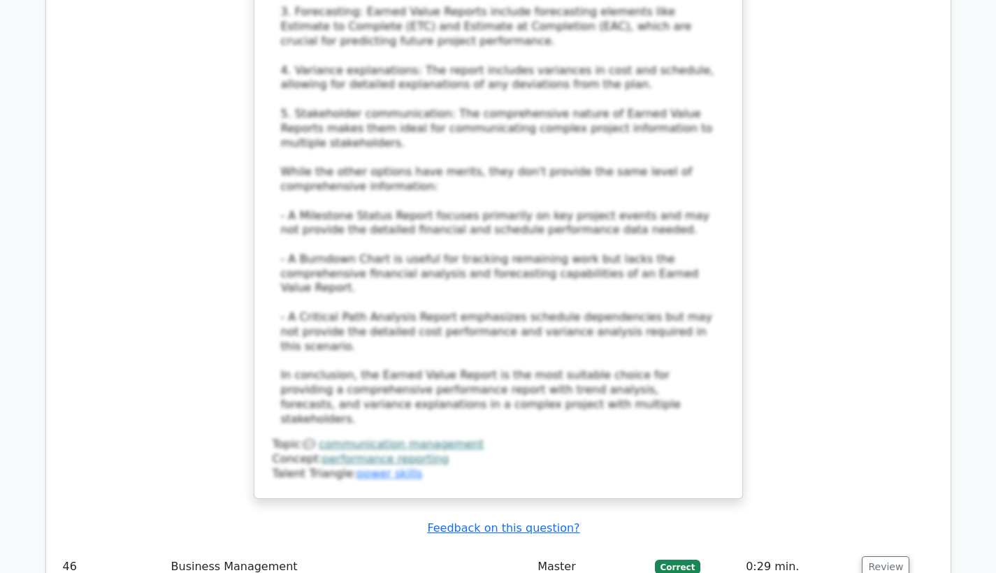
drag, startPoint x: 278, startPoint y: 74, endPoint x: 554, endPoint y: 297, distance: 354.7
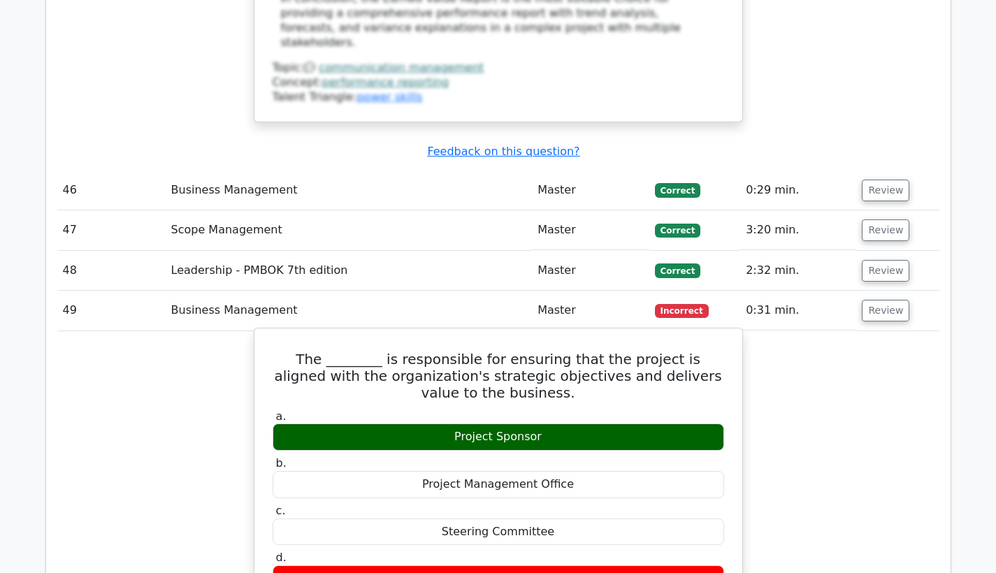
scroll to position [14208, 0]
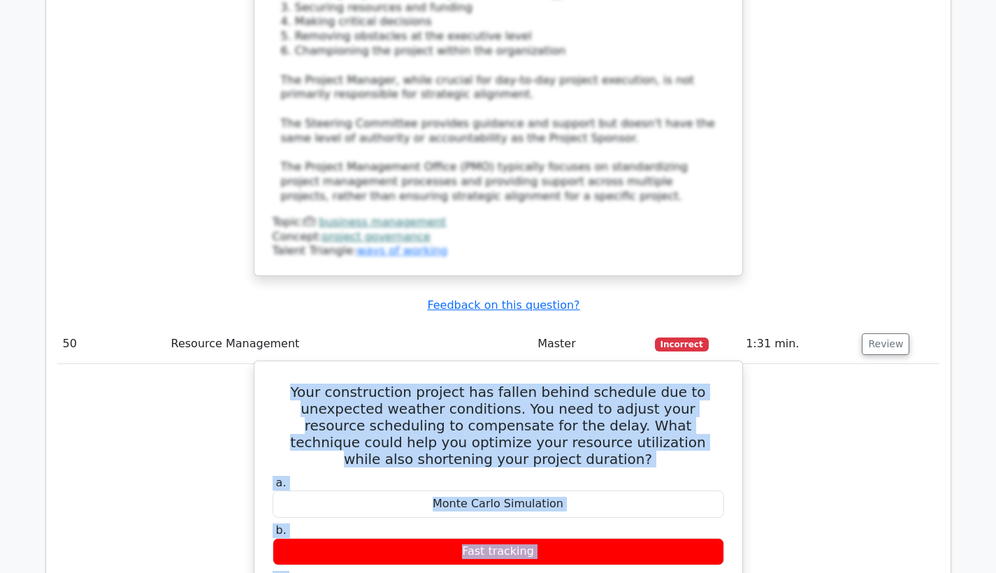
scroll to position [14893, 0]
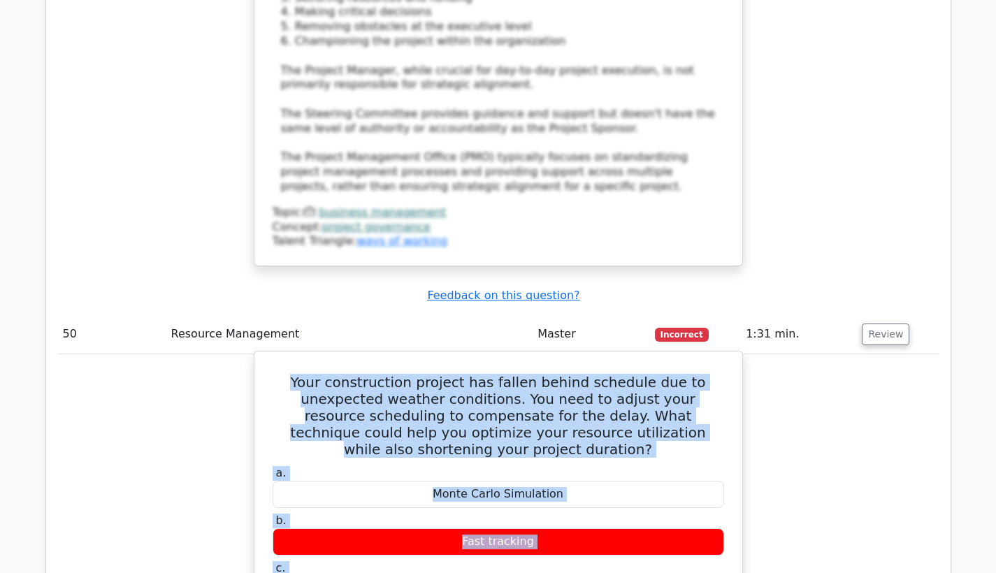
drag, startPoint x: 277, startPoint y: 254, endPoint x: 540, endPoint y: 477, distance: 345.5
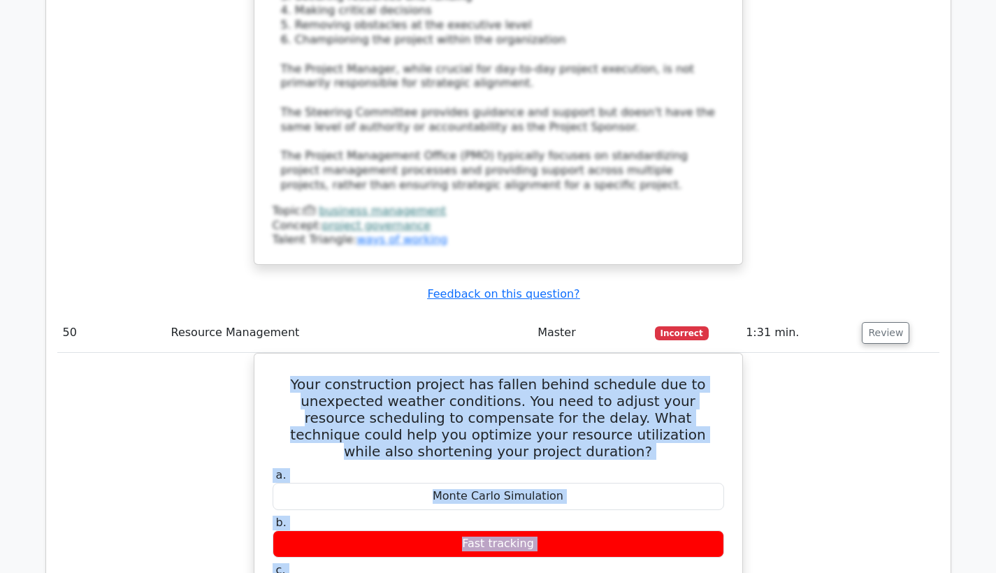
scroll to position [15139, 0]
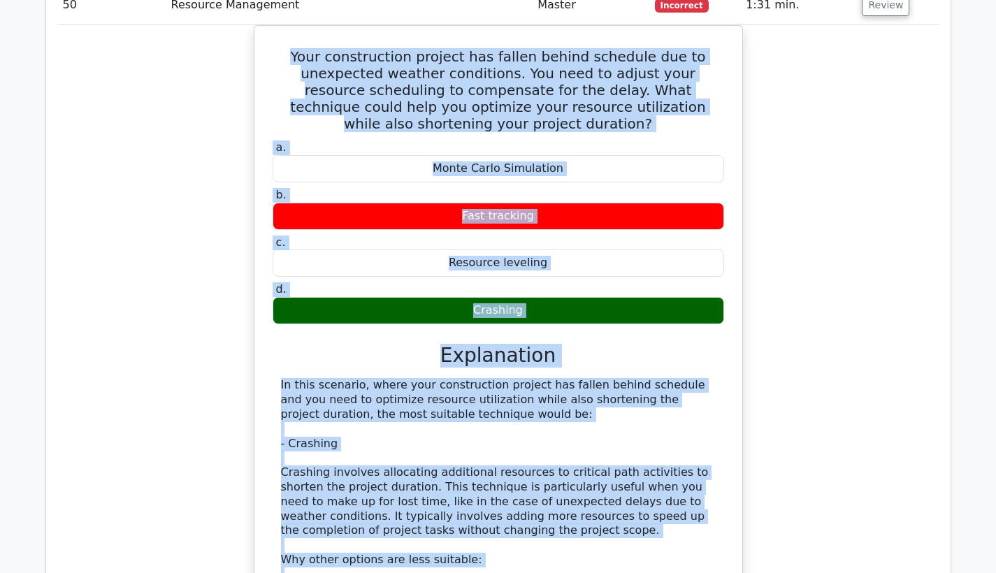
scroll to position [15284, 0]
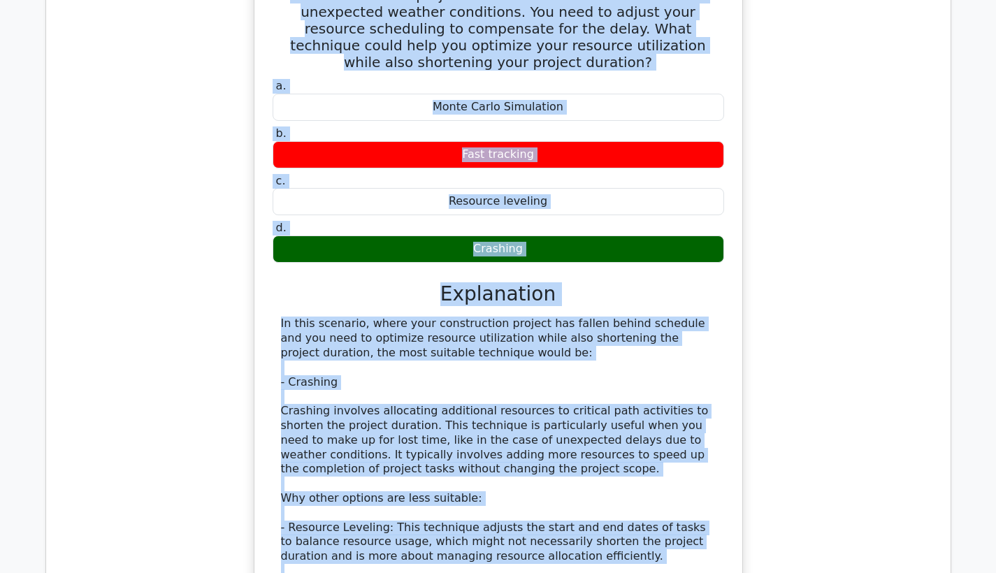
drag, startPoint x: 280, startPoint y: 275, endPoint x: 396, endPoint y: 435, distance: 198.2
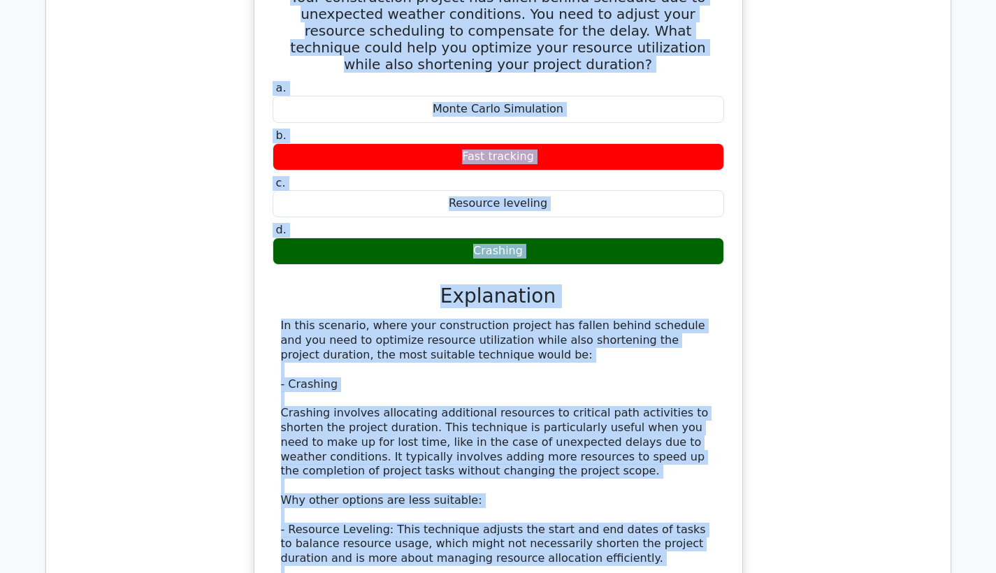
scroll to position [15285, 0]
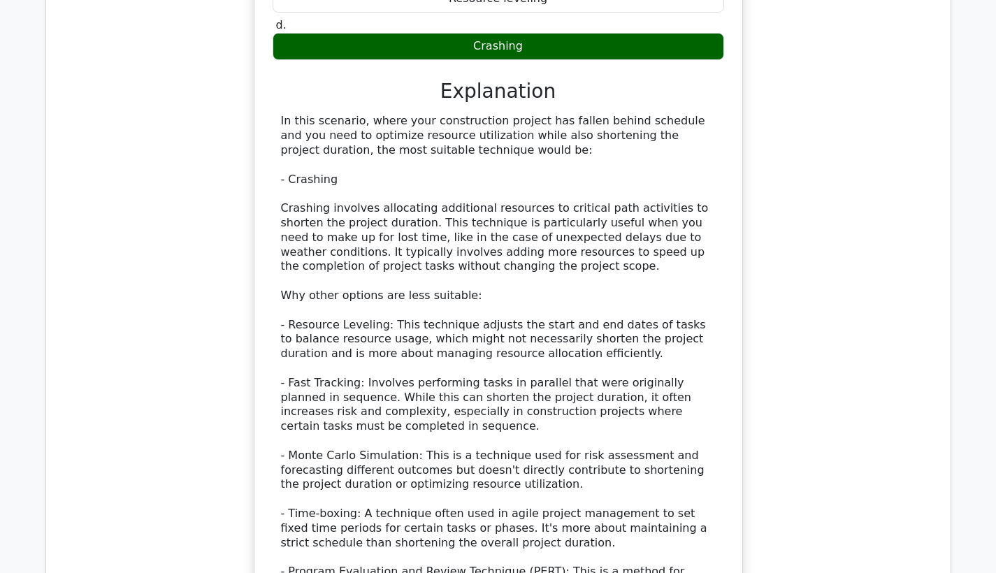
scroll to position [15499, 0]
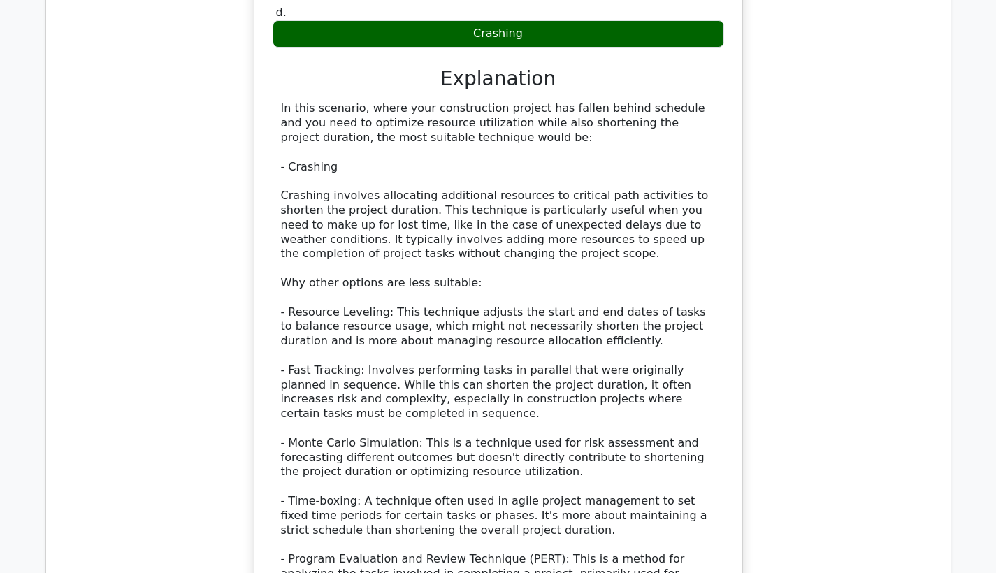
drag, startPoint x: 284, startPoint y: 276, endPoint x: 560, endPoint y: 283, distance: 276.1
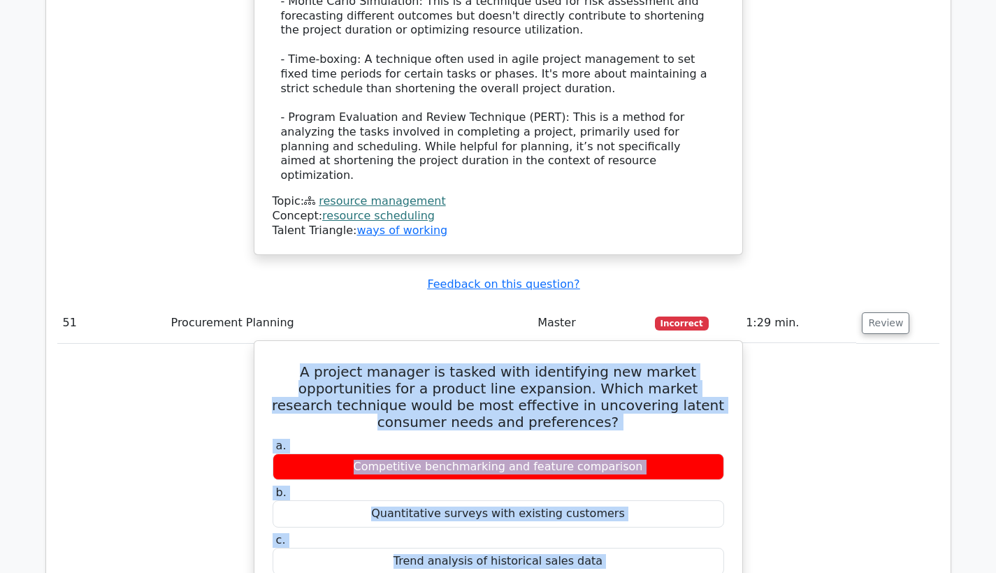
scroll to position [16029, 0]
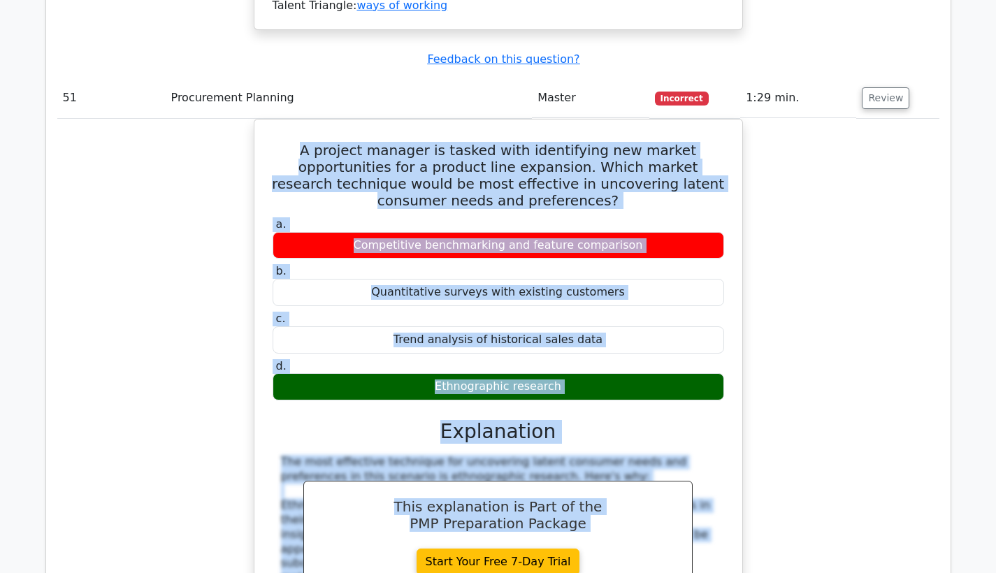
scroll to position [16330, 0]
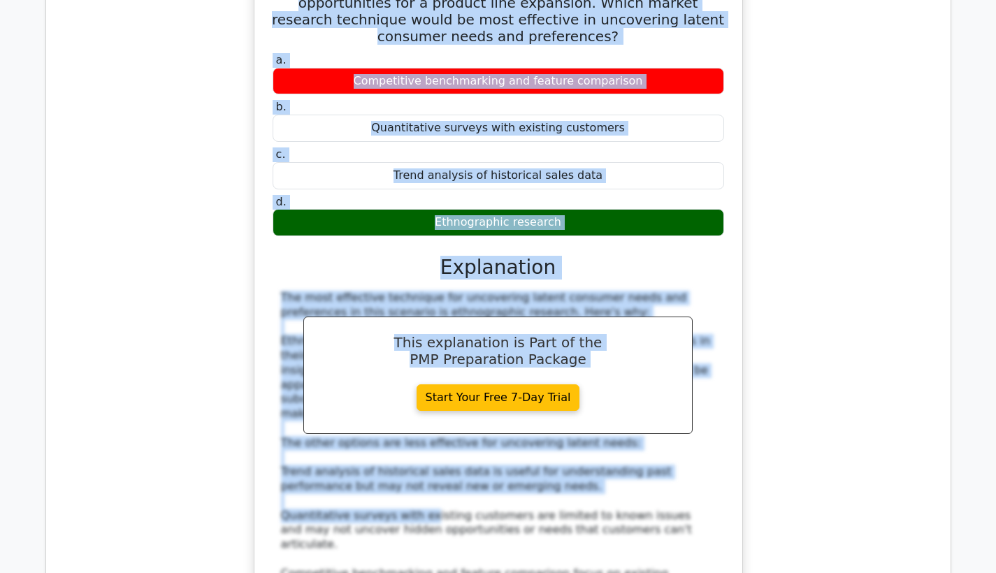
drag, startPoint x: 305, startPoint y: 134, endPoint x: 604, endPoint y: 462, distance: 443.6
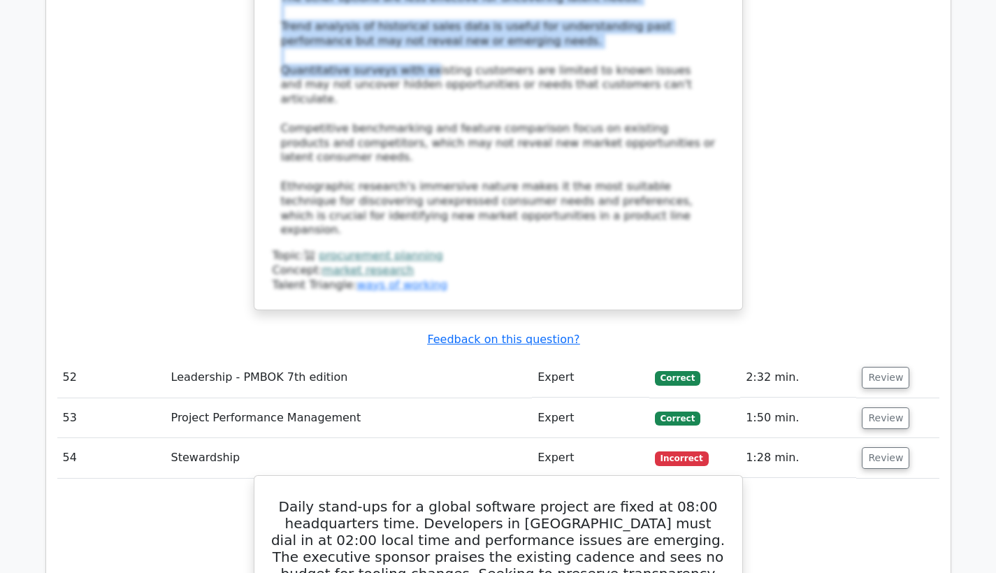
scroll to position [16857, 0]
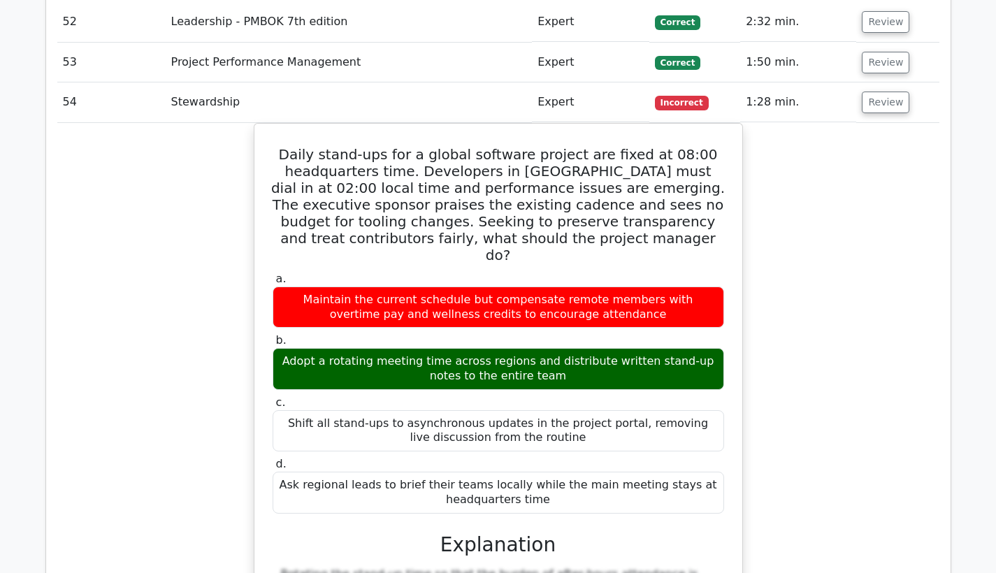
scroll to position [17144, 0]
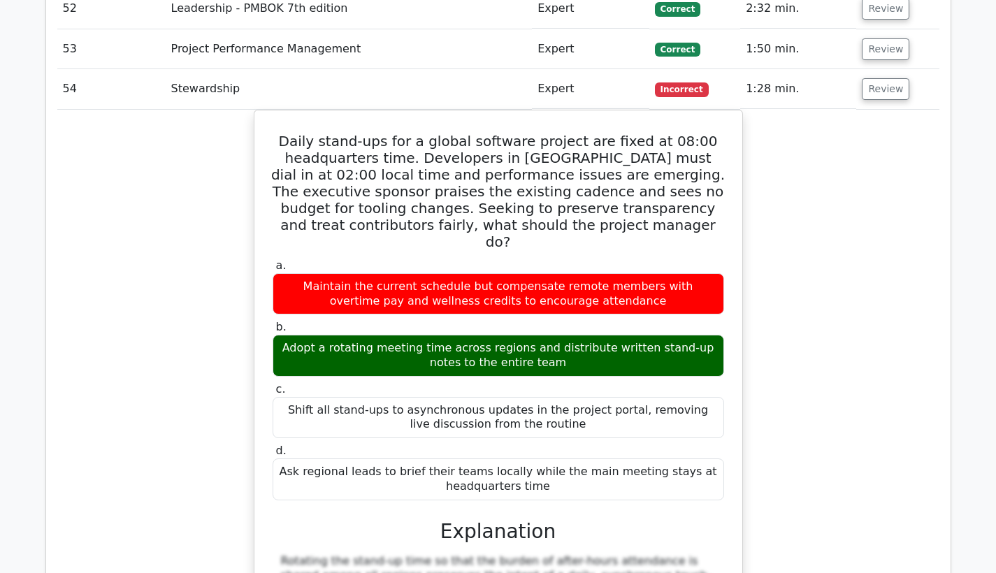
drag, startPoint x: 291, startPoint y: 277, endPoint x: 701, endPoint y: 350, distance: 416.5
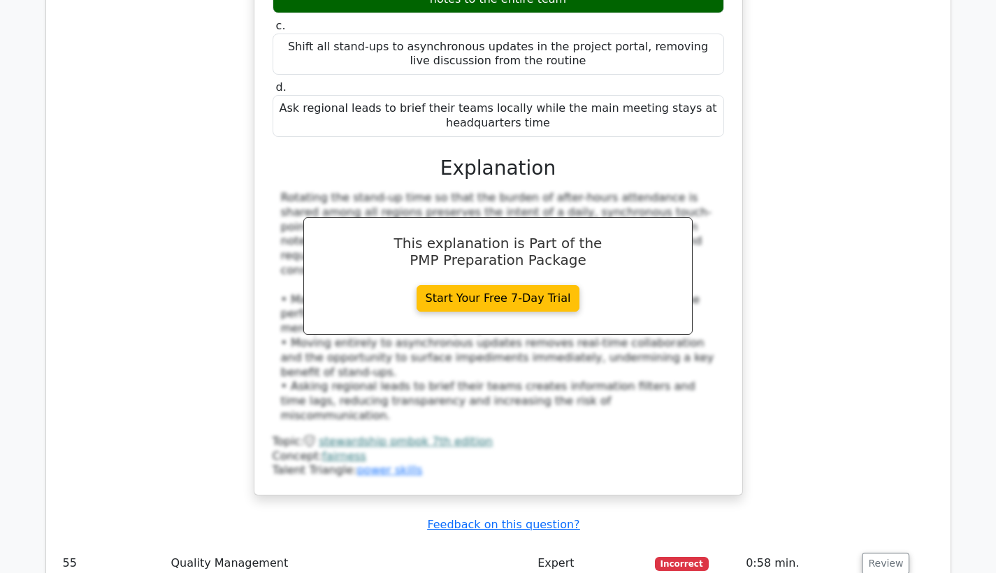
scroll to position [17736, 0]
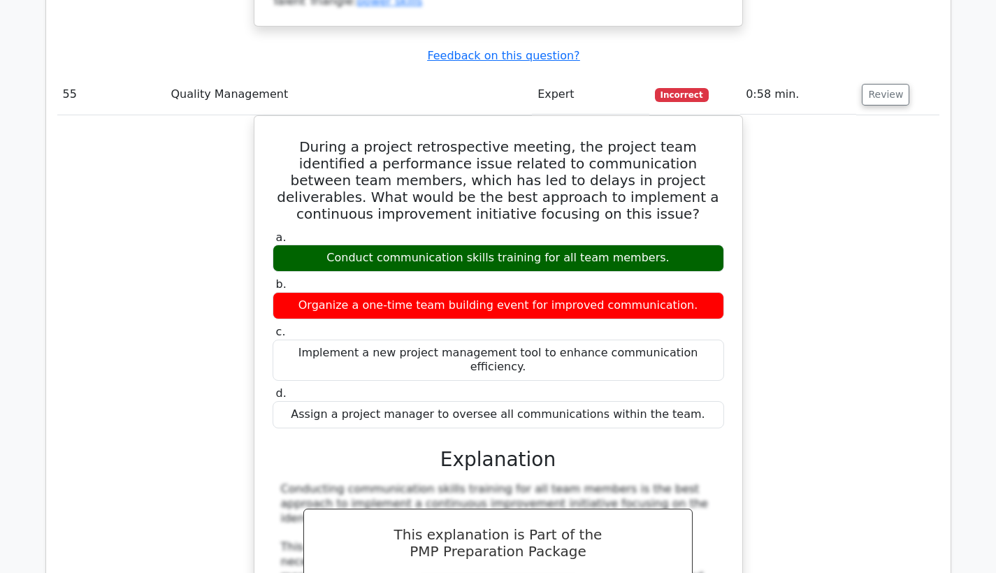
scroll to position [17987, 0]
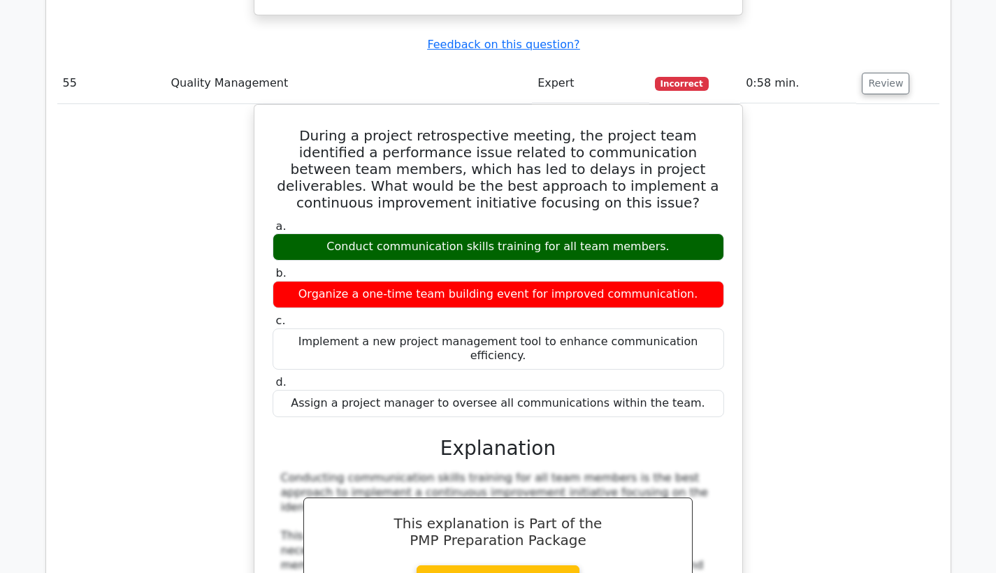
drag, startPoint x: 293, startPoint y: 188, endPoint x: 518, endPoint y: 414, distance: 319.1
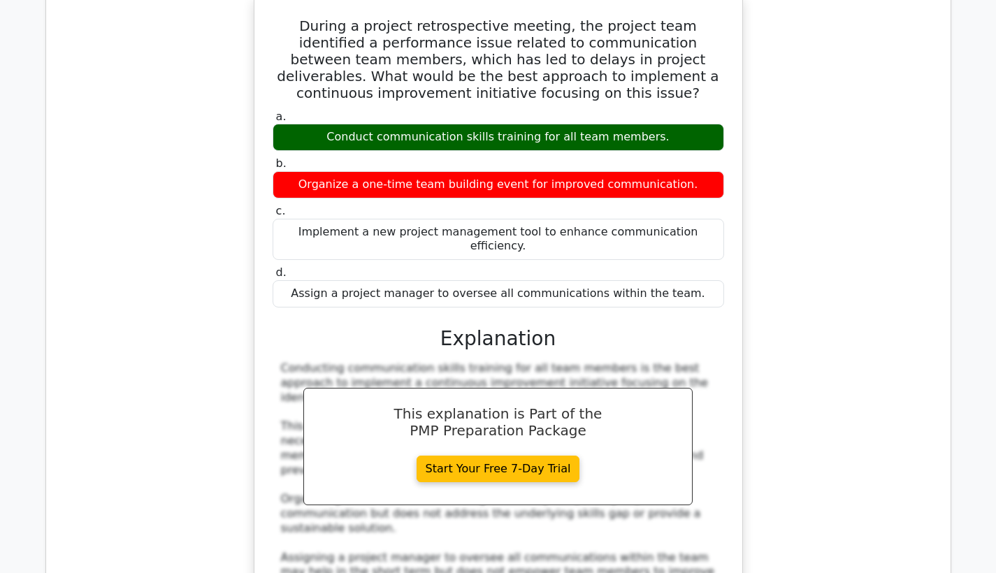
scroll to position [18334, 0]
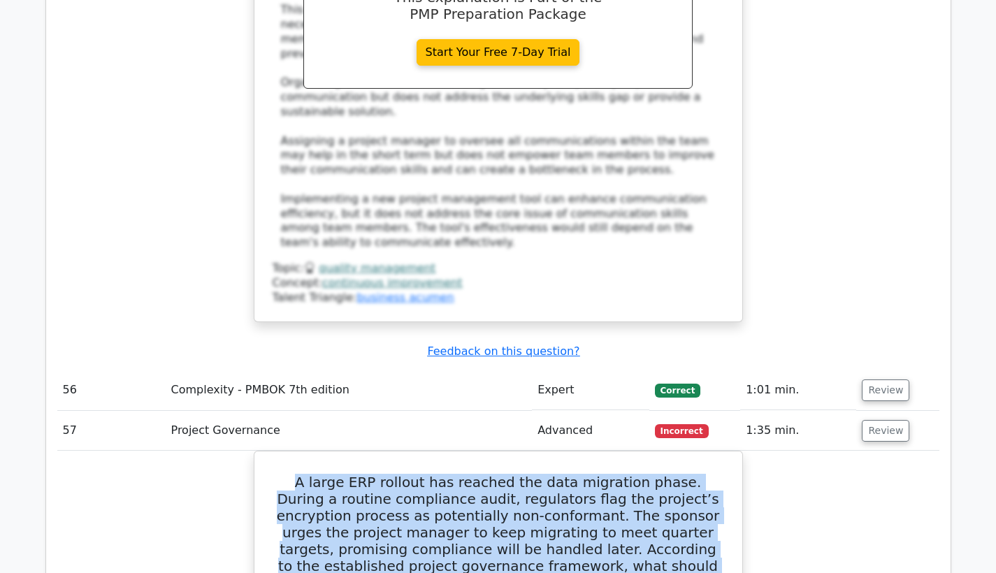
scroll to position [18630, 0]
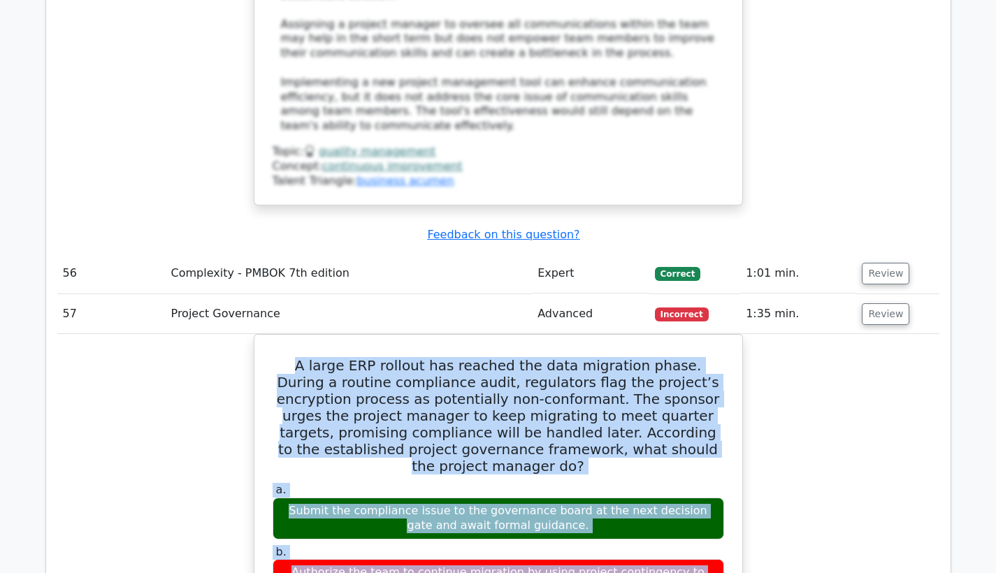
drag, startPoint x: 279, startPoint y: 166, endPoint x: 568, endPoint y: 396, distance: 369.9
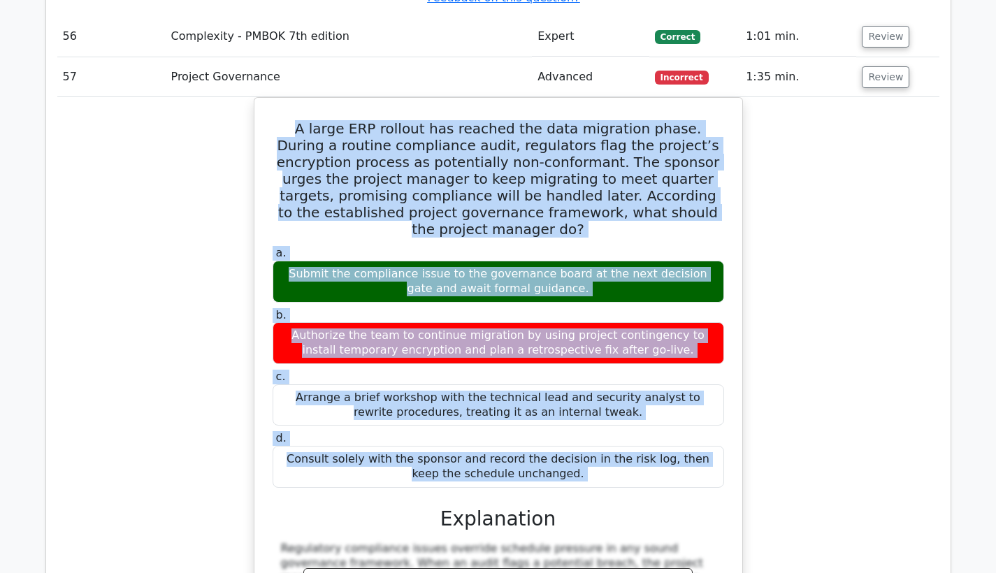
scroll to position [19111, 0]
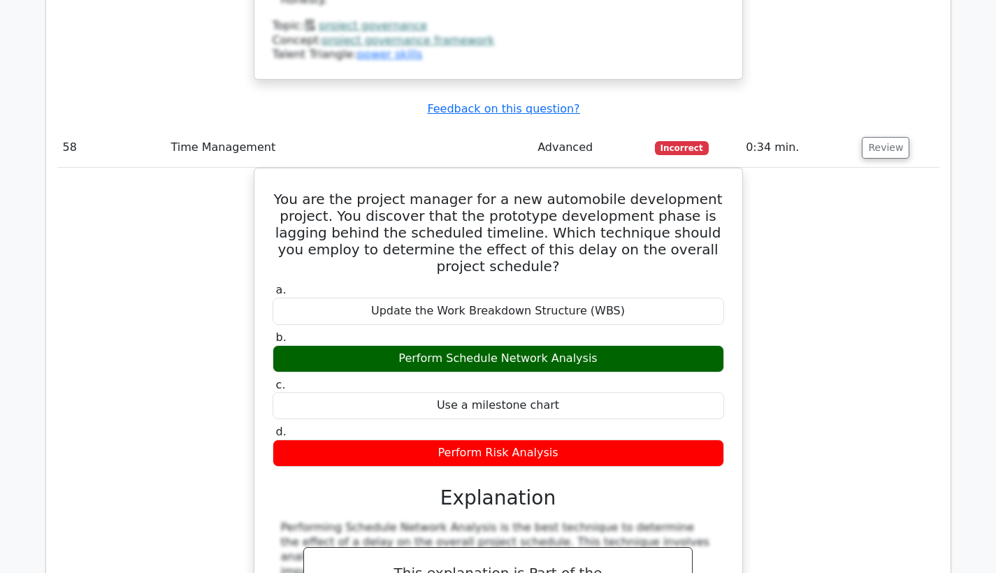
scroll to position [19630, 0]
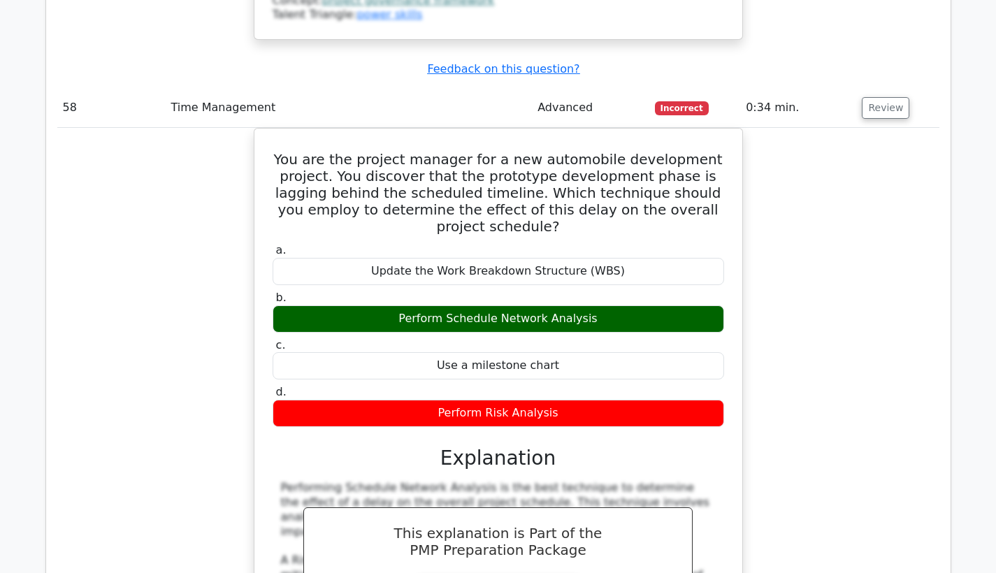
drag, startPoint x: 293, startPoint y: 125, endPoint x: 502, endPoint y: 442, distance: 380.2
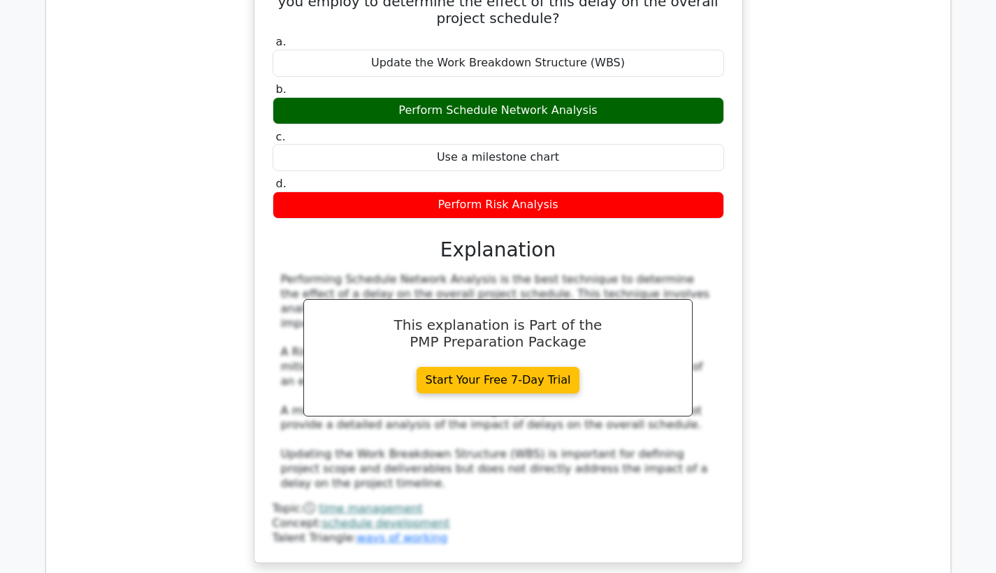
scroll to position [19841, 0]
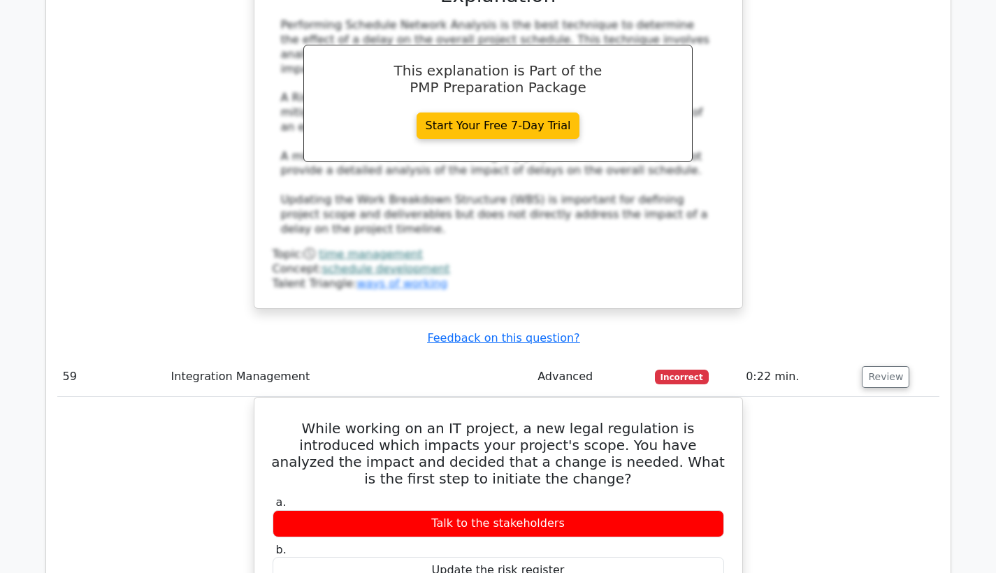
scroll to position [20117, 0]
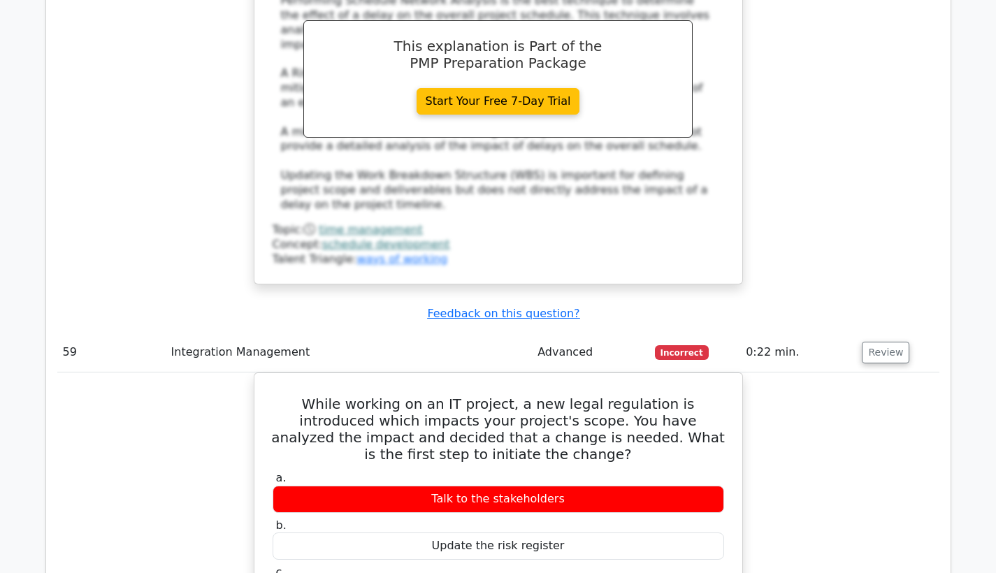
drag, startPoint x: 278, startPoint y: 281, endPoint x: 581, endPoint y: 343, distance: 308.8
